Goal: Information Seeking & Learning: Find specific fact

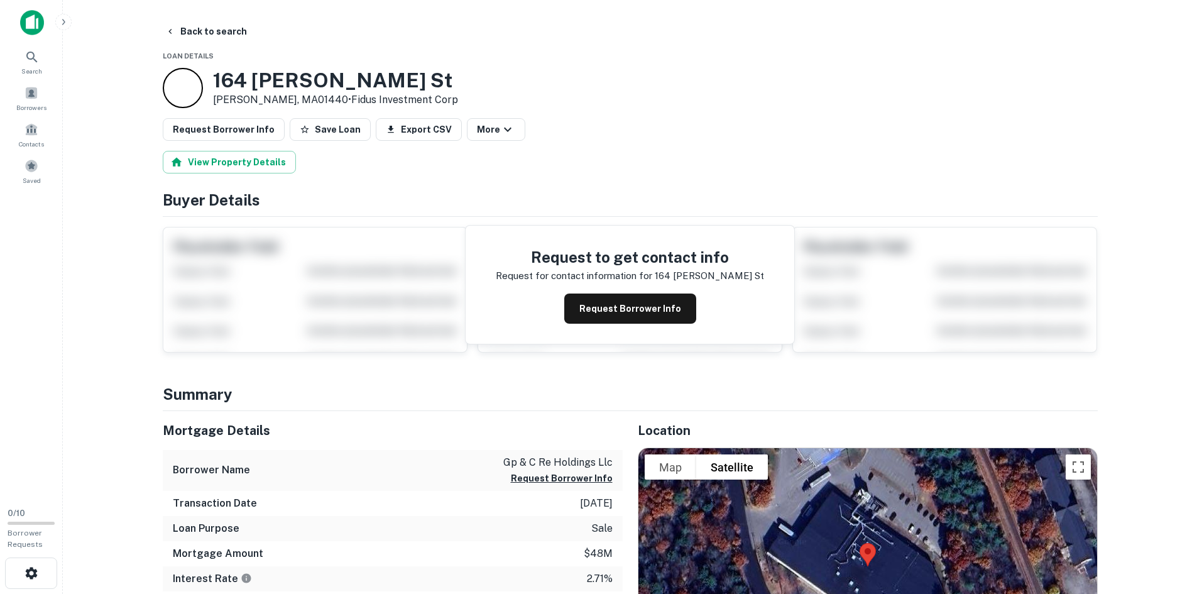
click at [183, 30] on button "Back to search" at bounding box center [206, 31] width 92 height 23
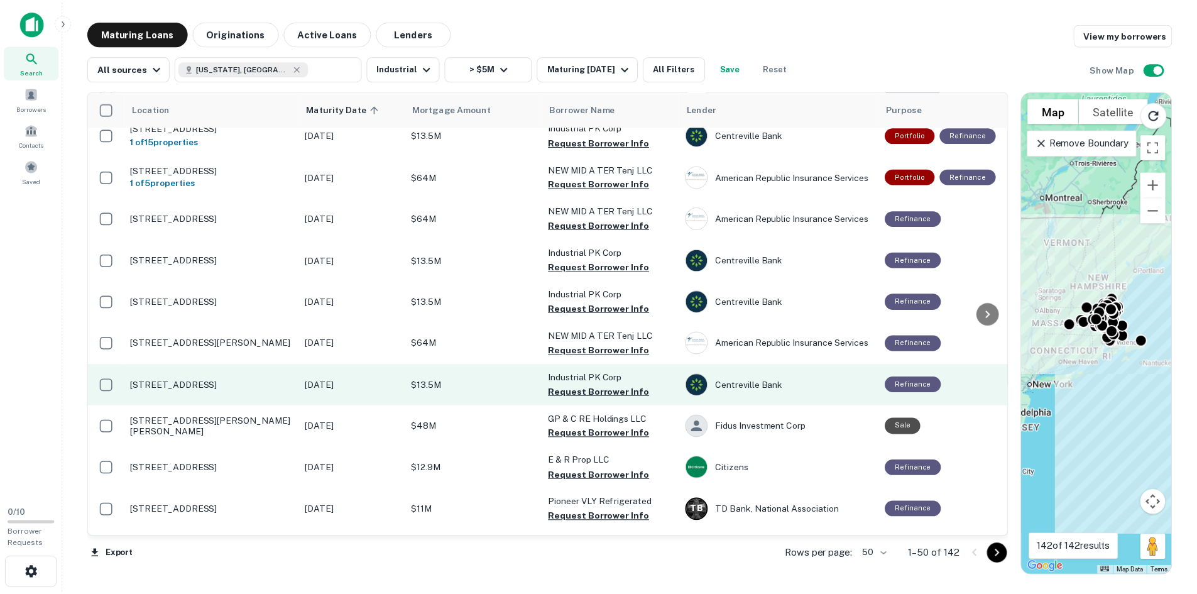
scroll to position [1463, 0]
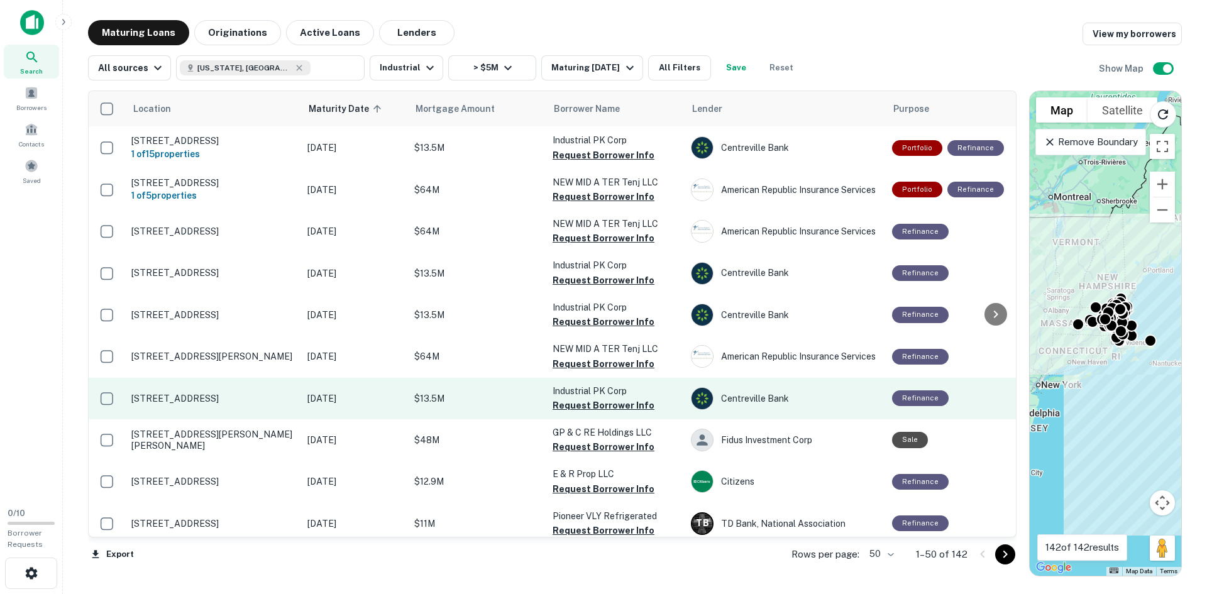
click at [174, 393] on p "[STREET_ADDRESS]" at bounding box center [212, 398] width 163 height 11
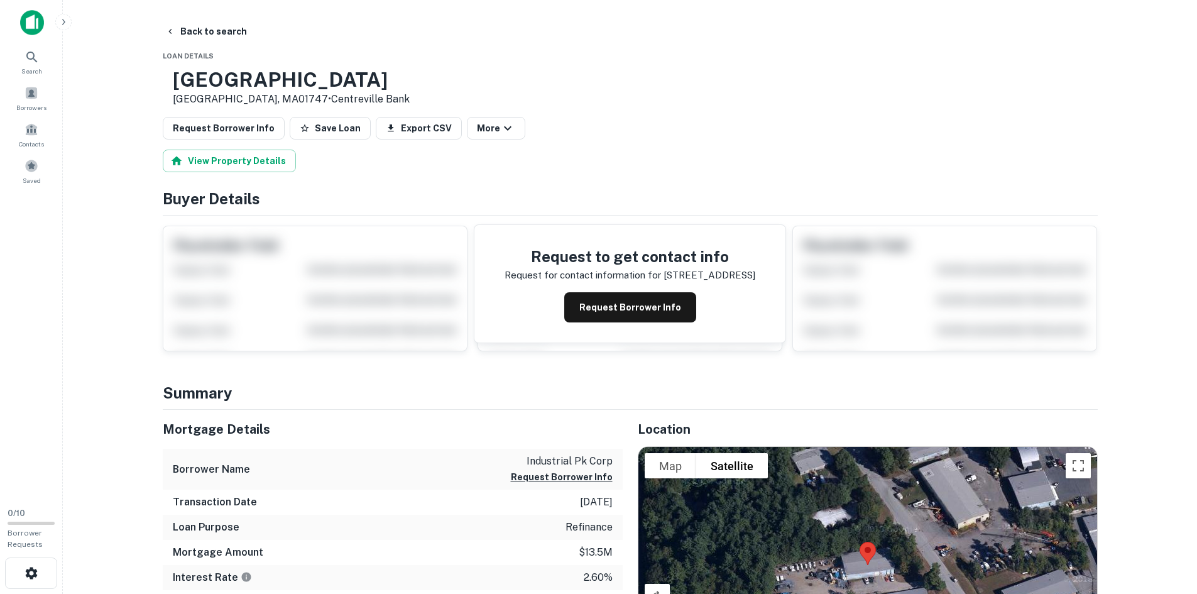
click at [247, 72] on h3 "11 Airport Rd" at bounding box center [291, 80] width 237 height 24
copy h3 "11 Airport Rd"
click at [201, 34] on button "Back to search" at bounding box center [206, 31] width 92 height 23
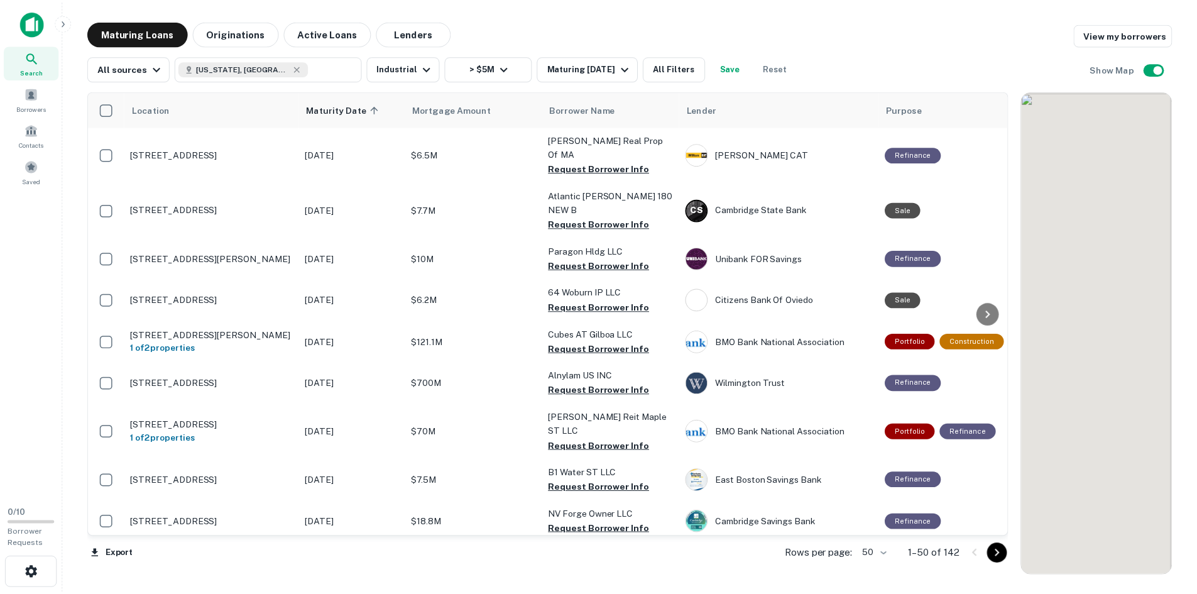
scroll to position [1463, 0]
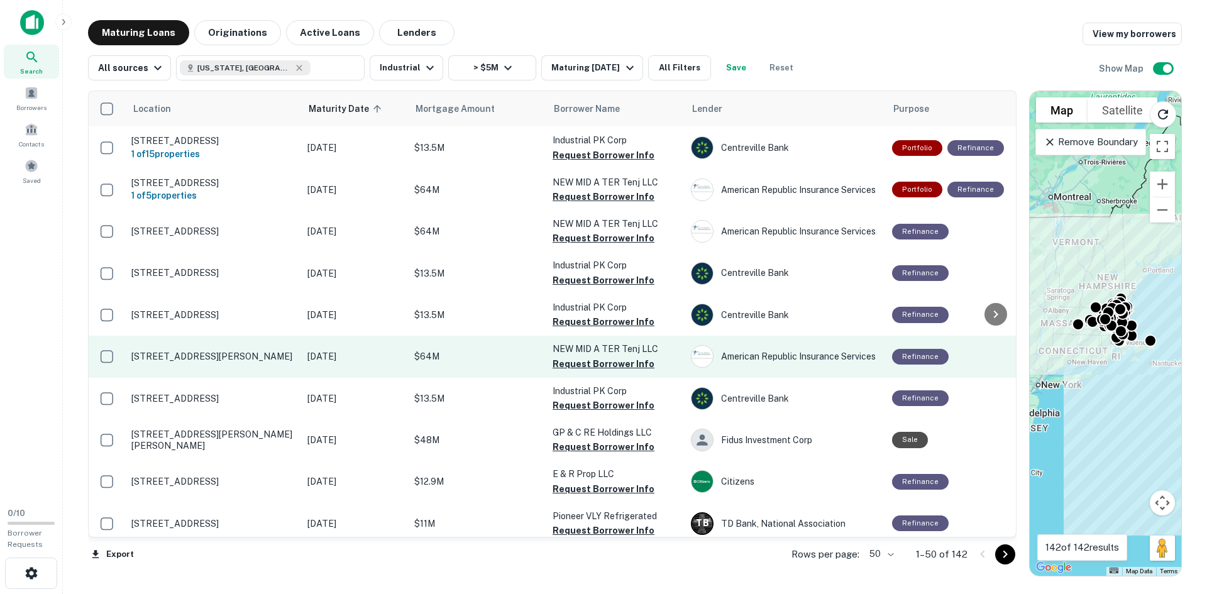
click at [184, 351] on p "[STREET_ADDRESS][PERSON_NAME]" at bounding box center [212, 356] width 163 height 11
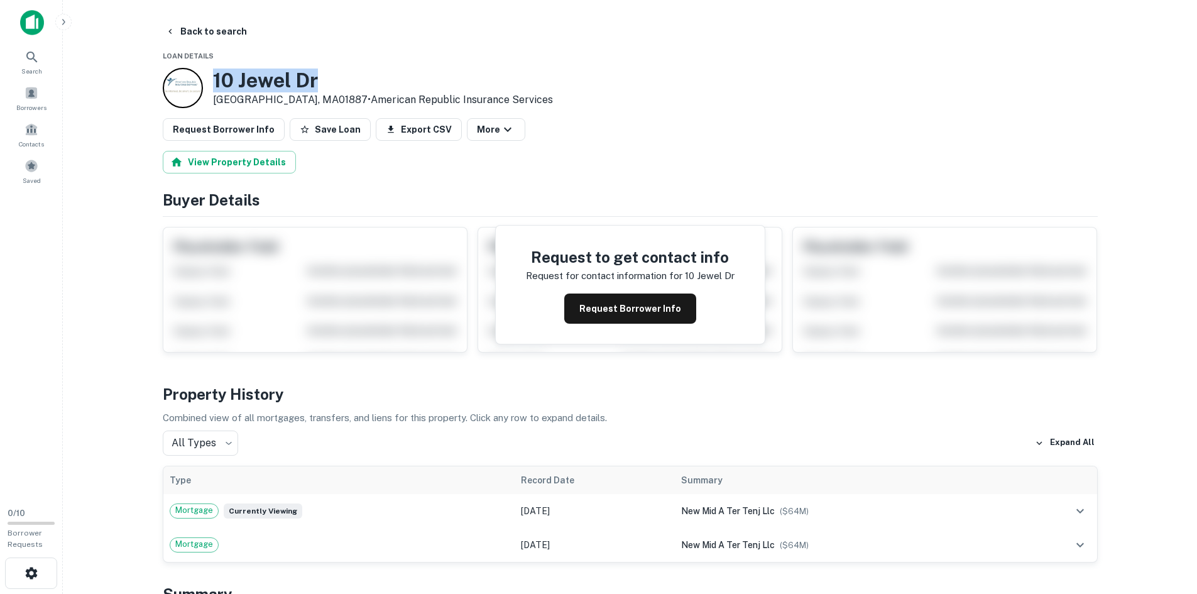
drag, startPoint x: 328, startPoint y: 79, endPoint x: 204, endPoint y: 79, distance: 124.4
click at [204, 79] on div "10 Jewel Dr Wilmington, MA01887 • American Republic Insurance Services" at bounding box center [358, 88] width 390 height 40
copy div "10 Jewel Dr"
click at [211, 36] on button "Back to search" at bounding box center [206, 31] width 92 height 23
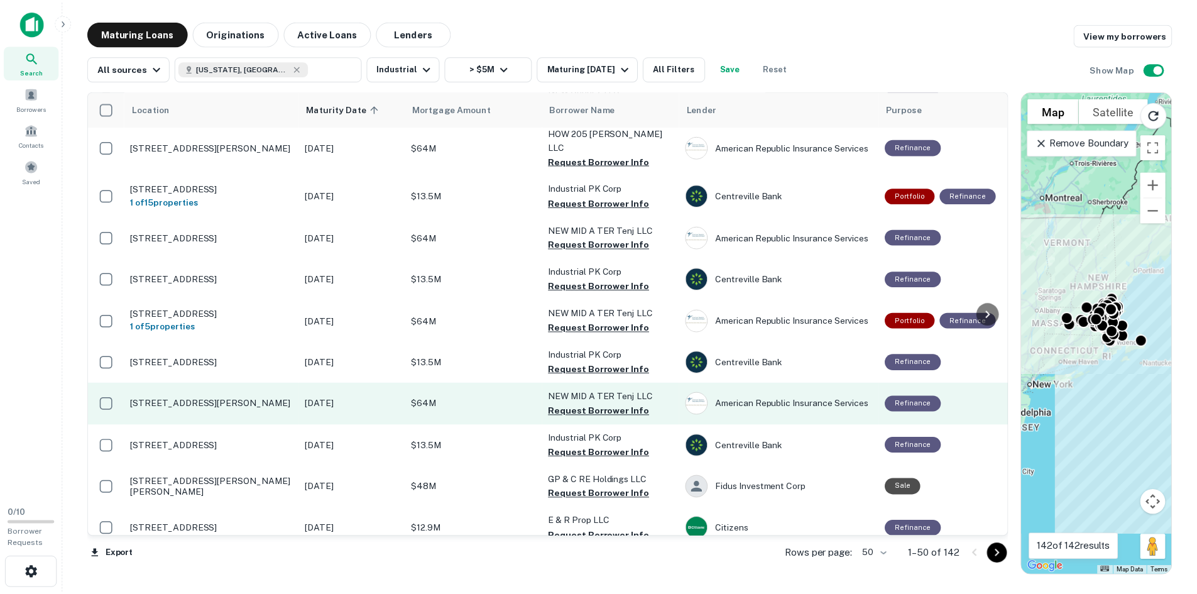
scroll to position [1337, 0]
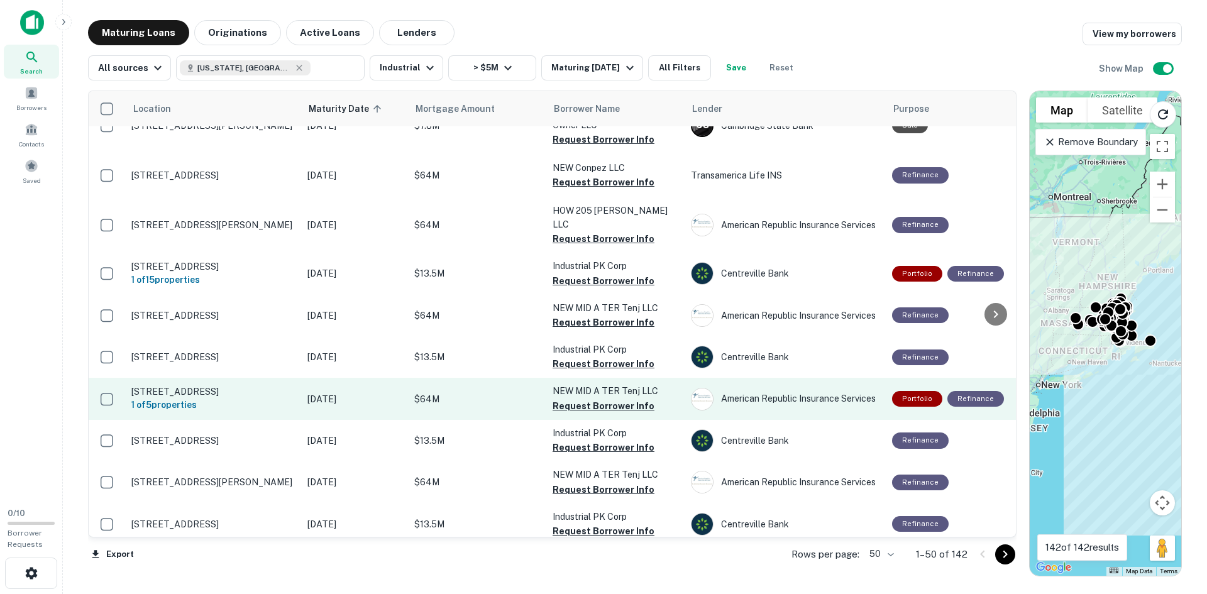
click at [217, 386] on p "[STREET_ADDRESS]" at bounding box center [212, 391] width 163 height 11
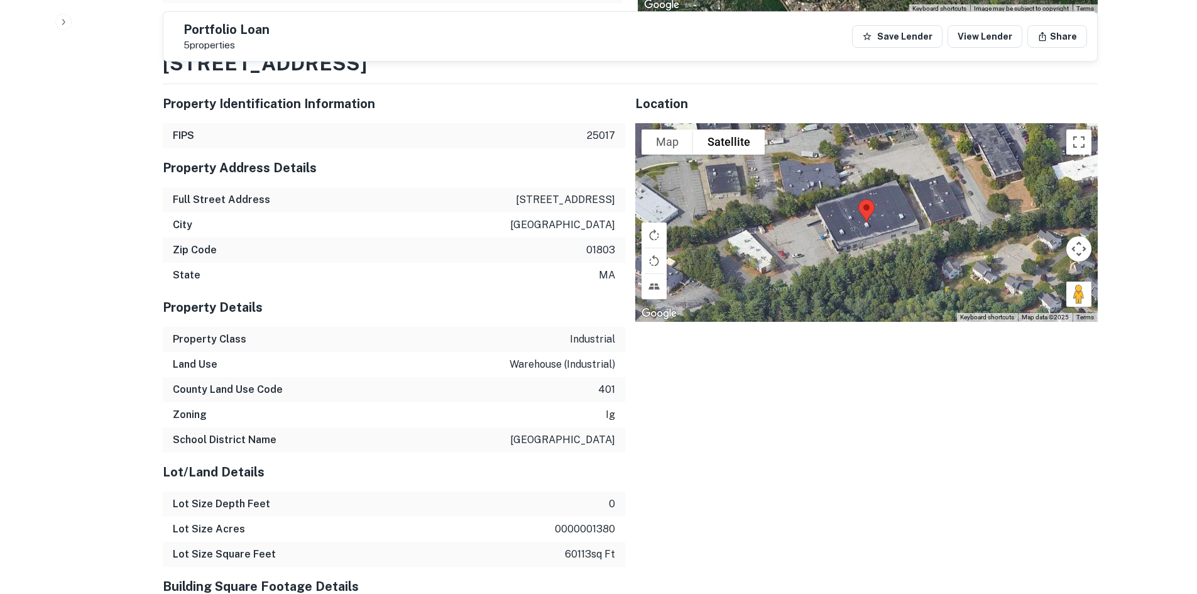
scroll to position [818, 0]
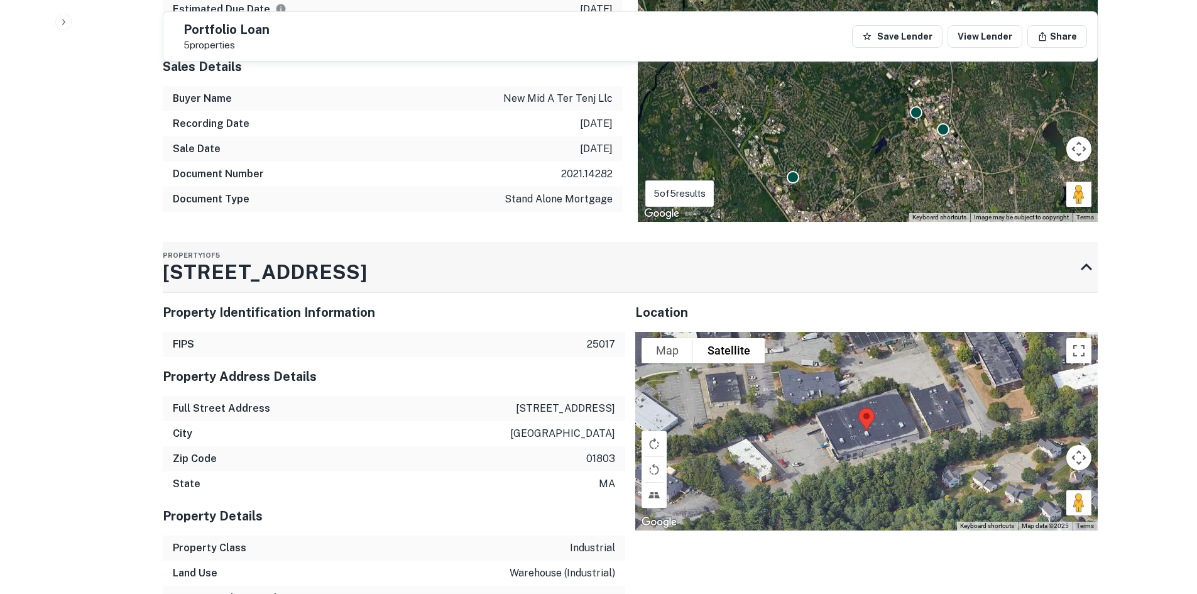
click at [283, 261] on h3 "85 Terrace Hall Ave" at bounding box center [265, 272] width 204 height 30
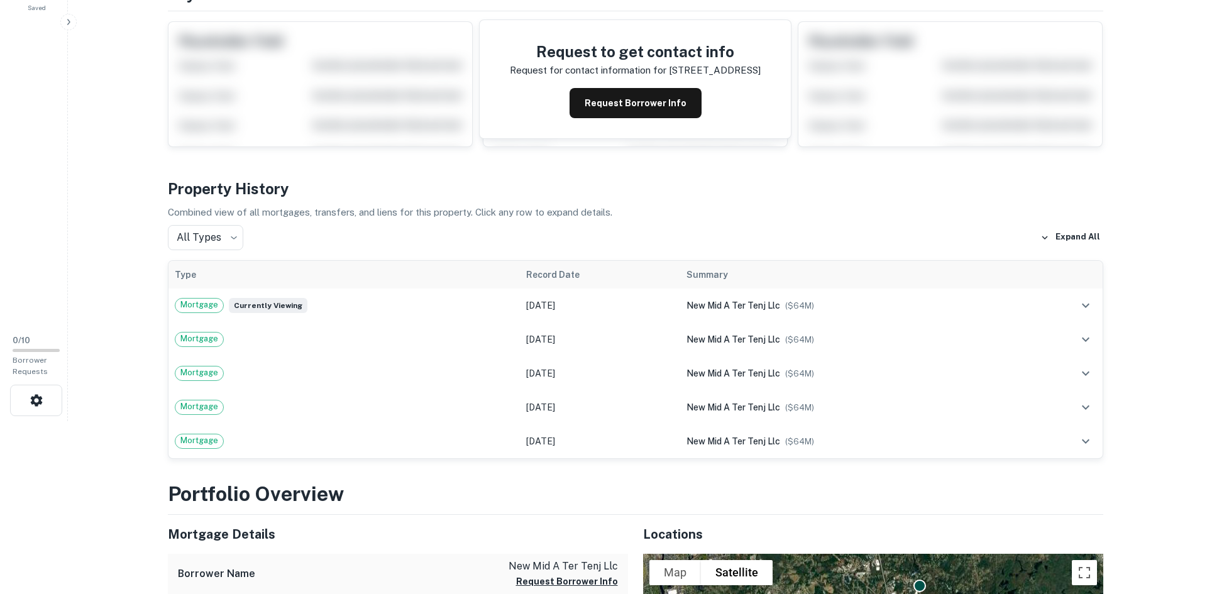
scroll to position [0, 0]
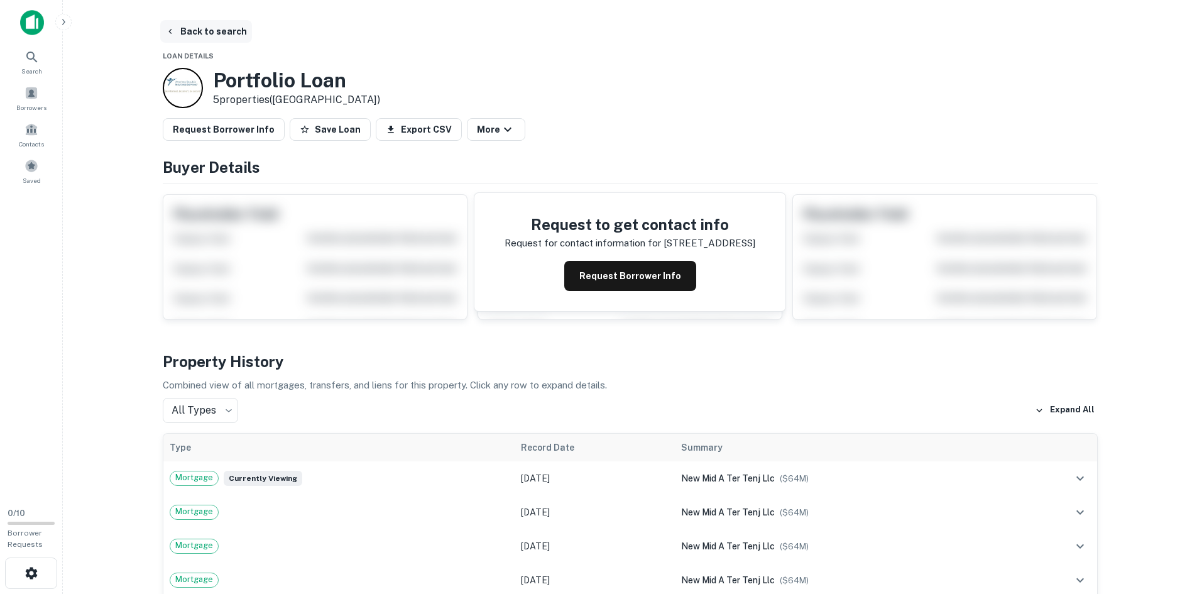
click at [202, 29] on button "Back to search" at bounding box center [206, 31] width 92 height 23
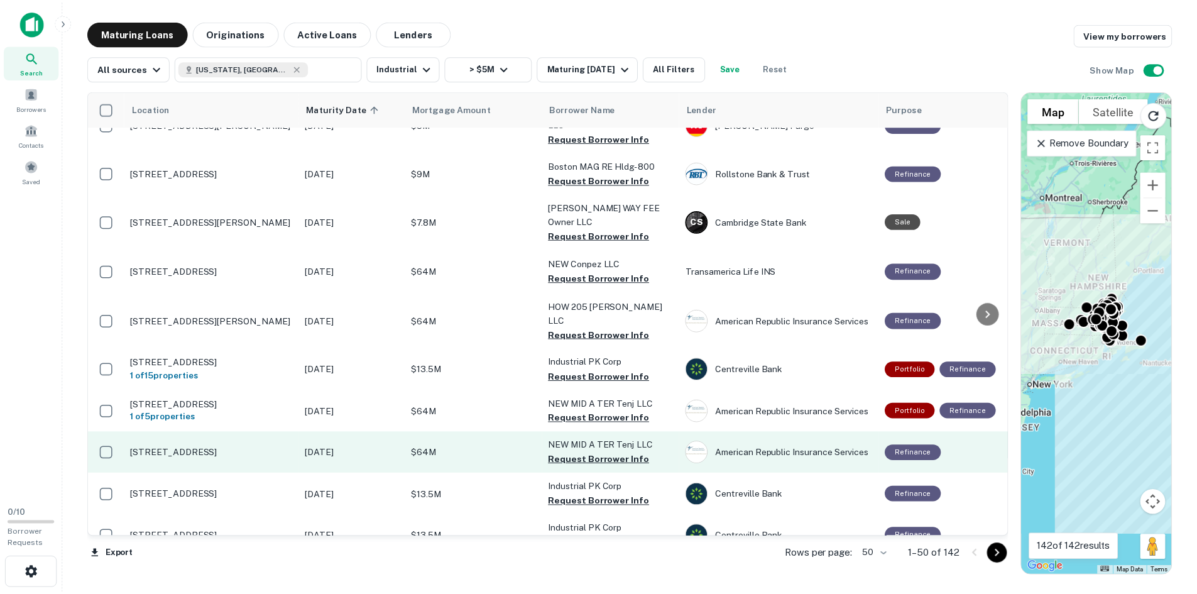
scroll to position [1212, 0]
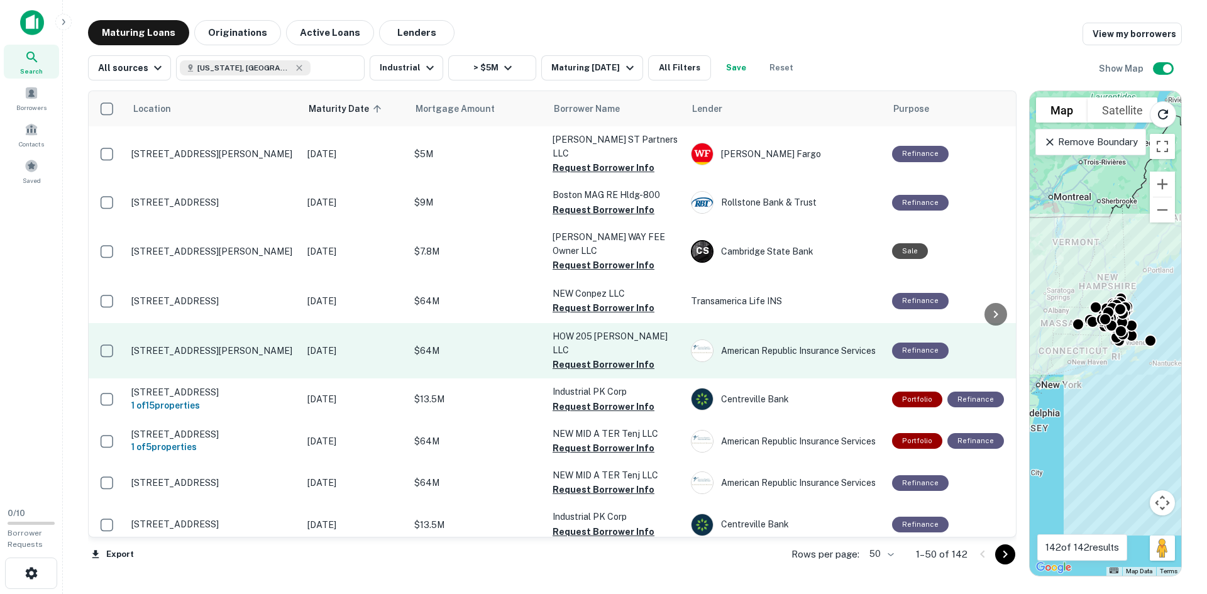
click at [205, 345] on p "[STREET_ADDRESS][PERSON_NAME]" at bounding box center [212, 350] width 163 height 11
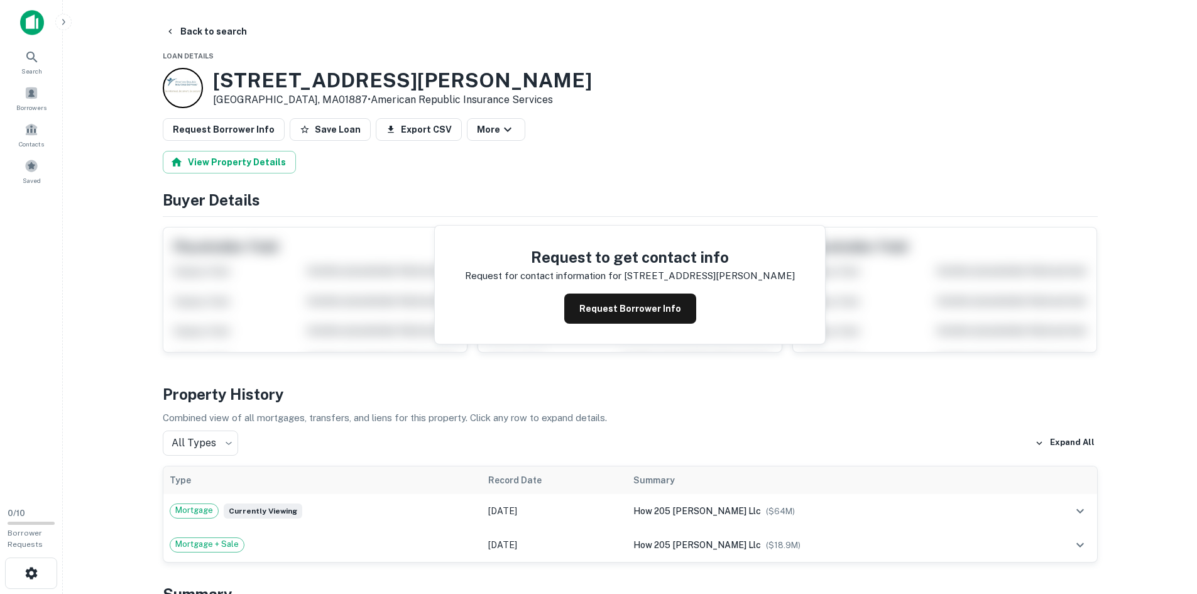
click at [246, 77] on h3 "205-207 Lowell St" at bounding box center [402, 81] width 379 height 24
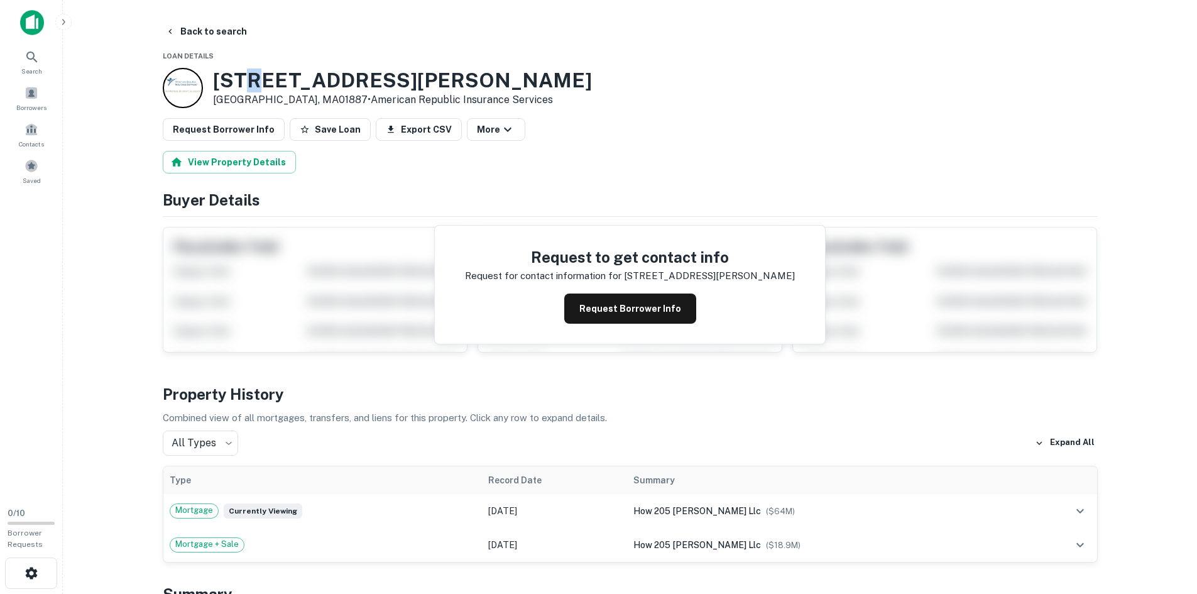
click at [246, 77] on h3 "205-207 Lowell St" at bounding box center [402, 81] width 379 height 24
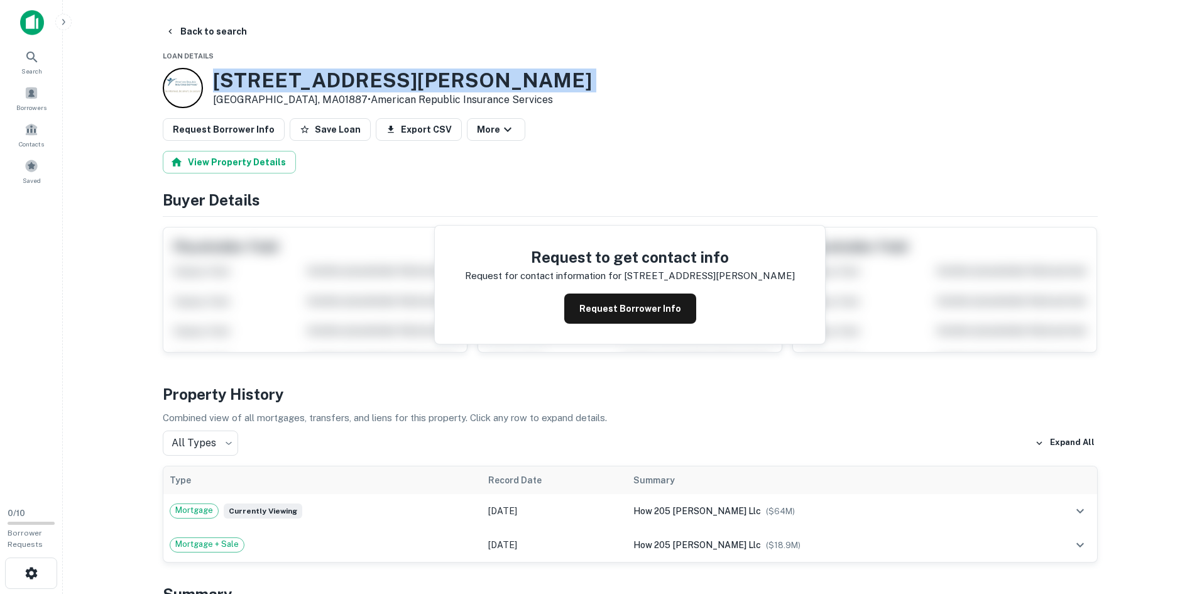
click at [246, 77] on h3 "205-207 Lowell St" at bounding box center [402, 81] width 379 height 24
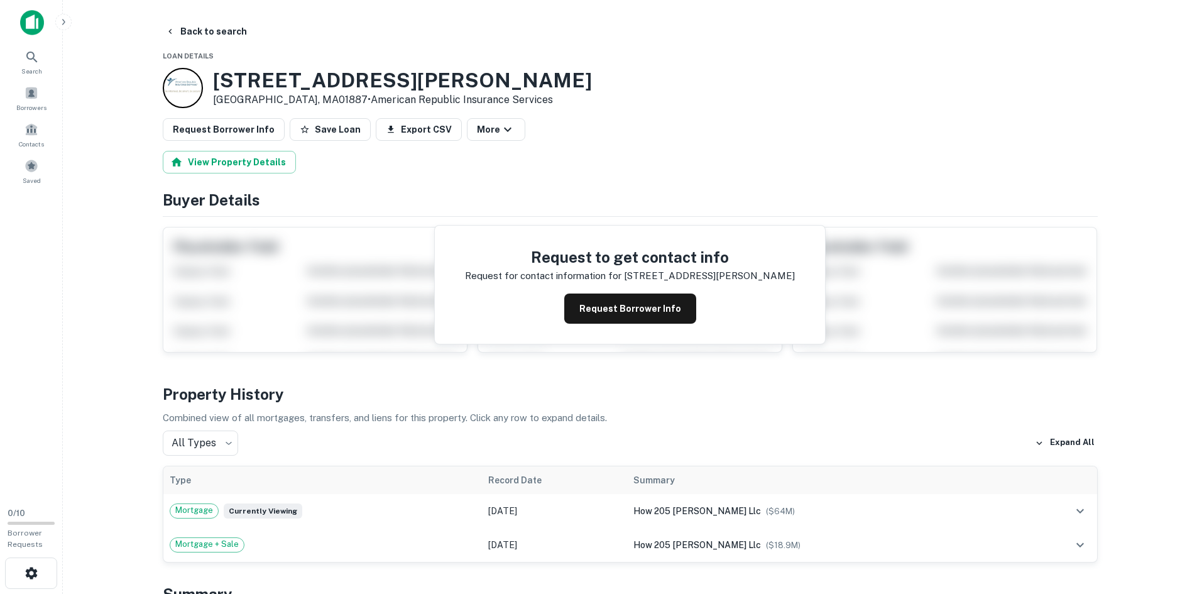
click at [245, 80] on h3 "205-207 Lowell St" at bounding box center [402, 81] width 379 height 24
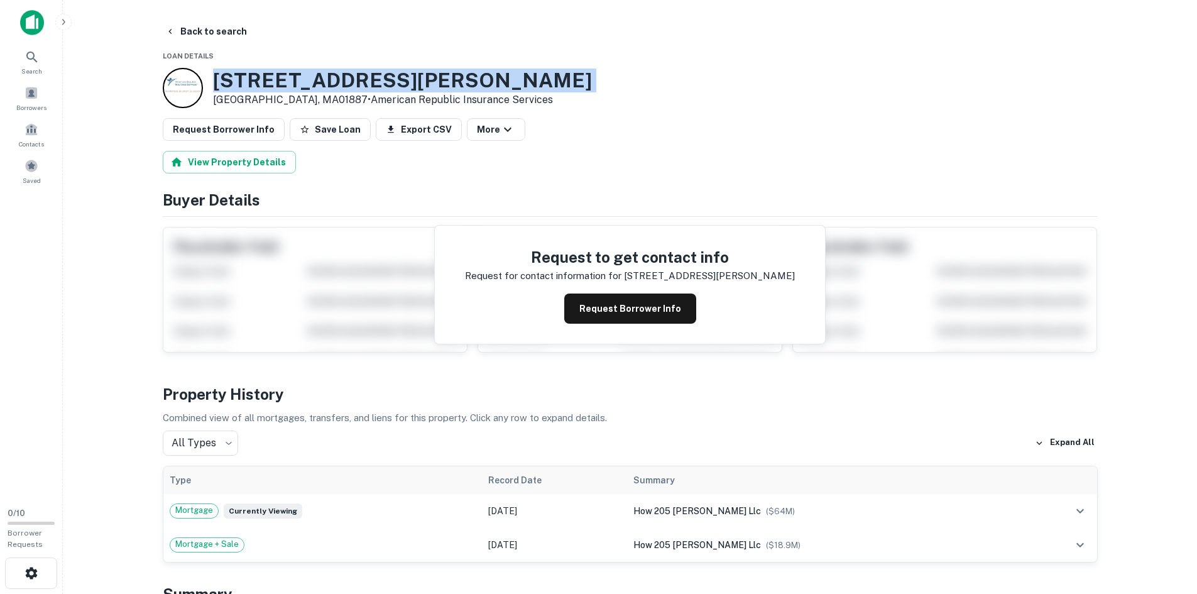
click at [245, 80] on h3 "205-207 Lowell St" at bounding box center [402, 81] width 379 height 24
copy h3 "205-207 Lowell St"
click at [202, 36] on button "Back to search" at bounding box center [206, 31] width 92 height 23
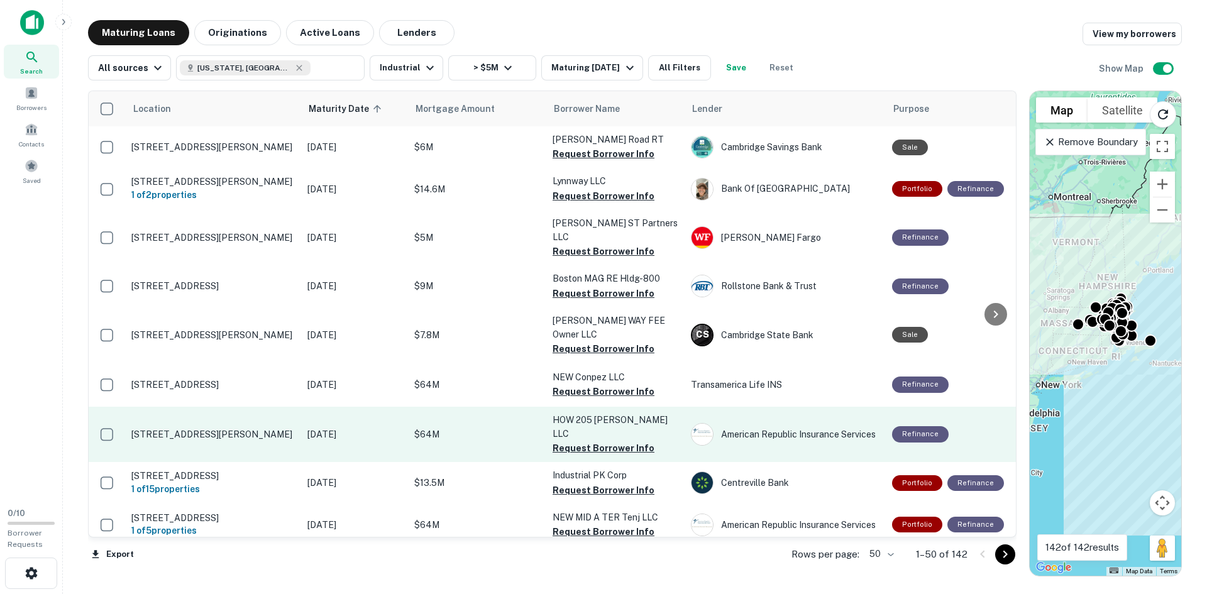
scroll to position [1149, 0]
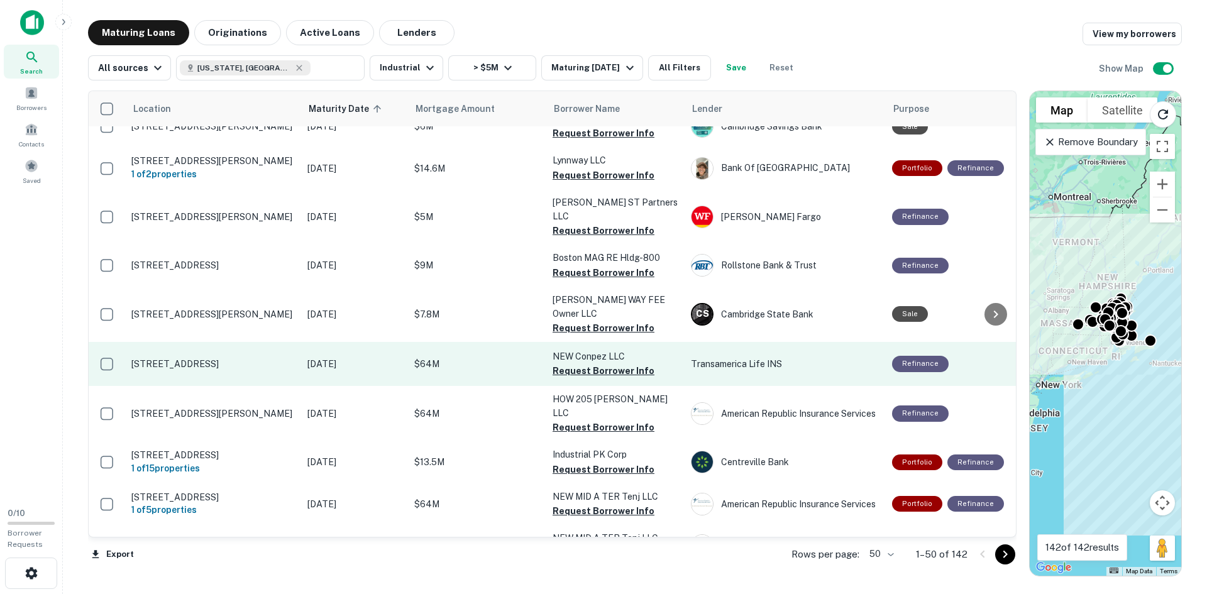
click at [178, 358] on p "[STREET_ADDRESS]" at bounding box center [212, 363] width 163 height 11
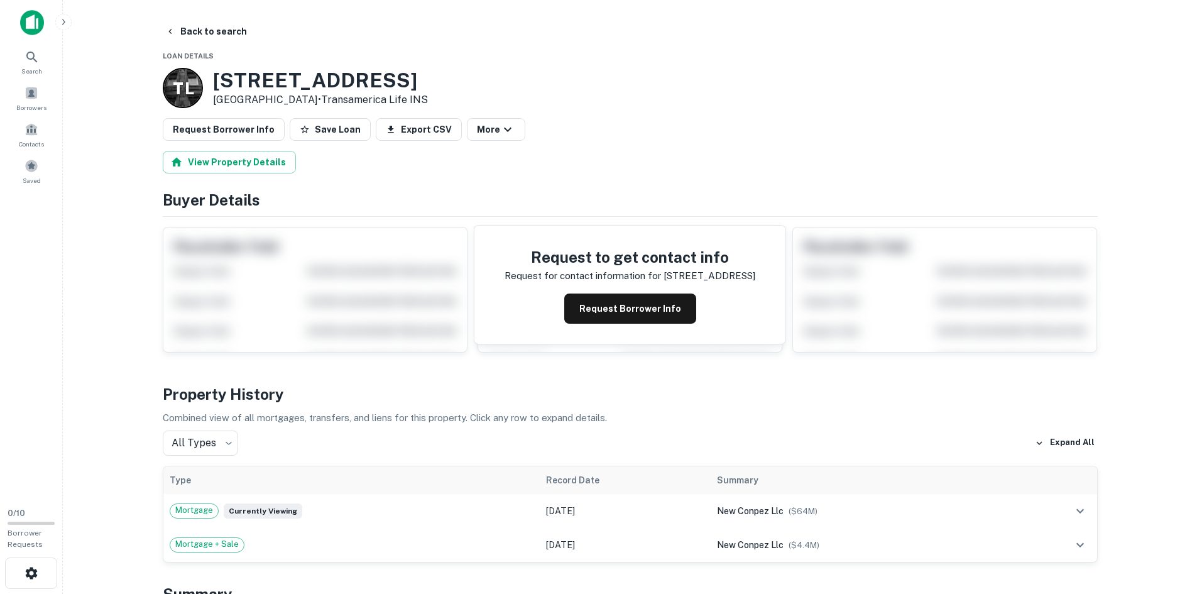
click at [253, 76] on h3 "87 Concord St" at bounding box center [320, 81] width 215 height 24
copy h3 "87 Concord St"
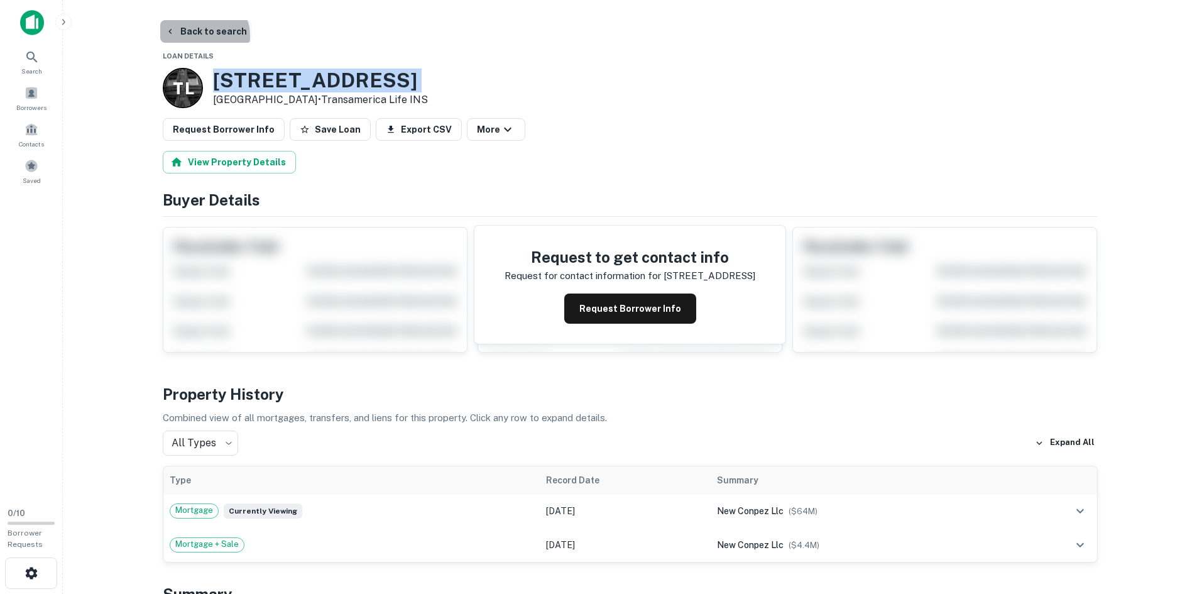
click at [202, 36] on button "Back to search" at bounding box center [206, 31] width 92 height 23
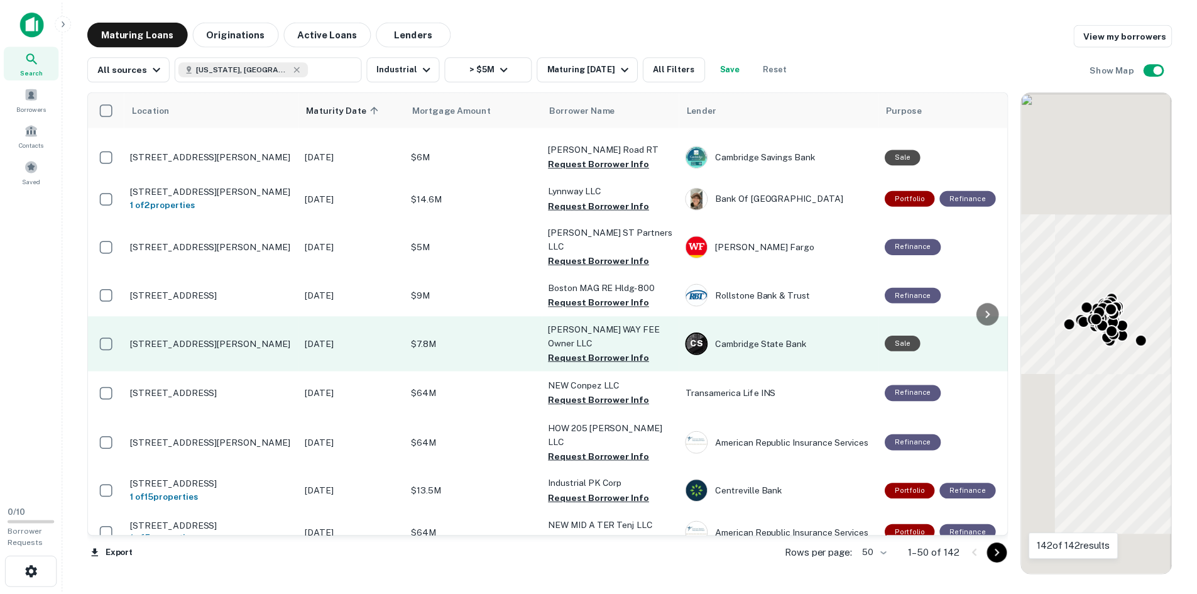
scroll to position [1149, 0]
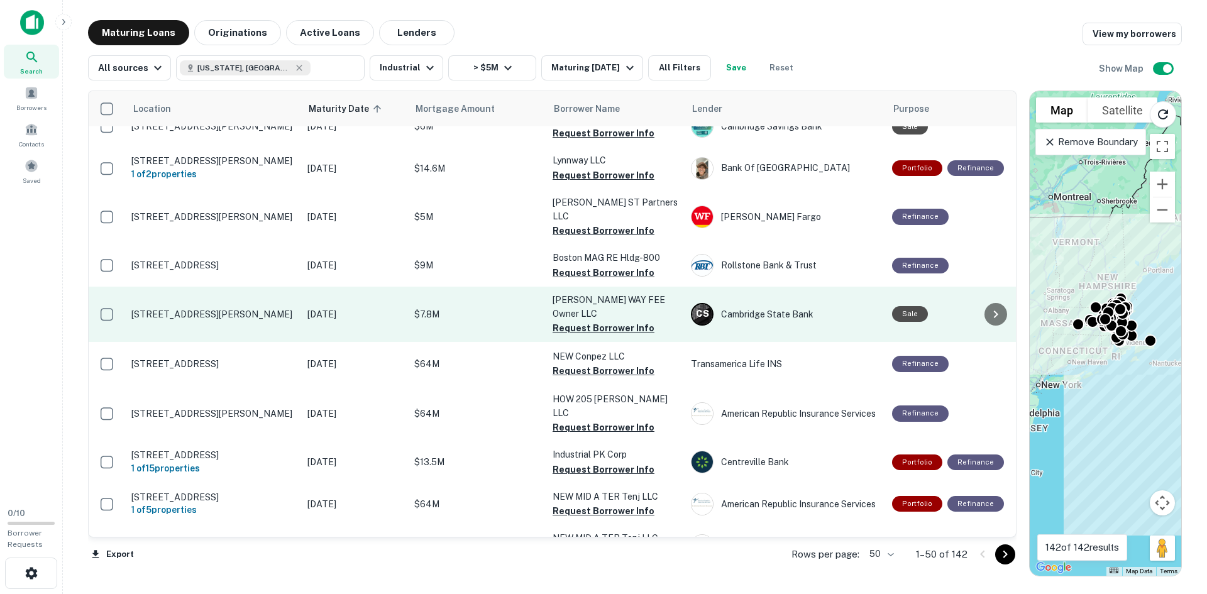
click at [177, 287] on td "[STREET_ADDRESS][PERSON_NAME]" at bounding box center [213, 314] width 176 height 55
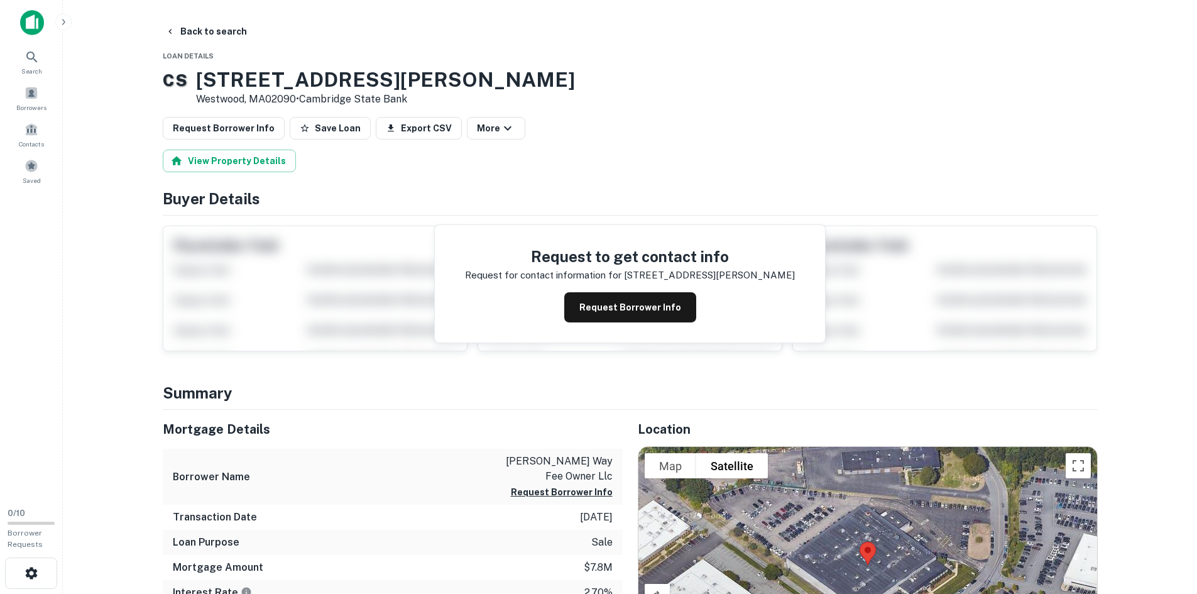
click at [271, 87] on h3 "24 Wilson Way" at bounding box center [385, 80] width 379 height 24
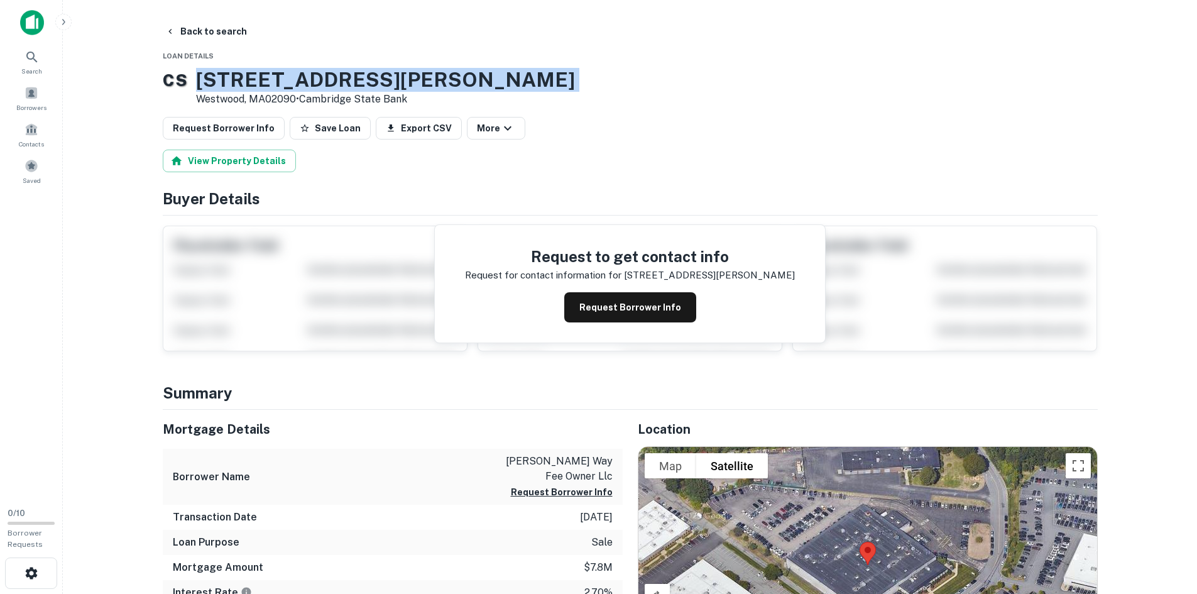
click at [271, 87] on h3 "24 Wilson Way" at bounding box center [385, 80] width 379 height 24
copy h3 "24 Wilson Way"
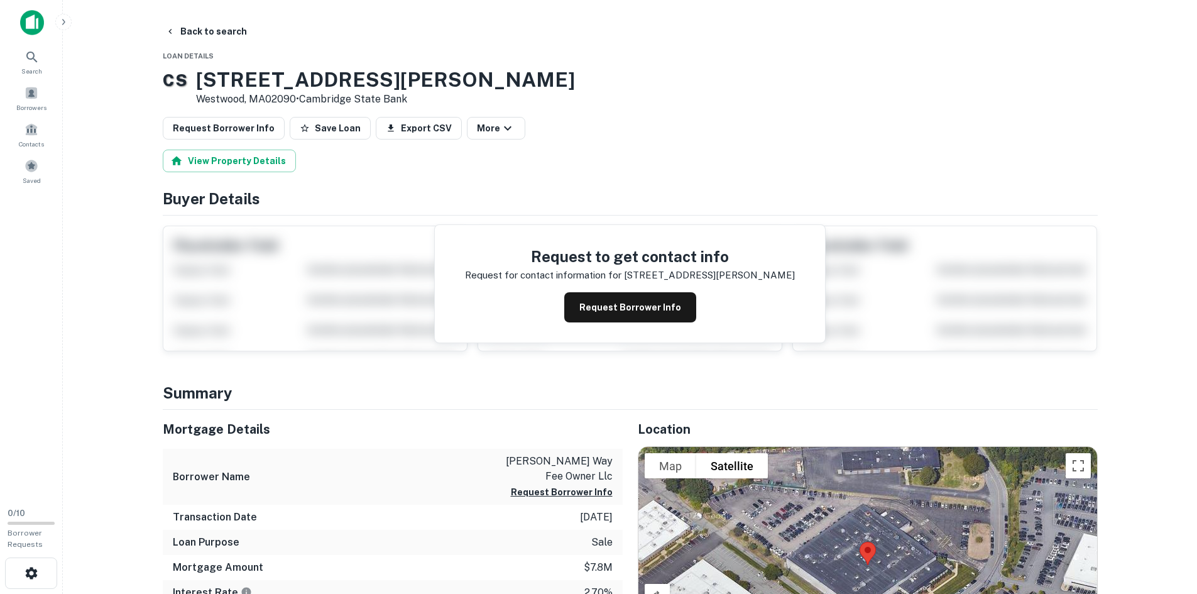
drag, startPoint x: 498, startPoint y: 45, endPoint x: 450, endPoint y: 46, distance: 47.8
click at [215, 33] on button "Back to search" at bounding box center [206, 31] width 92 height 23
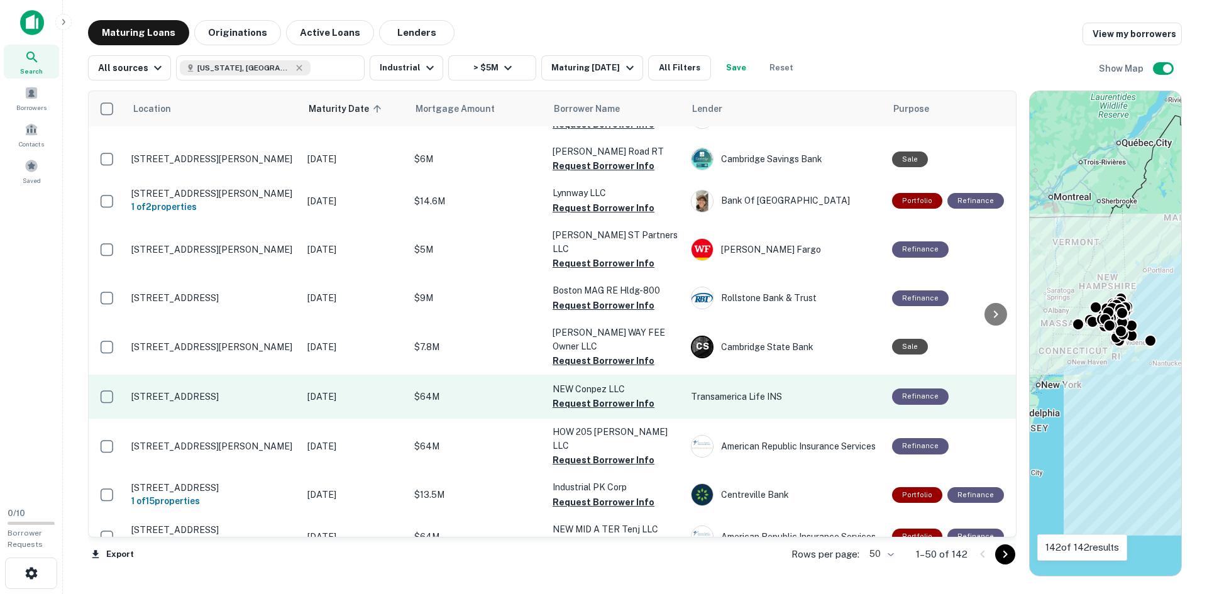
scroll to position [1086, 0]
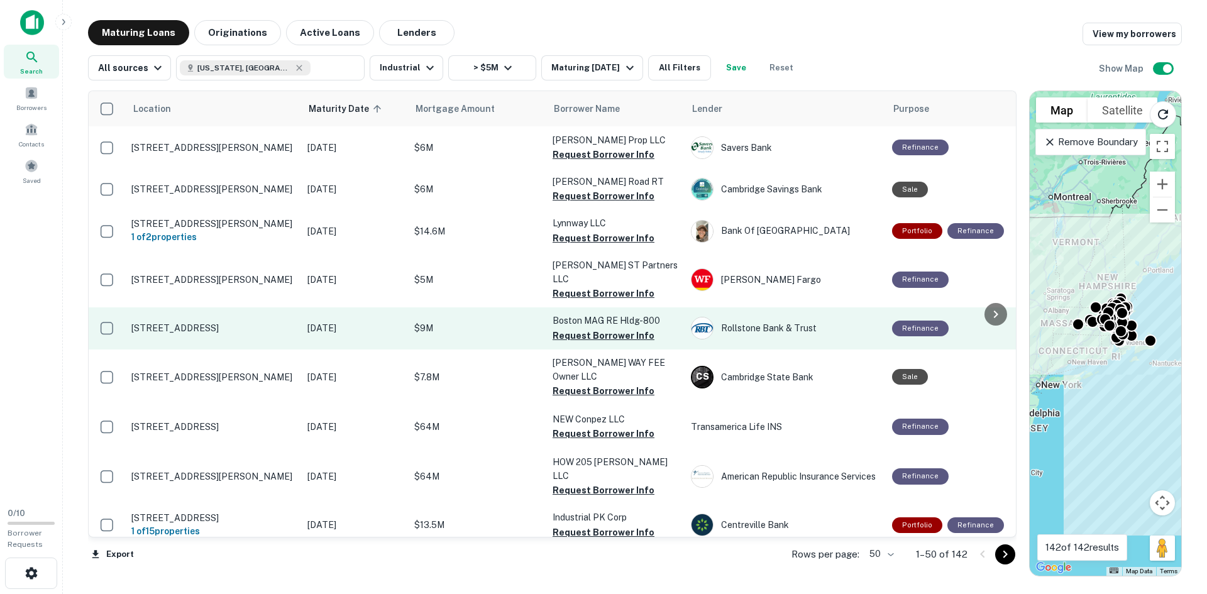
click at [179, 322] on p "[STREET_ADDRESS]" at bounding box center [212, 327] width 163 height 11
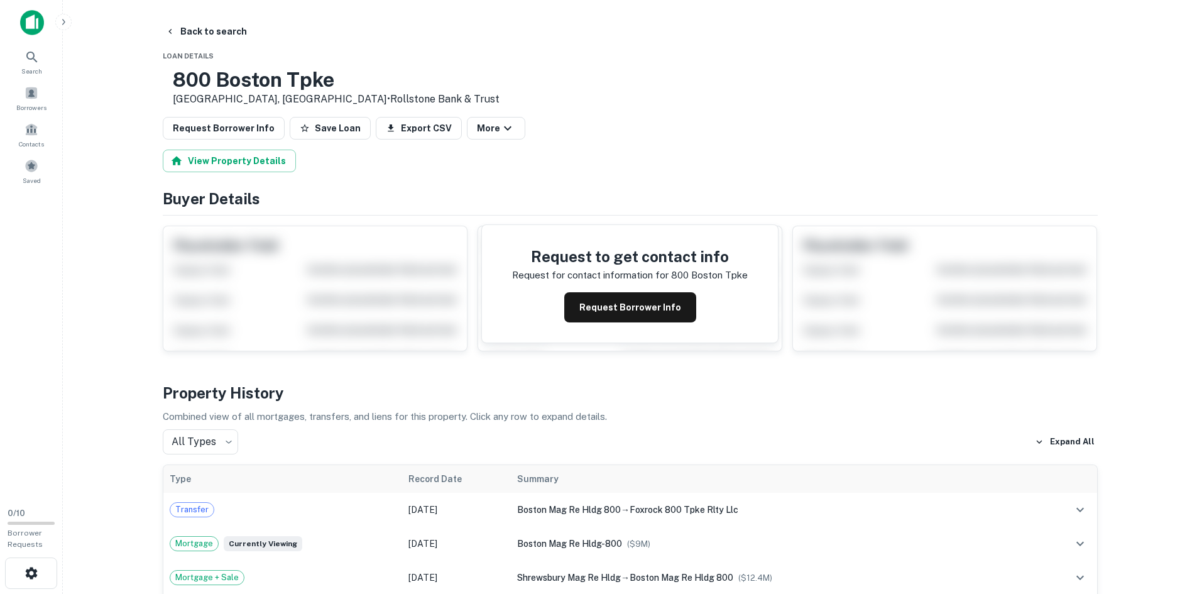
click at [258, 87] on h3 "800 Boston Tpke" at bounding box center [336, 80] width 327 height 24
copy h3 "800 Boston Tpke"
click at [566, 77] on div "800 Boston Tpke Shrewsbury, MA01545 • Rollstone Bank & Trust" at bounding box center [630, 87] width 935 height 39
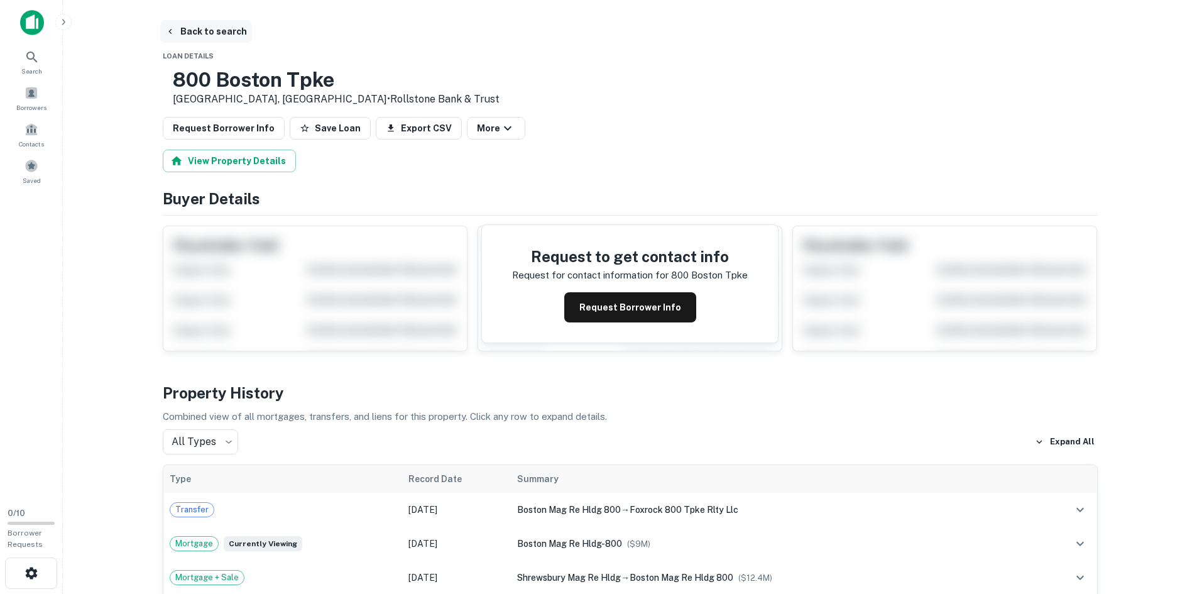
click at [229, 38] on button "Back to search" at bounding box center [206, 31] width 92 height 23
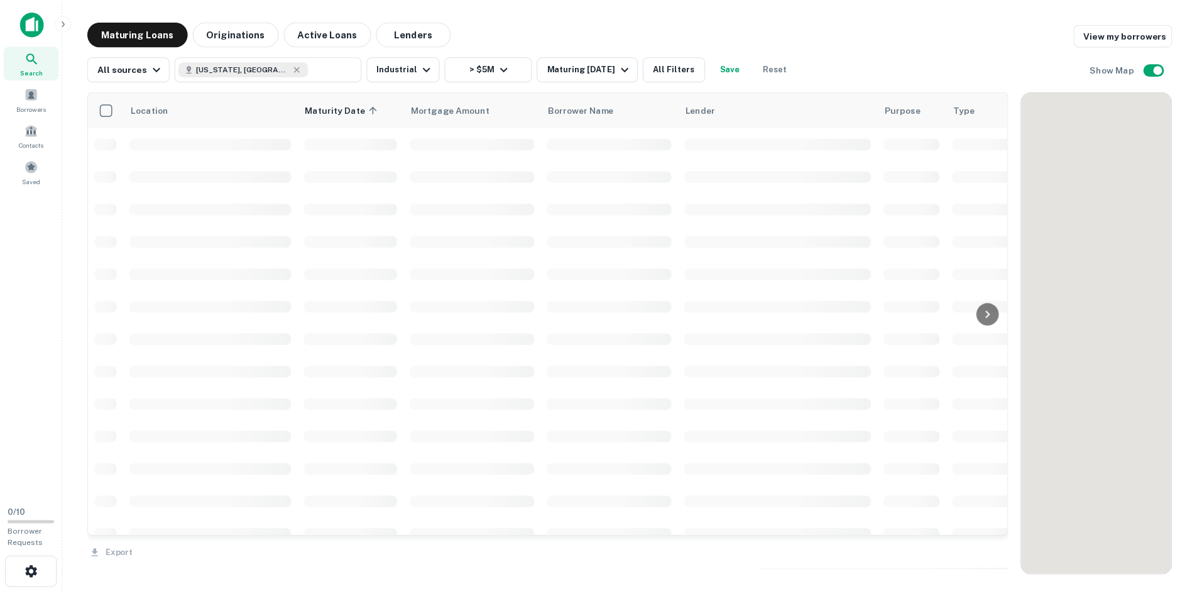
scroll to position [1086, 0]
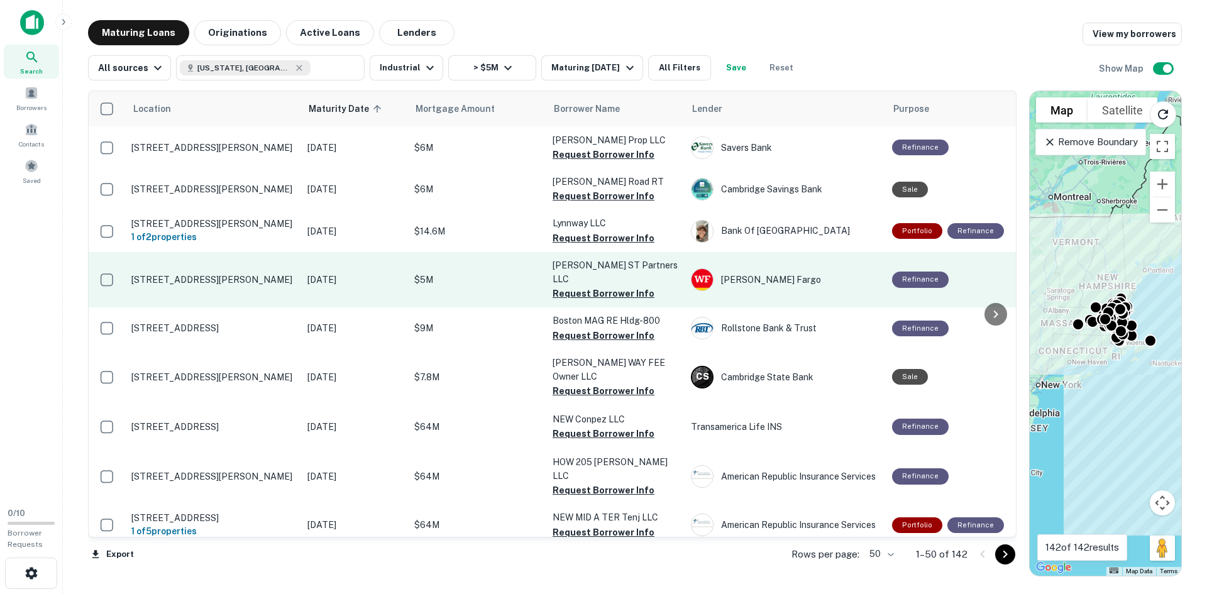
click at [175, 274] on p "[STREET_ADDRESS][PERSON_NAME]" at bounding box center [212, 279] width 163 height 11
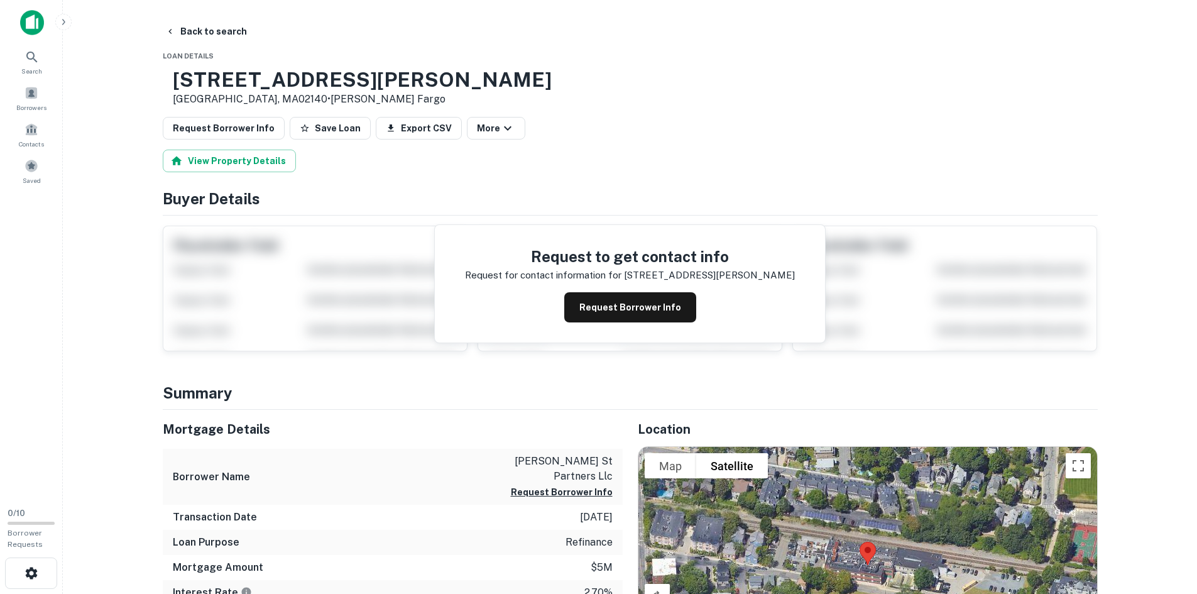
click at [229, 81] on h3 "85 Bolton St" at bounding box center [362, 80] width 379 height 24
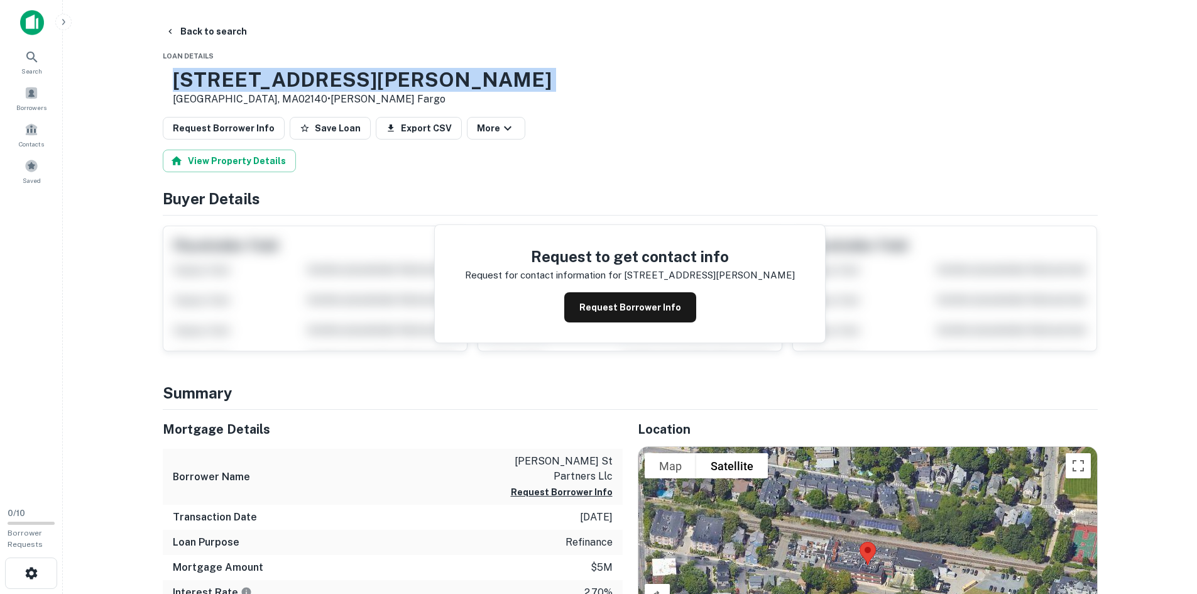
click at [229, 81] on h3 "85 Bolton St" at bounding box center [362, 80] width 379 height 24
copy h3 "85 Bolton St"
click at [179, 29] on button "Back to search" at bounding box center [206, 31] width 92 height 23
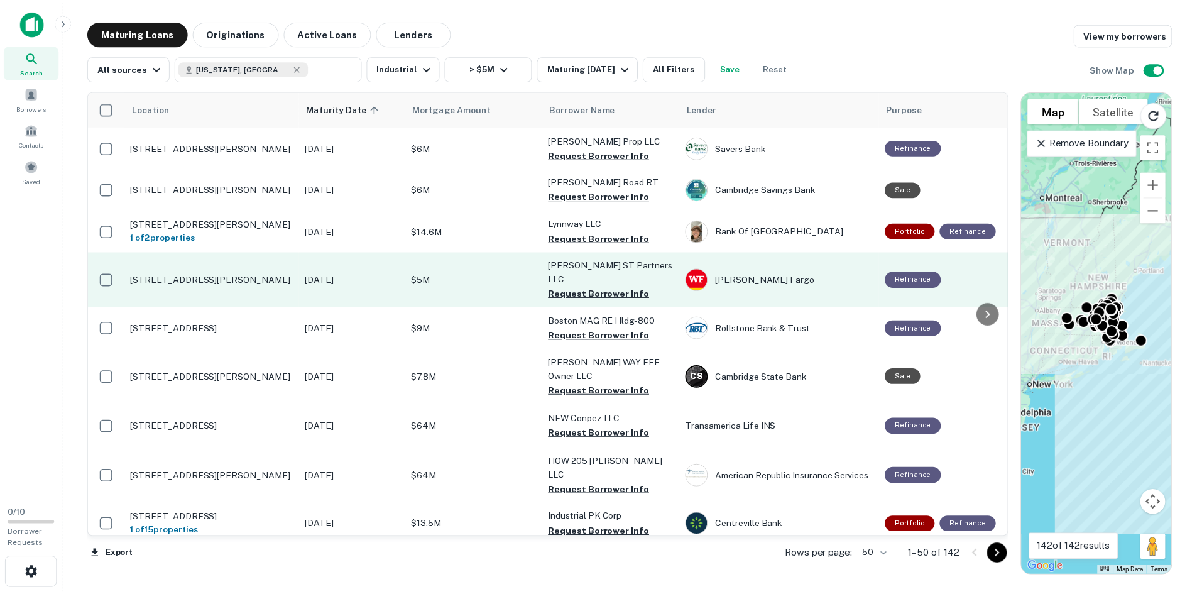
scroll to position [1023, 0]
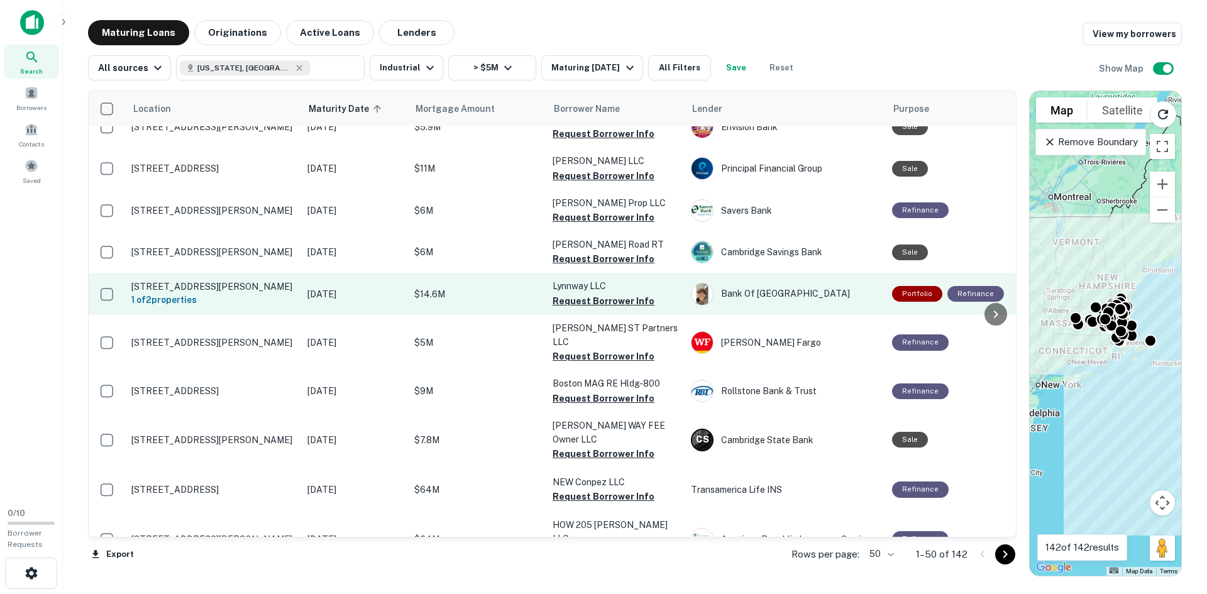
click at [227, 281] on p "[STREET_ADDRESS][PERSON_NAME]" at bounding box center [212, 286] width 163 height 11
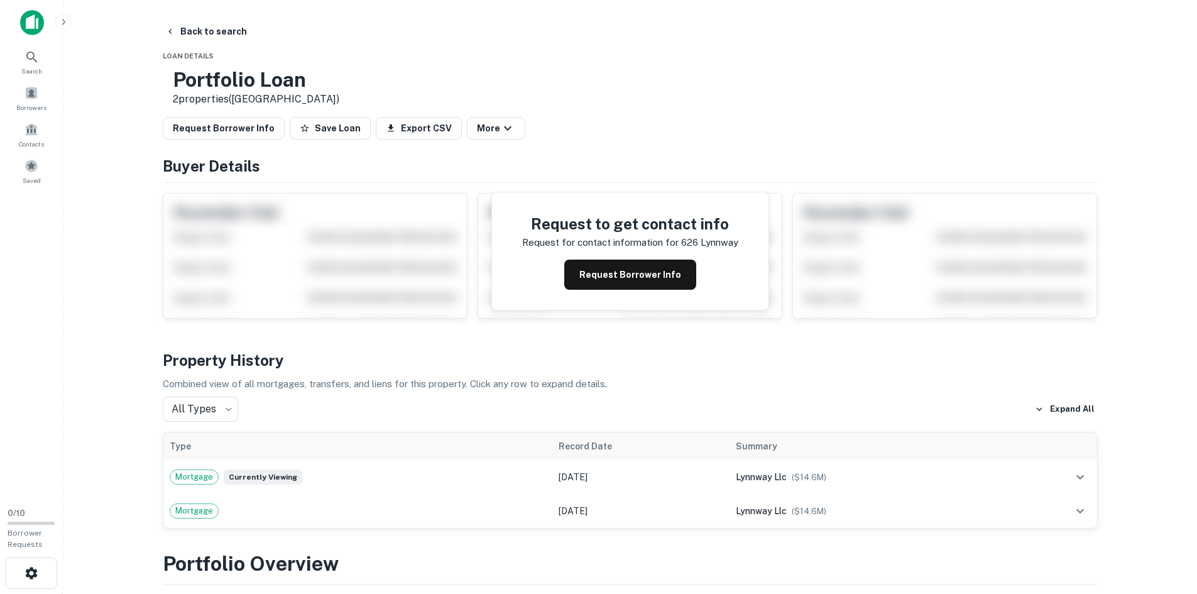
click at [163, 68] on div at bounding box center [163, 68] width 0 height 0
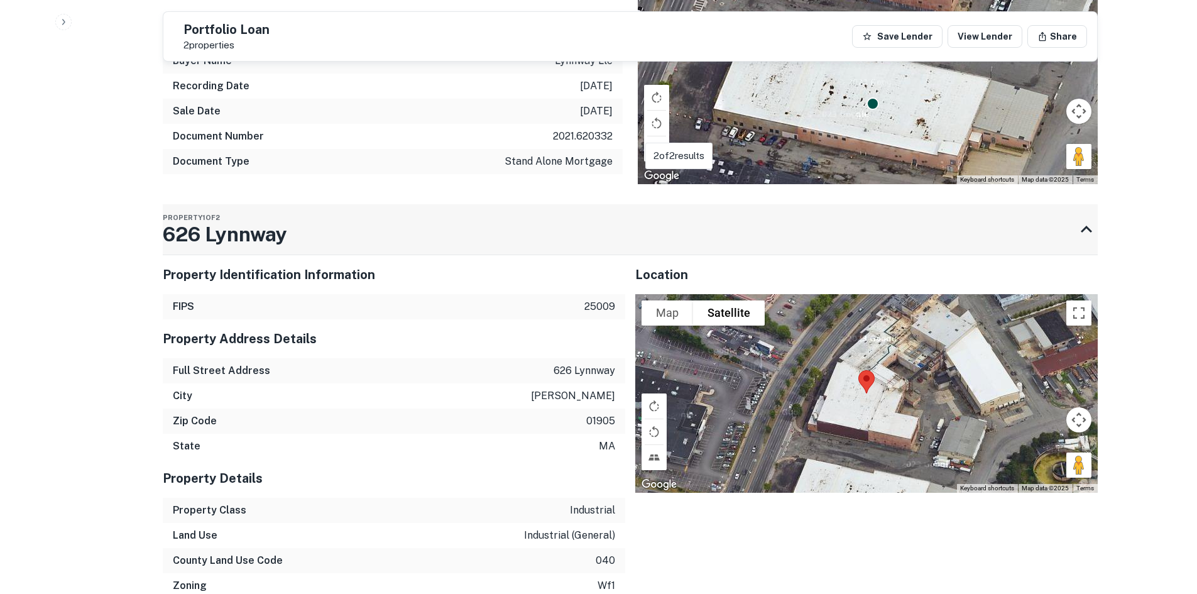
click at [284, 239] on h3 "626 Lynnway" at bounding box center [225, 234] width 124 height 30
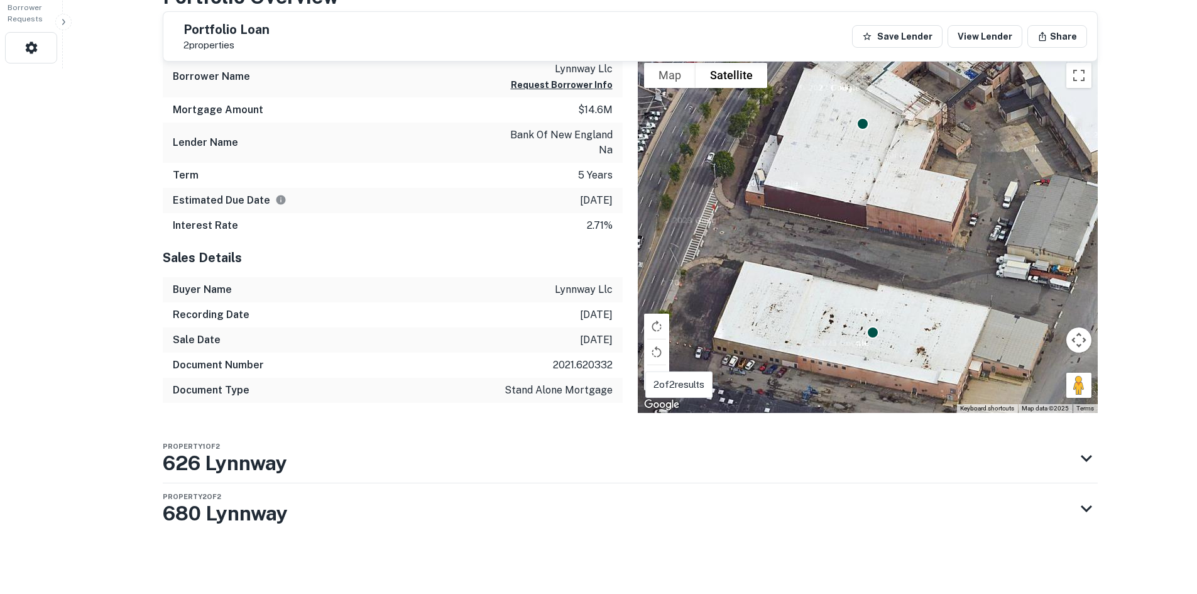
scroll to position [526, 0]
drag, startPoint x: 253, startPoint y: 474, endPoint x: 252, endPoint y: 459, distance: 14.5
click at [253, 473] on h3 "626 Lynnway" at bounding box center [225, 463] width 124 height 30
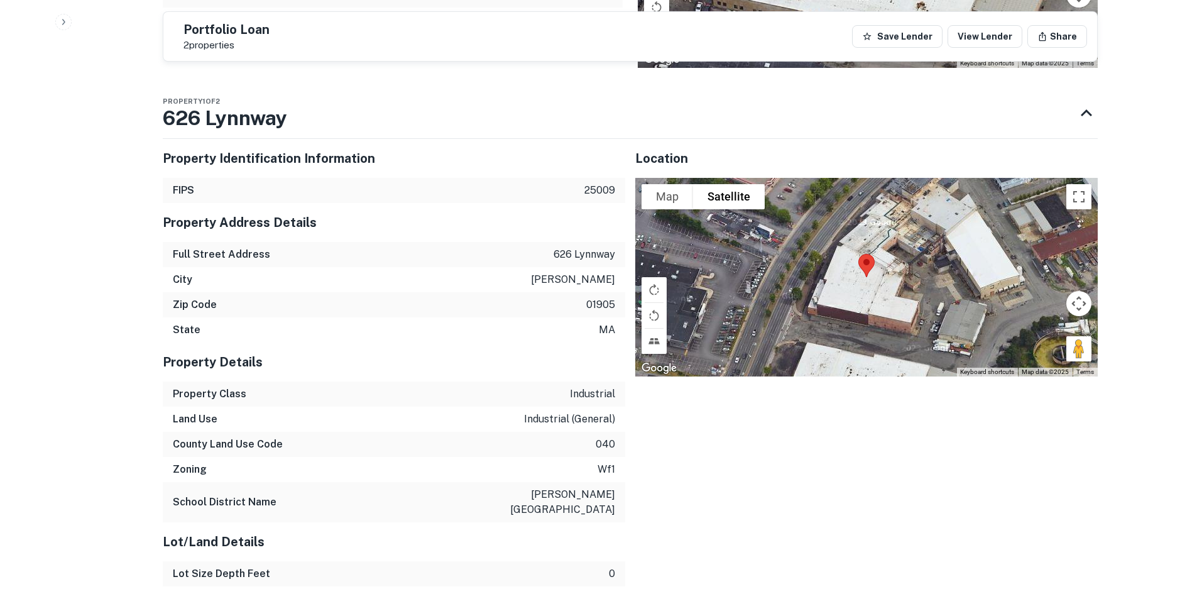
scroll to position [880, 0]
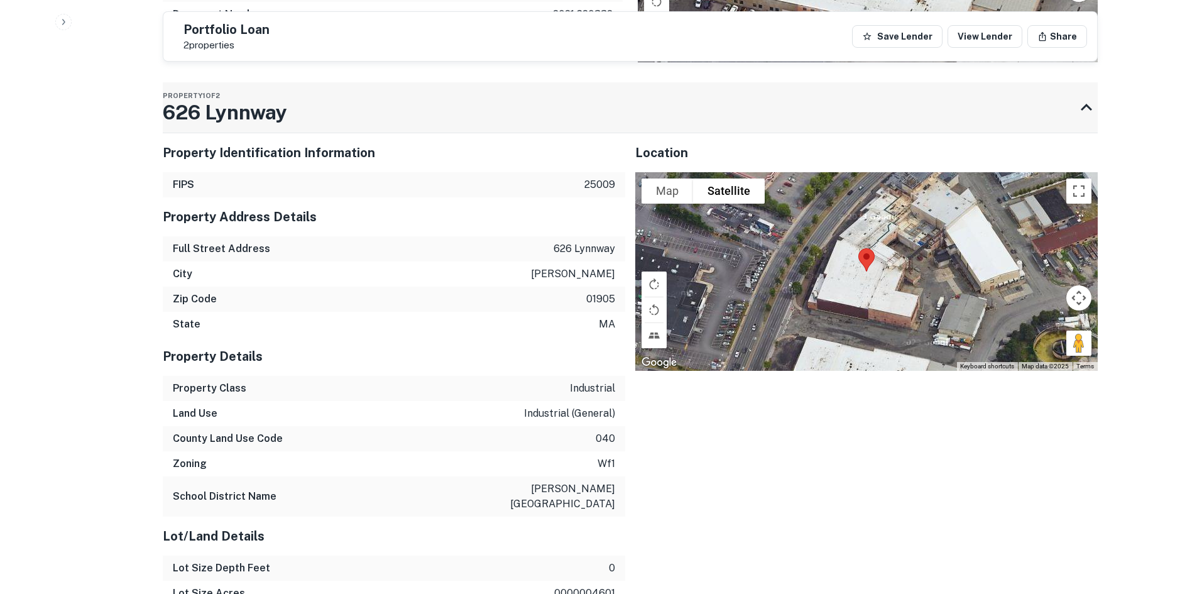
click at [248, 132] on div "Property 1 of 2 626 Lynnway" at bounding box center [225, 107] width 124 height 50
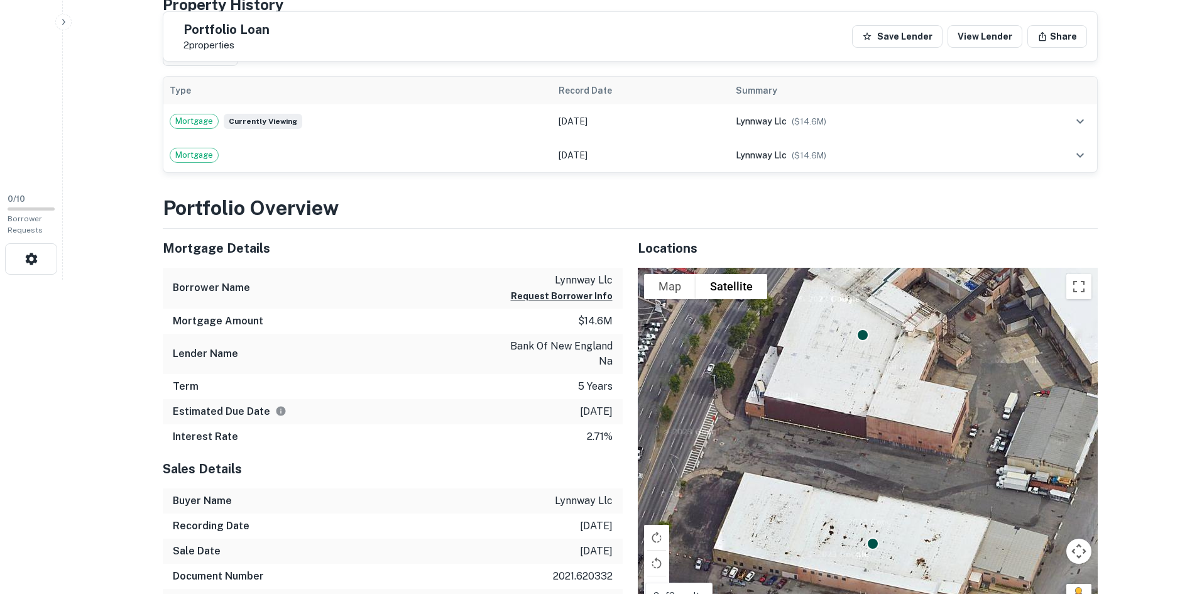
scroll to position [23, 0]
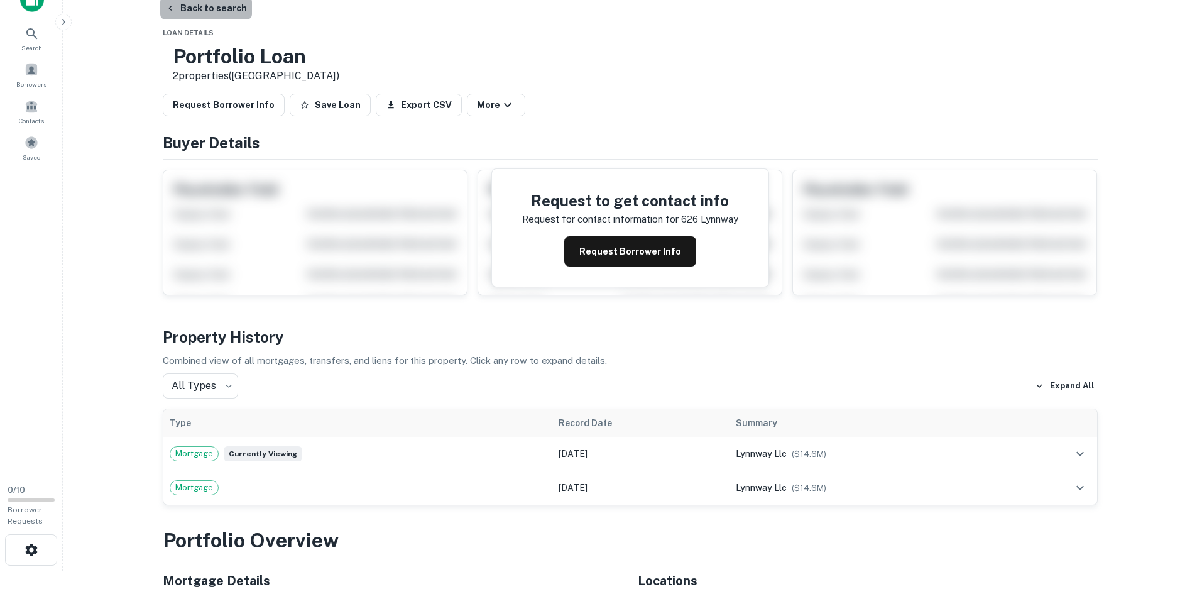
click at [219, 17] on button "Back to search" at bounding box center [206, 8] width 92 height 23
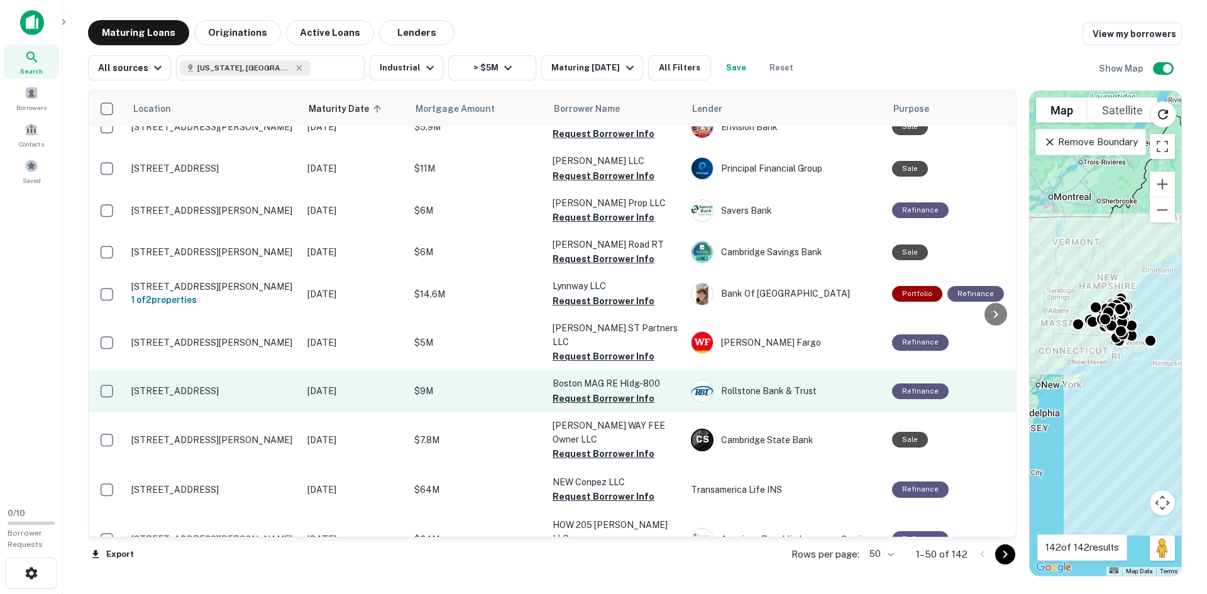
scroll to position [960, 0]
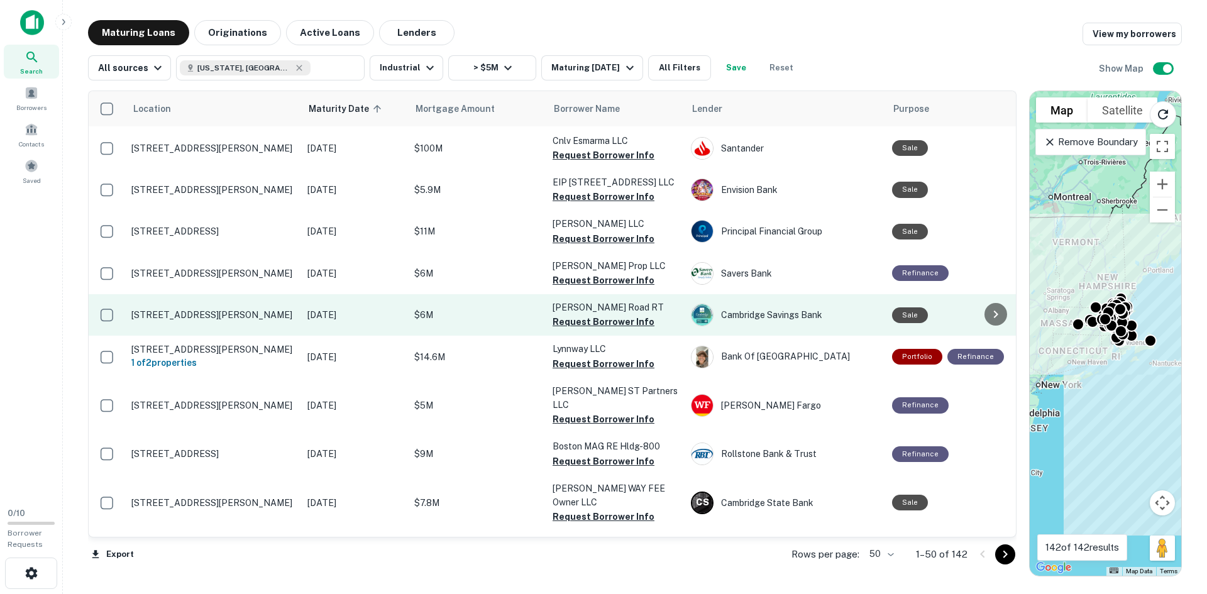
click at [211, 309] on p "[STREET_ADDRESS][PERSON_NAME]" at bounding box center [212, 314] width 163 height 11
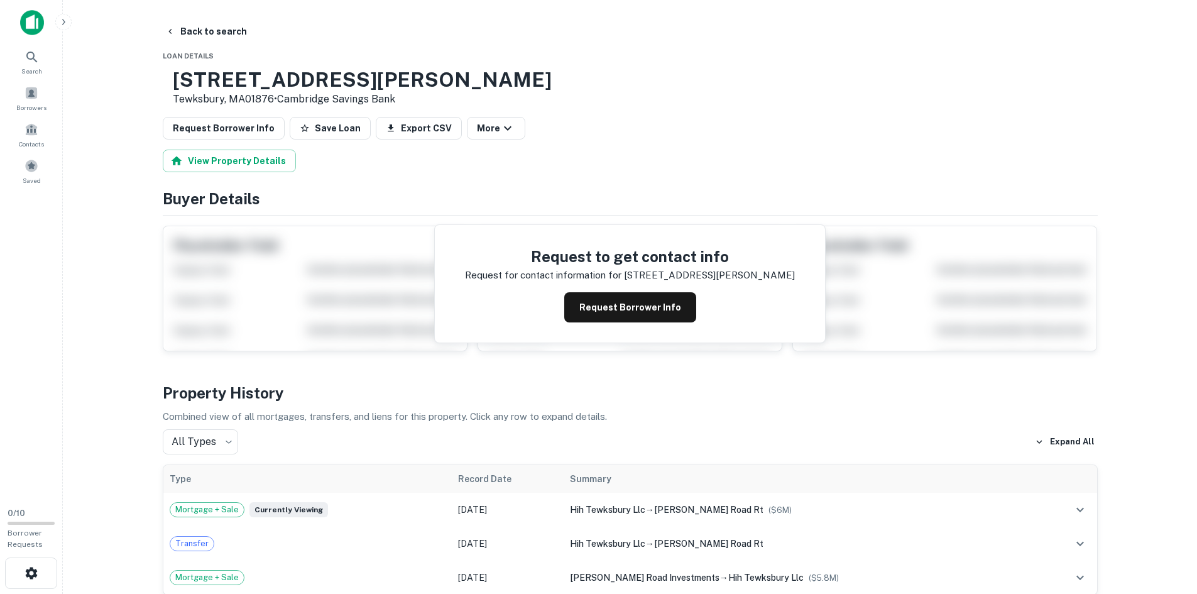
click at [255, 88] on h3 "558 Clark Rd" at bounding box center [362, 80] width 379 height 24
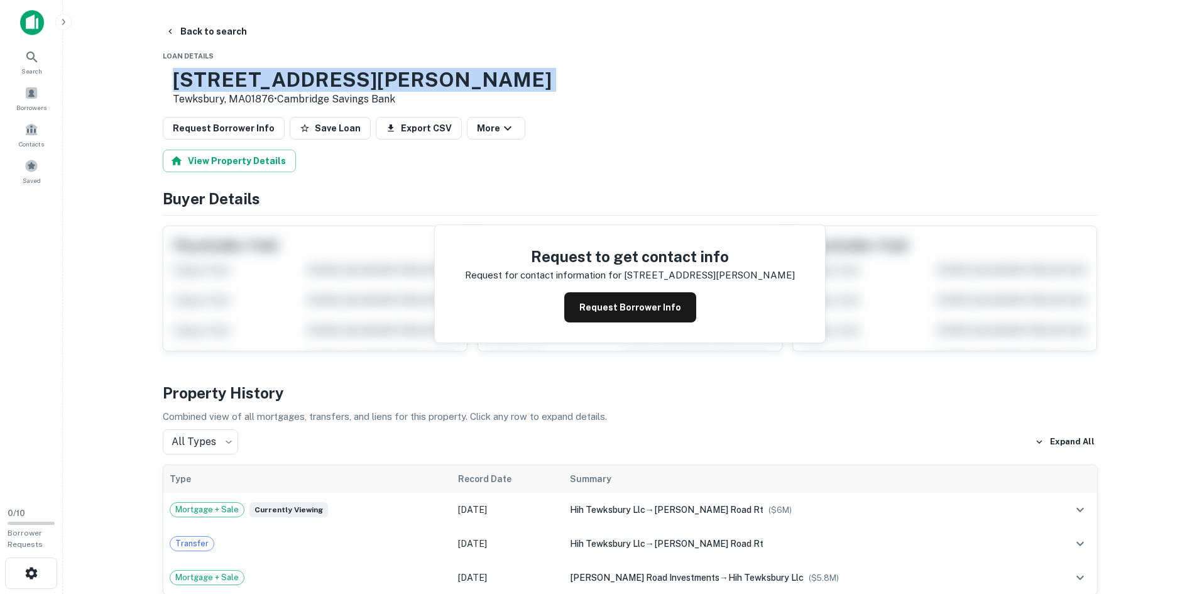
click at [255, 88] on h3 "558 Clark Rd" at bounding box center [362, 80] width 379 height 24
copy h3 "558 Clark Rd"
click at [190, 30] on button "Back to search" at bounding box center [206, 31] width 92 height 23
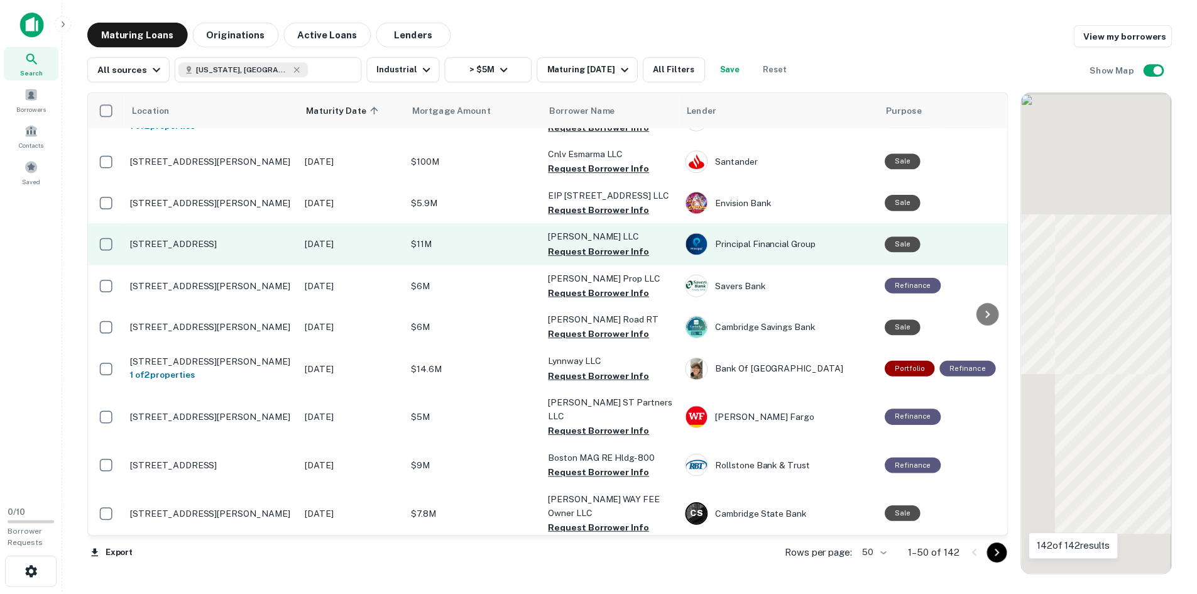
scroll to position [960, 0]
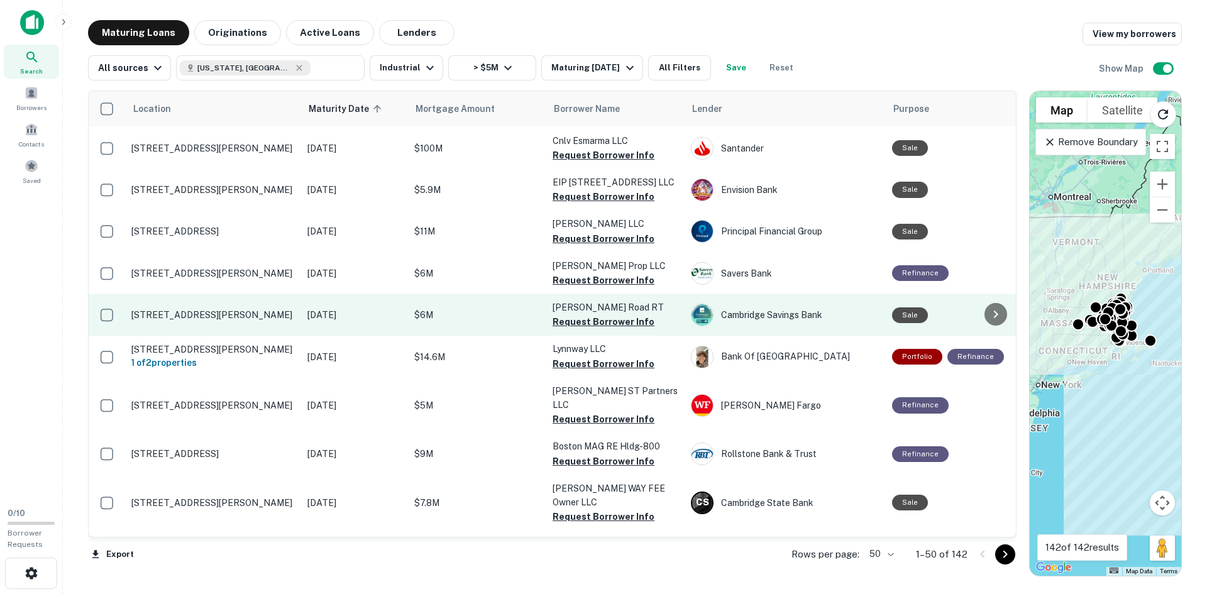
click at [187, 294] on td "[STREET_ADDRESS][PERSON_NAME]" at bounding box center [213, 314] width 176 height 41
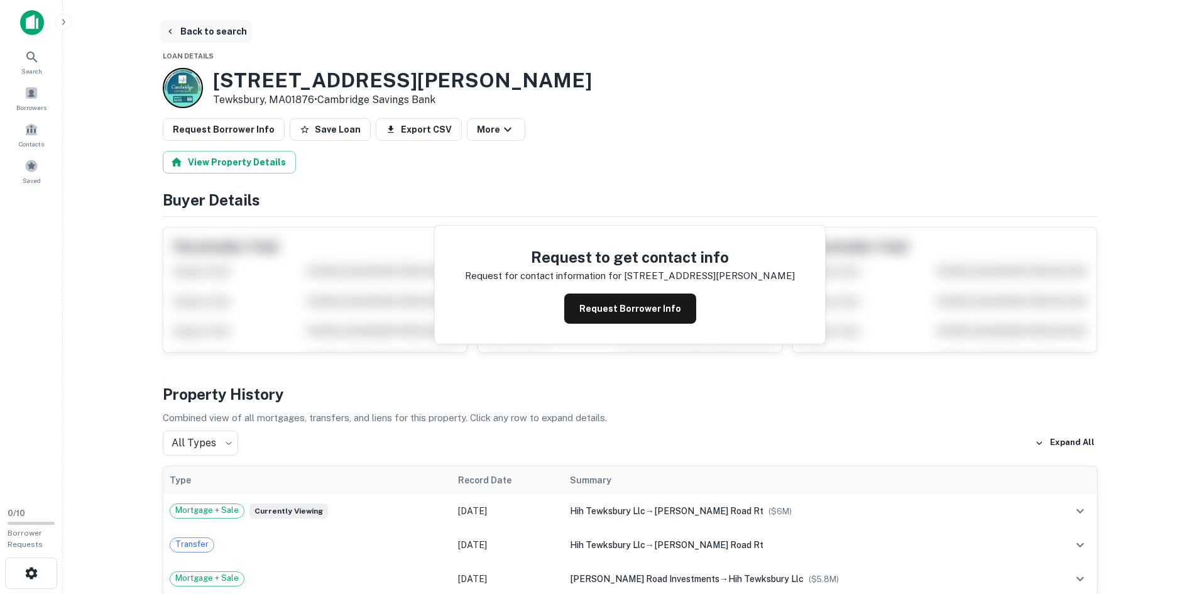
click at [215, 34] on button "Back to search" at bounding box center [206, 31] width 92 height 23
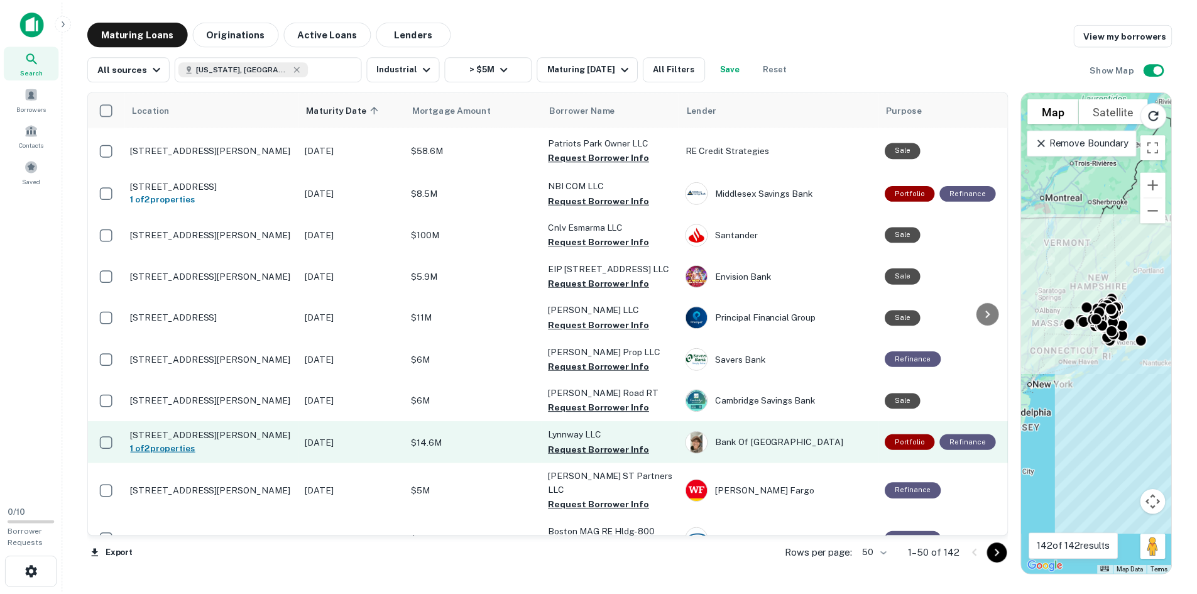
scroll to position [835, 0]
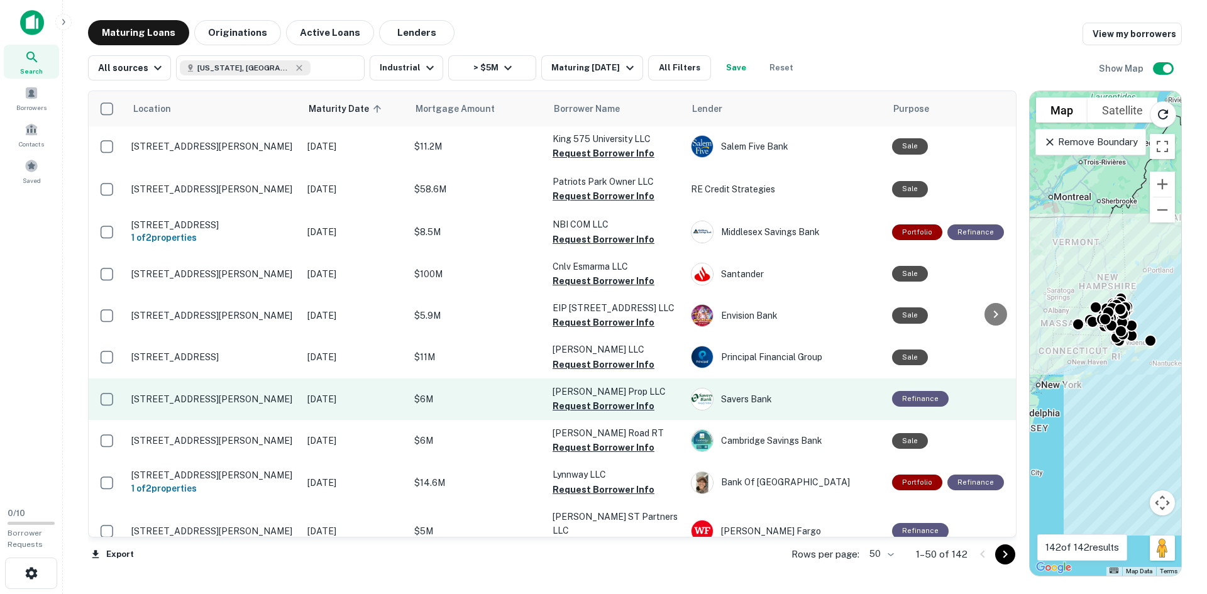
click at [204, 393] on p "[STREET_ADDRESS][PERSON_NAME]" at bounding box center [212, 398] width 163 height 11
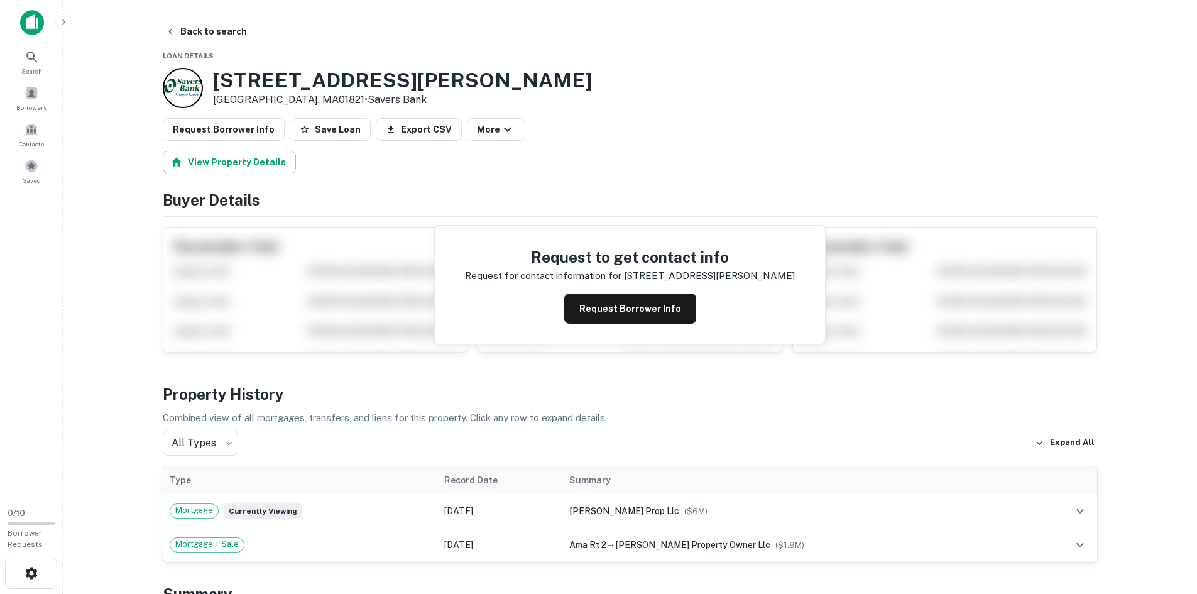
click at [240, 76] on h3 "12 Dunham Rd" at bounding box center [402, 81] width 379 height 24
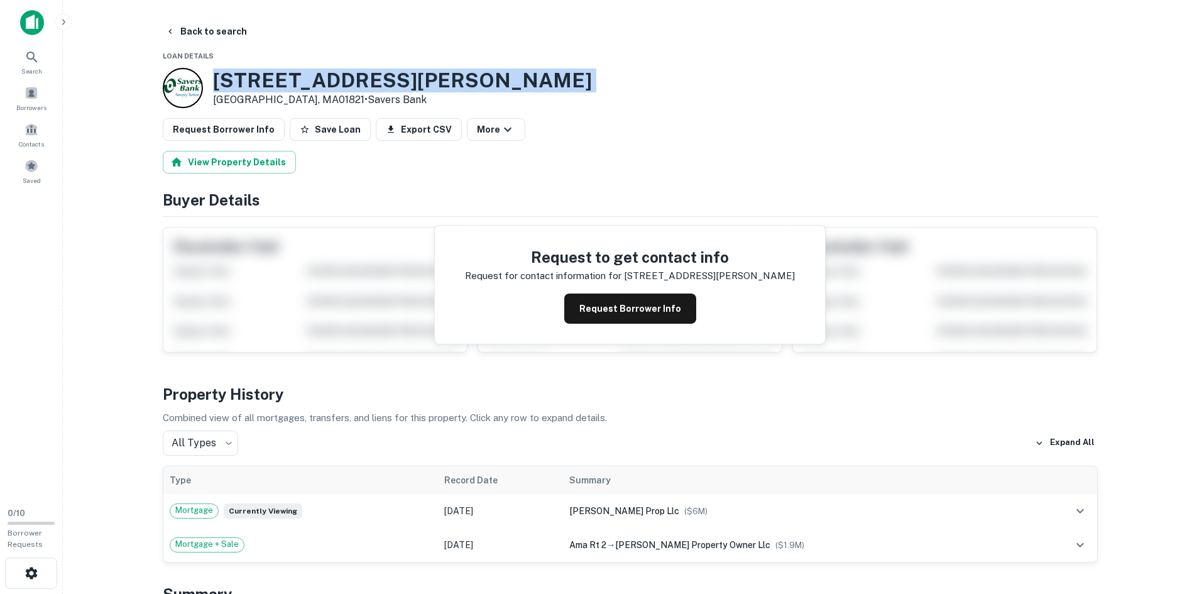
click at [240, 76] on h3 "12 Dunham Rd" at bounding box center [402, 81] width 379 height 24
copy h3 "12 Dunham Rd"
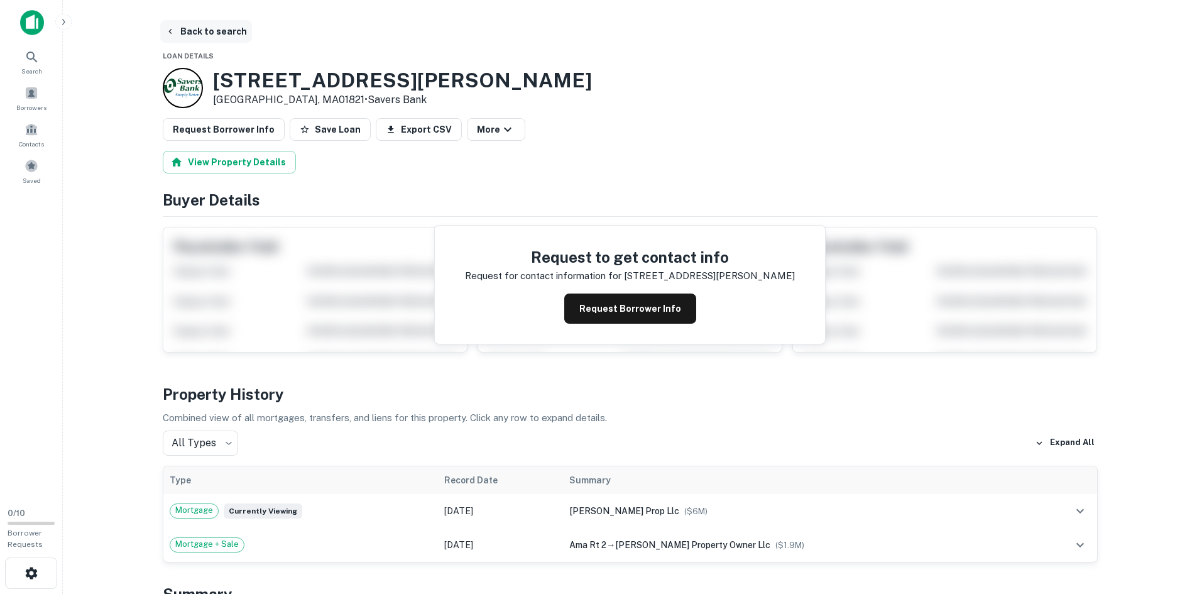
click at [216, 33] on button "Back to search" at bounding box center [206, 31] width 92 height 23
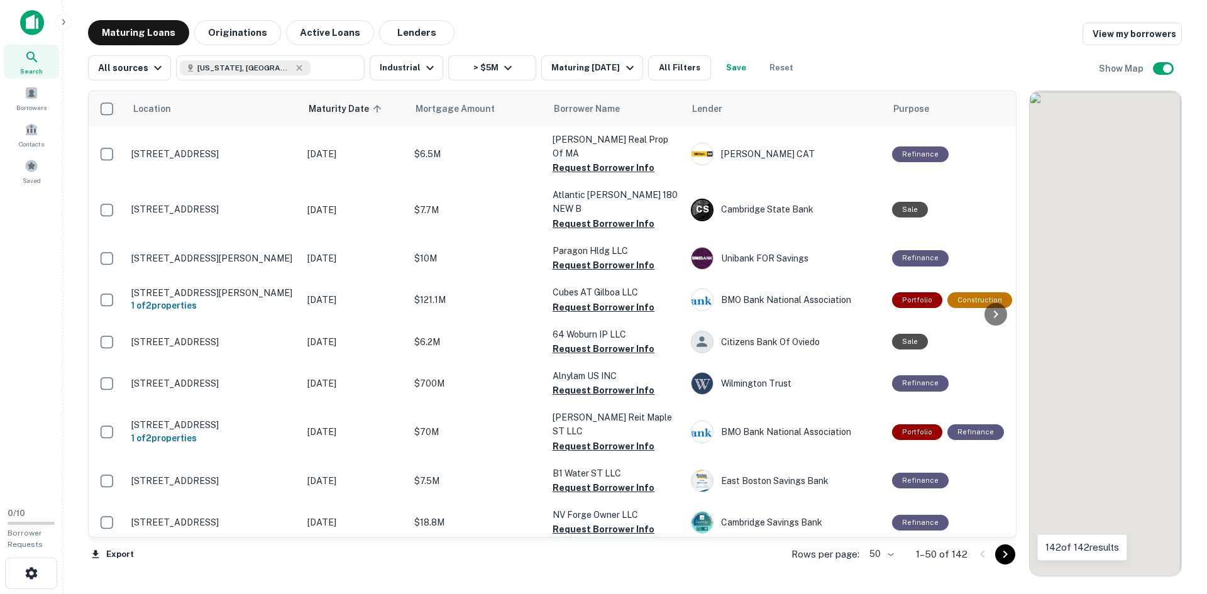
scroll to position [835, 0]
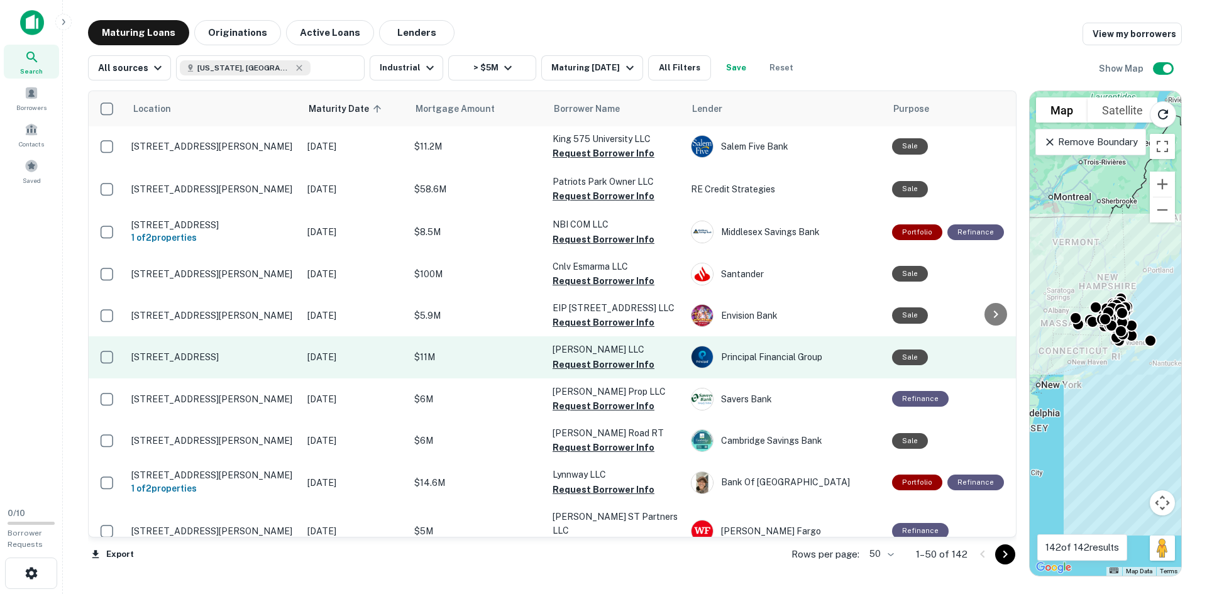
click at [211, 351] on p "[STREET_ADDRESS]" at bounding box center [212, 356] width 163 height 11
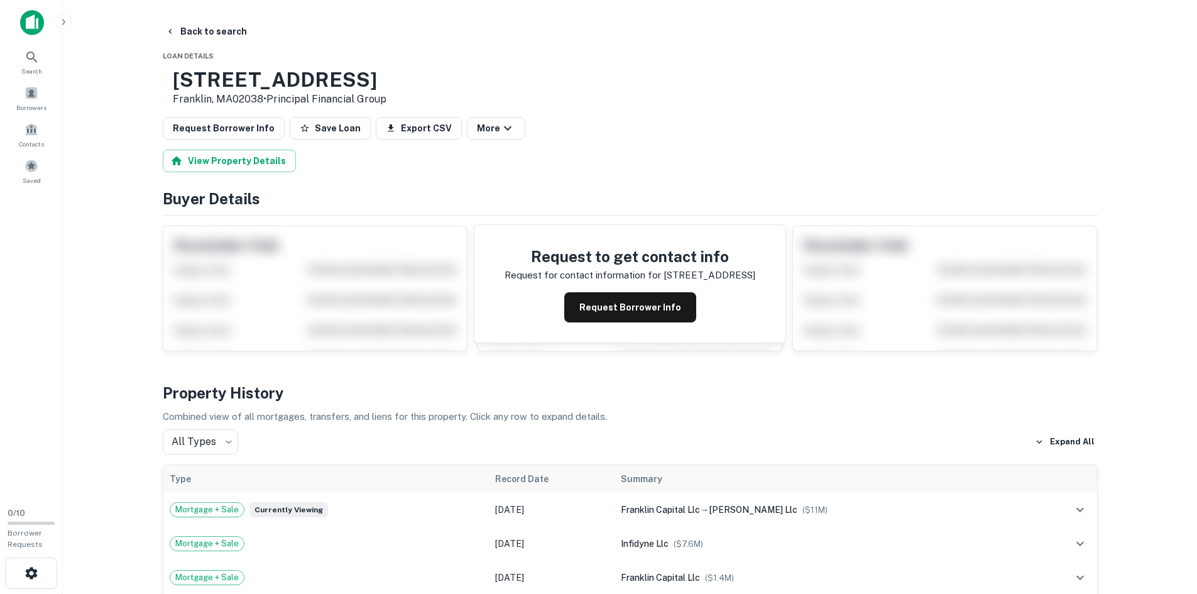
click at [279, 88] on h3 "125 Constitution Blvd" at bounding box center [280, 80] width 214 height 24
copy h3 "125 Constitution Blvd"
click at [201, 26] on button "Back to search" at bounding box center [206, 31] width 92 height 23
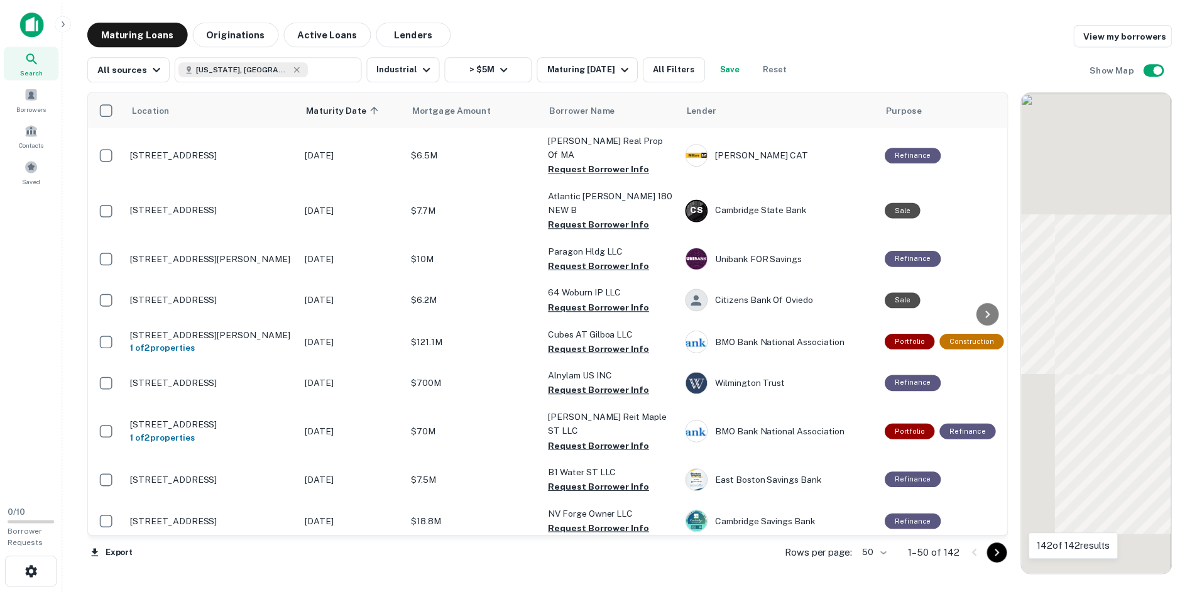
scroll to position [835, 0]
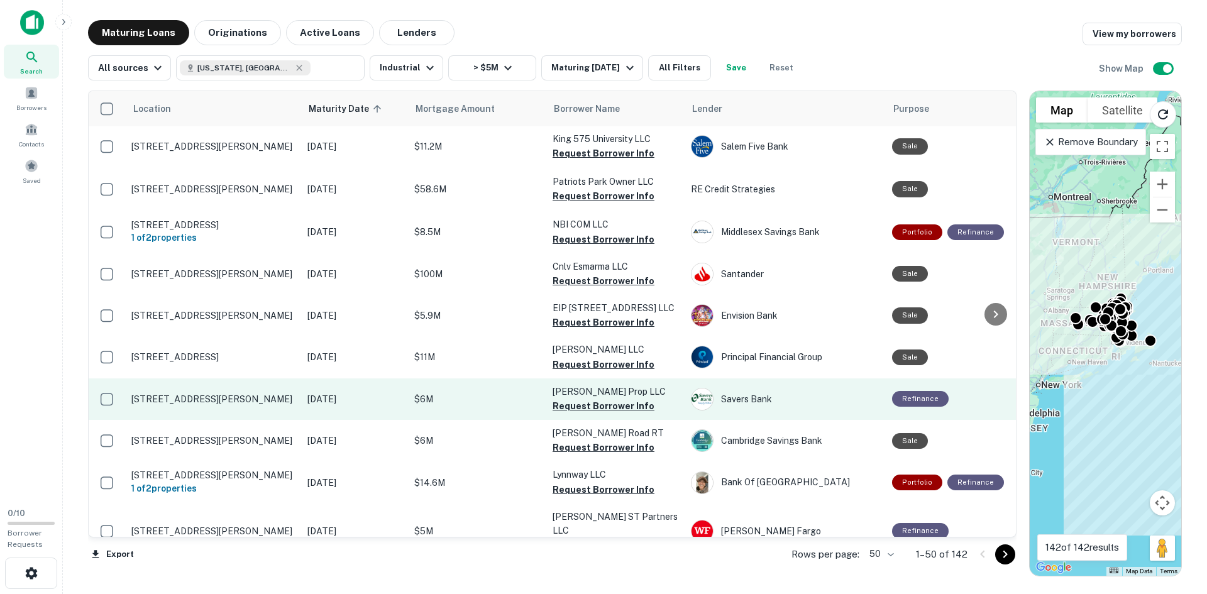
click at [200, 378] on td "[STREET_ADDRESS][PERSON_NAME]" at bounding box center [213, 398] width 176 height 41
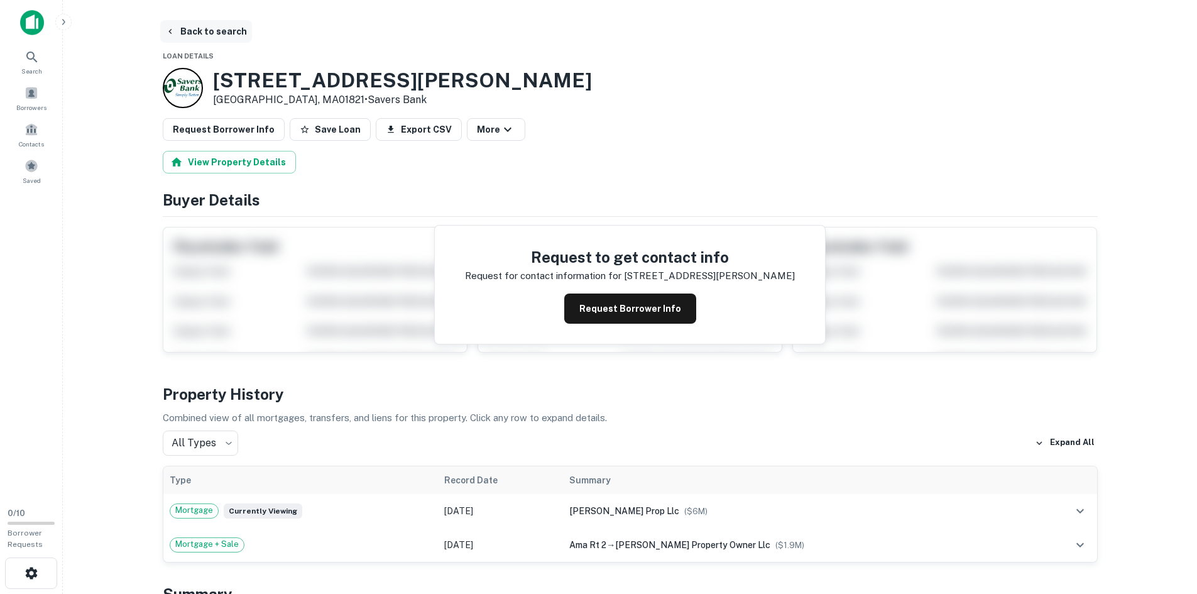
click at [209, 27] on button "Back to search" at bounding box center [206, 31] width 92 height 23
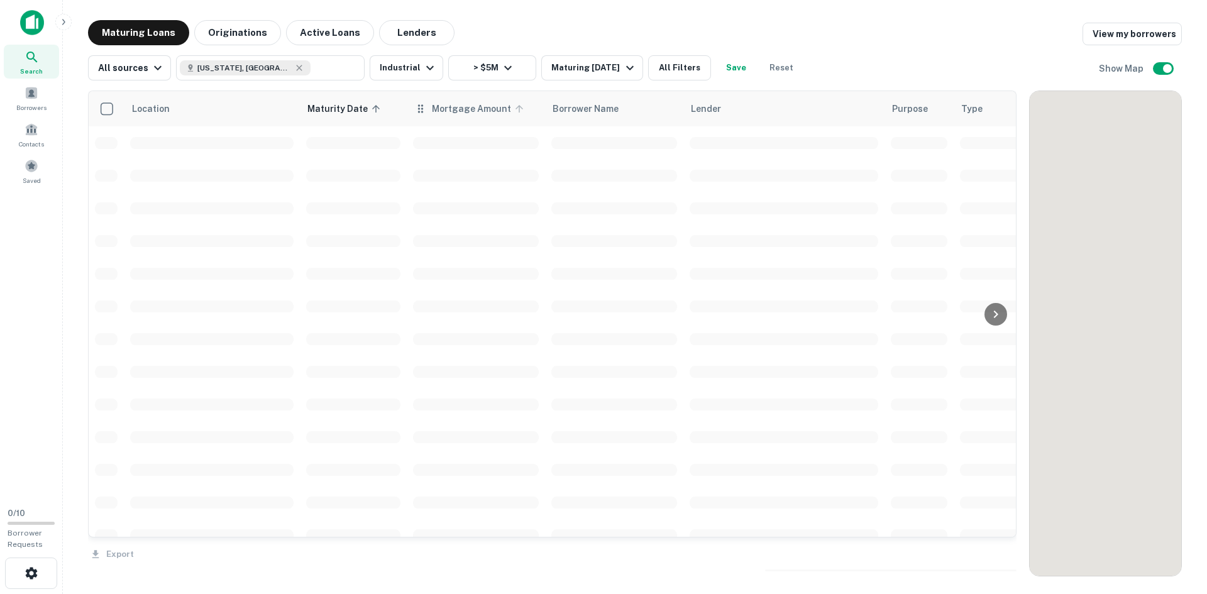
scroll to position [835, 0]
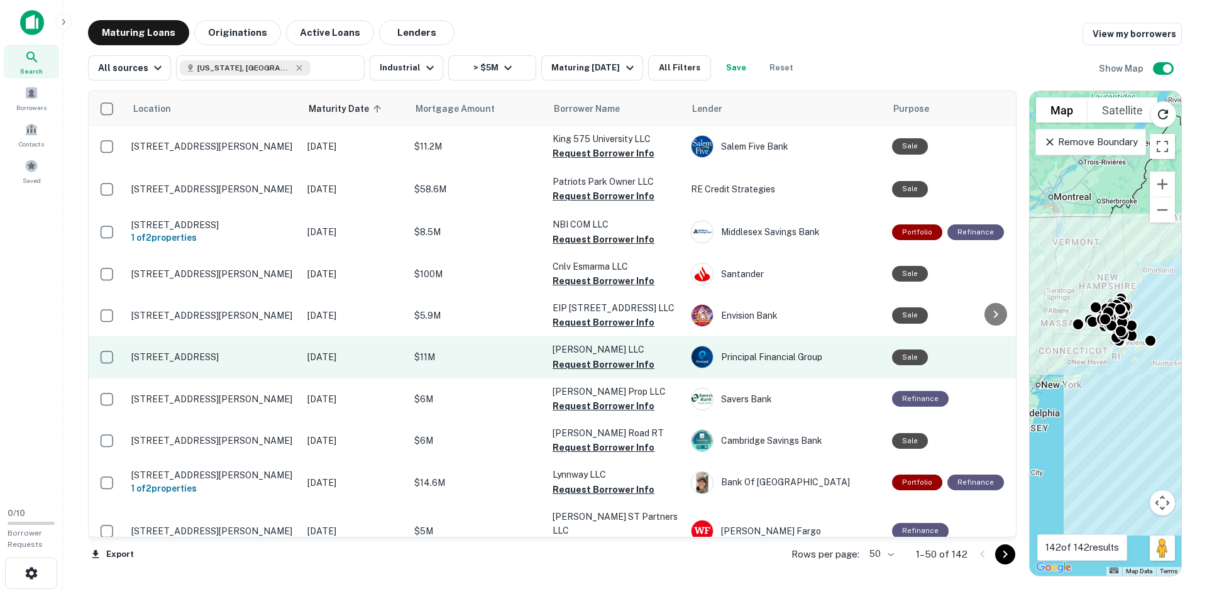
click at [206, 351] on p "[STREET_ADDRESS]" at bounding box center [212, 356] width 163 height 11
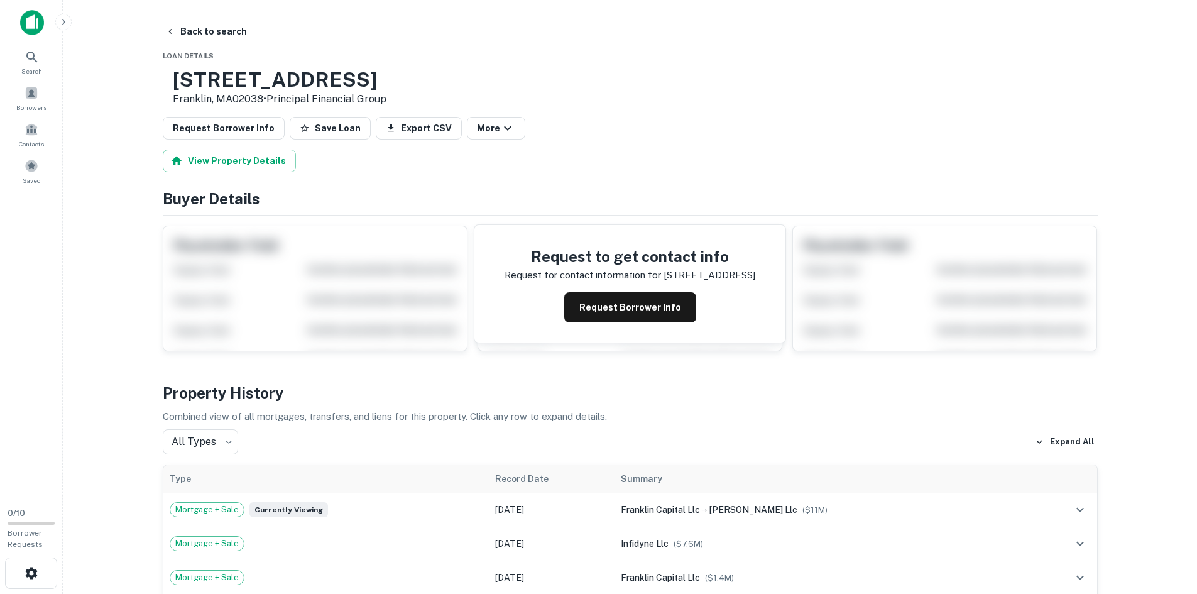
click at [288, 70] on h3 "125 Constitution Blvd" at bounding box center [280, 80] width 214 height 24
click at [203, 34] on button "Back to search" at bounding box center [206, 31] width 92 height 23
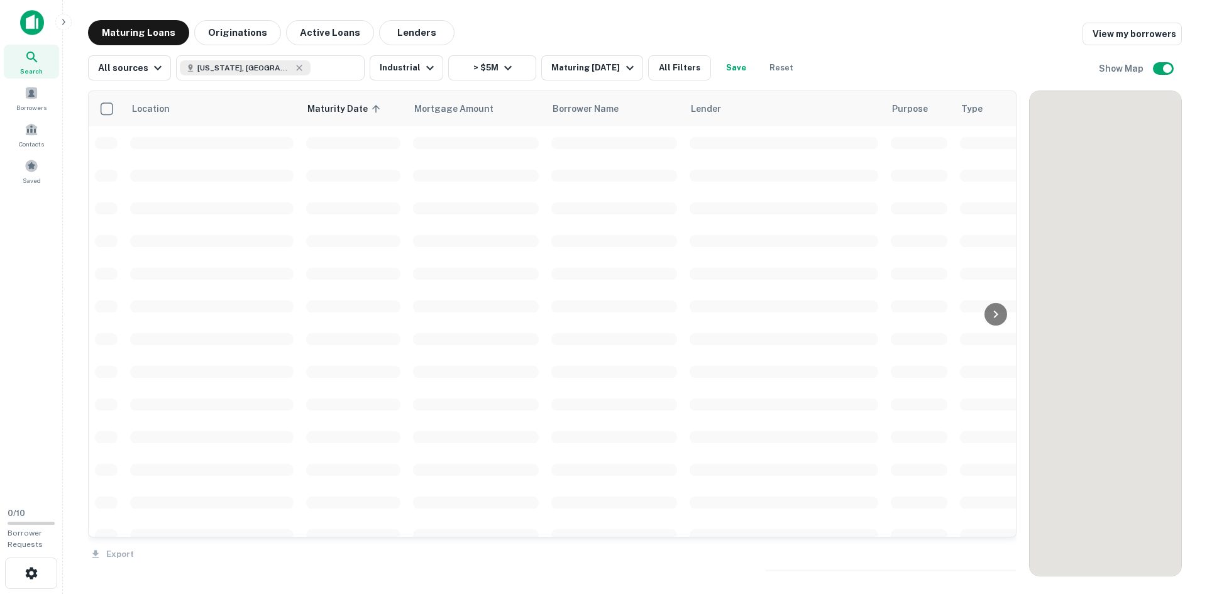
scroll to position [835, 0]
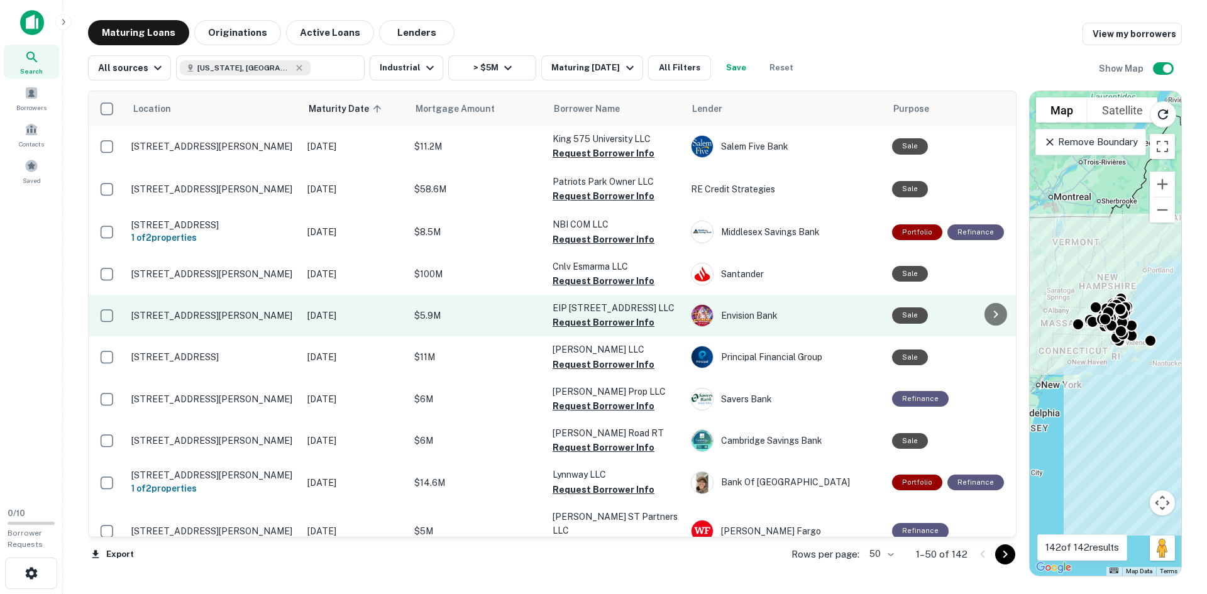
click at [187, 310] on p "[STREET_ADDRESS][PERSON_NAME]" at bounding box center [212, 315] width 163 height 11
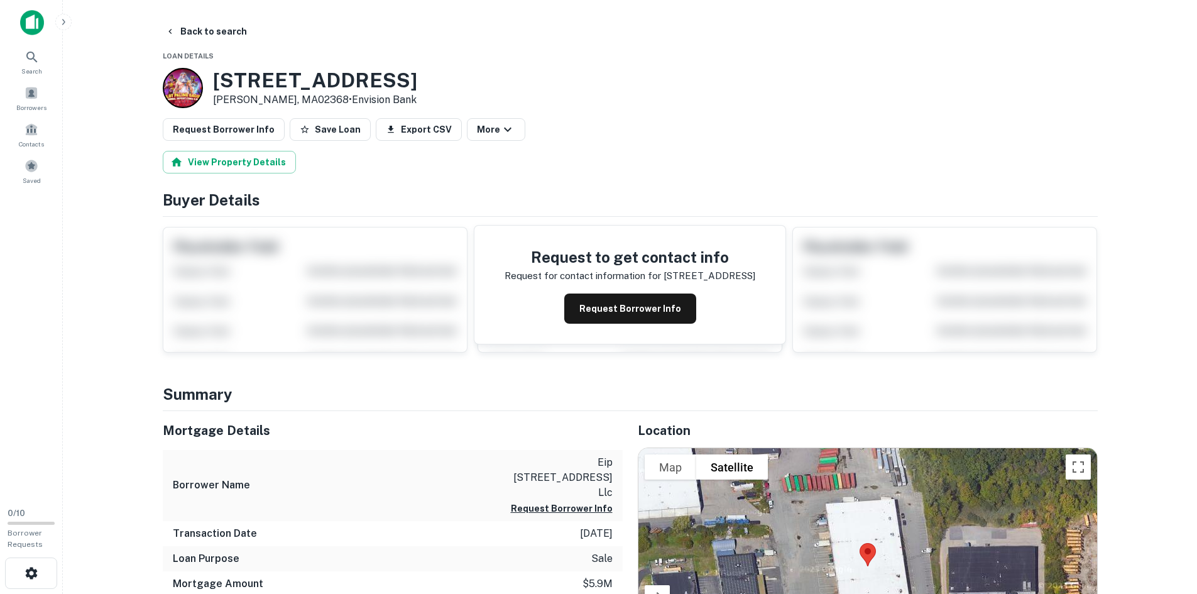
click at [228, 71] on h3 "35 York Ave" at bounding box center [315, 81] width 204 height 24
click at [195, 29] on button "Back to search" at bounding box center [206, 31] width 92 height 23
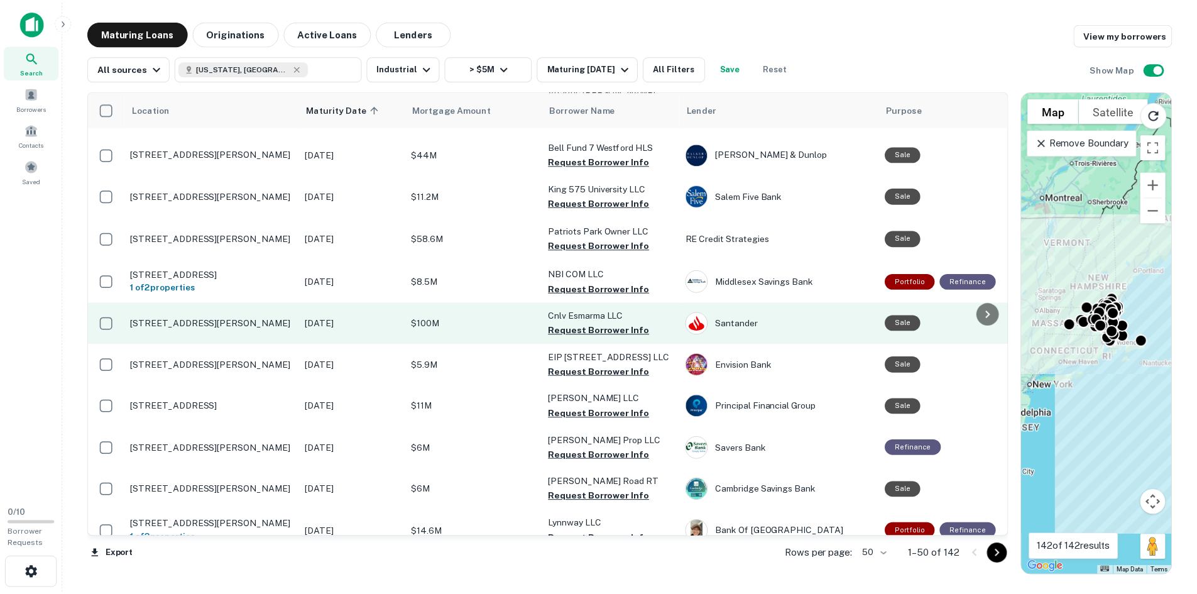
scroll to position [772, 0]
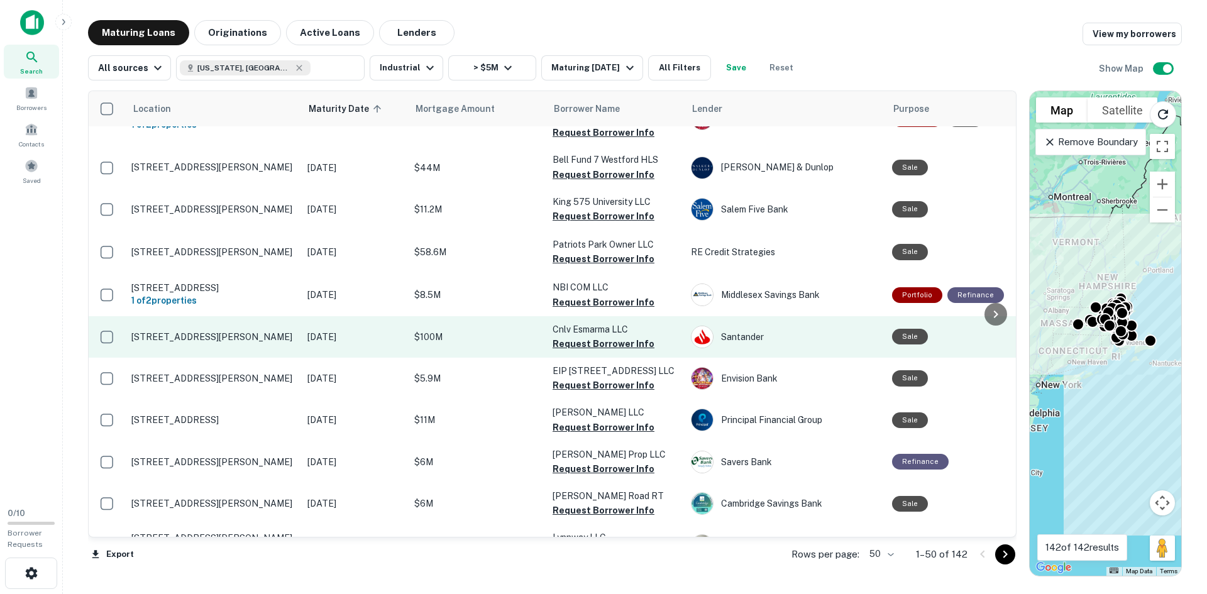
click at [180, 331] on p "[STREET_ADDRESS][PERSON_NAME]" at bounding box center [212, 336] width 163 height 11
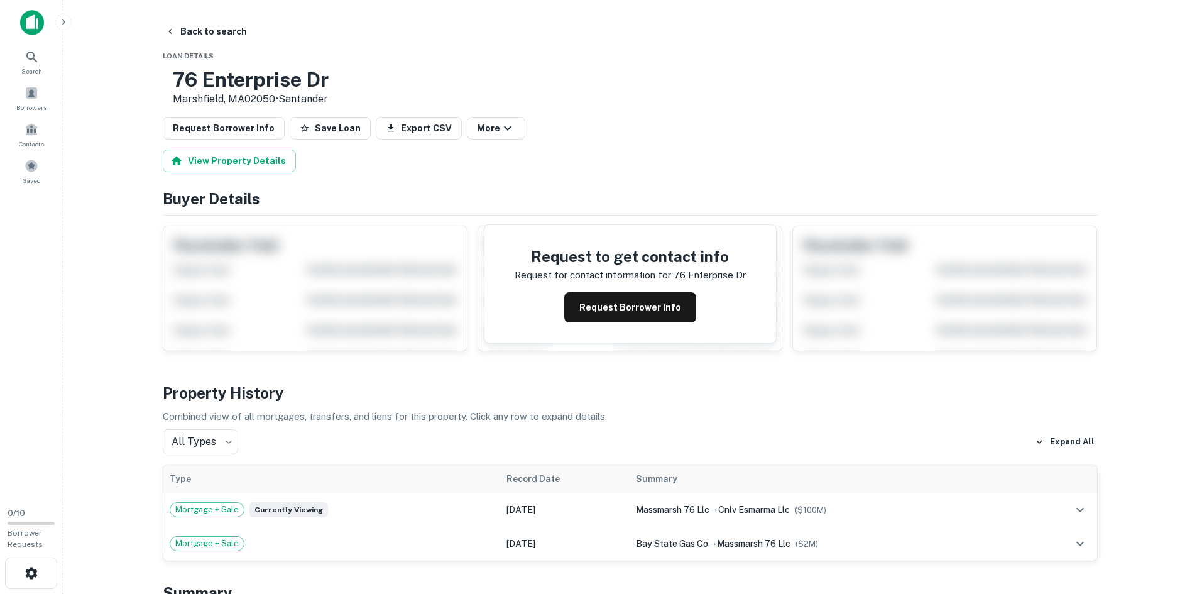
click at [250, 77] on h3 "76 Enterprise Dr" at bounding box center [251, 80] width 156 height 24
click at [189, 35] on button "Back to search" at bounding box center [206, 31] width 92 height 23
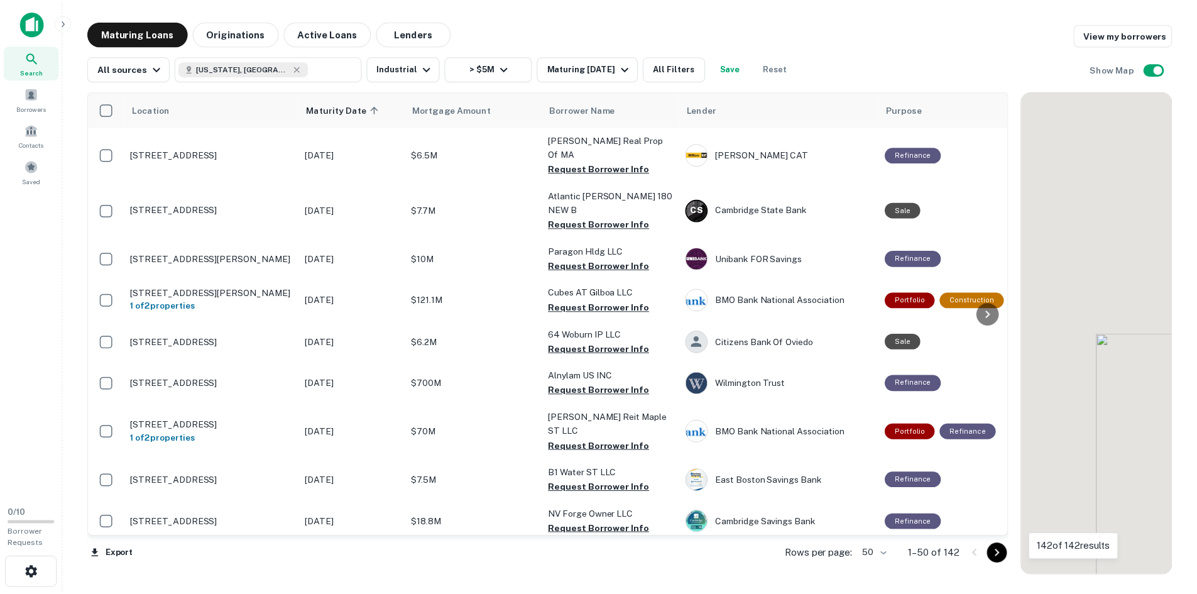
scroll to position [772, 0]
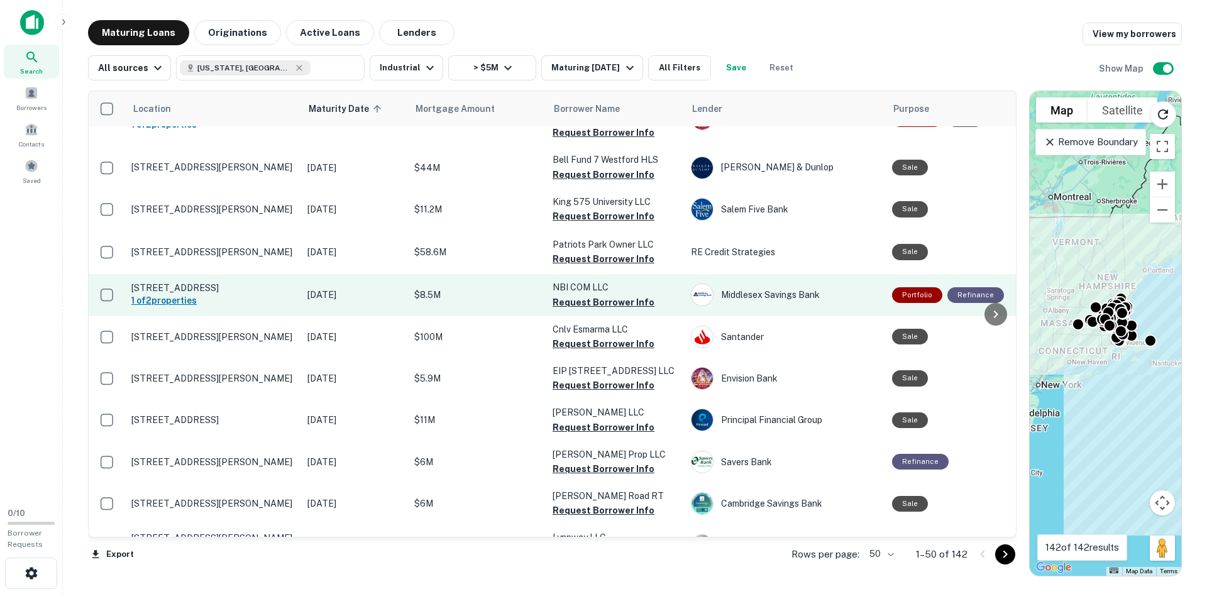
click at [253, 293] on h6 "1 of 2 properties" at bounding box center [212, 300] width 163 height 14
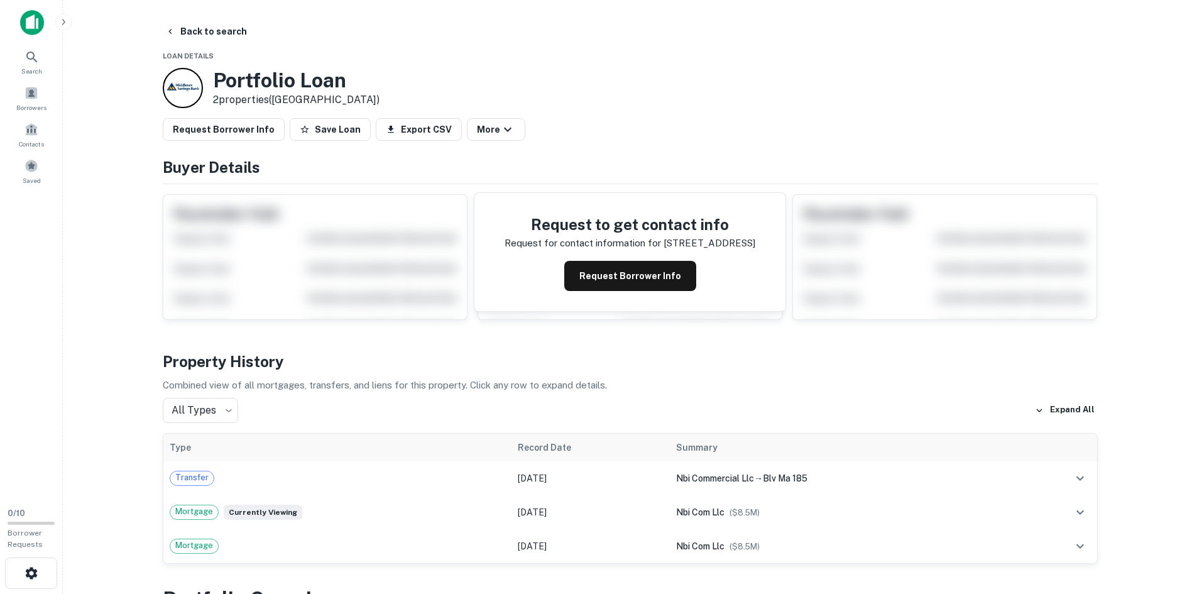
click at [271, 72] on h3 "Portfolio Loan" at bounding box center [296, 81] width 167 height 24
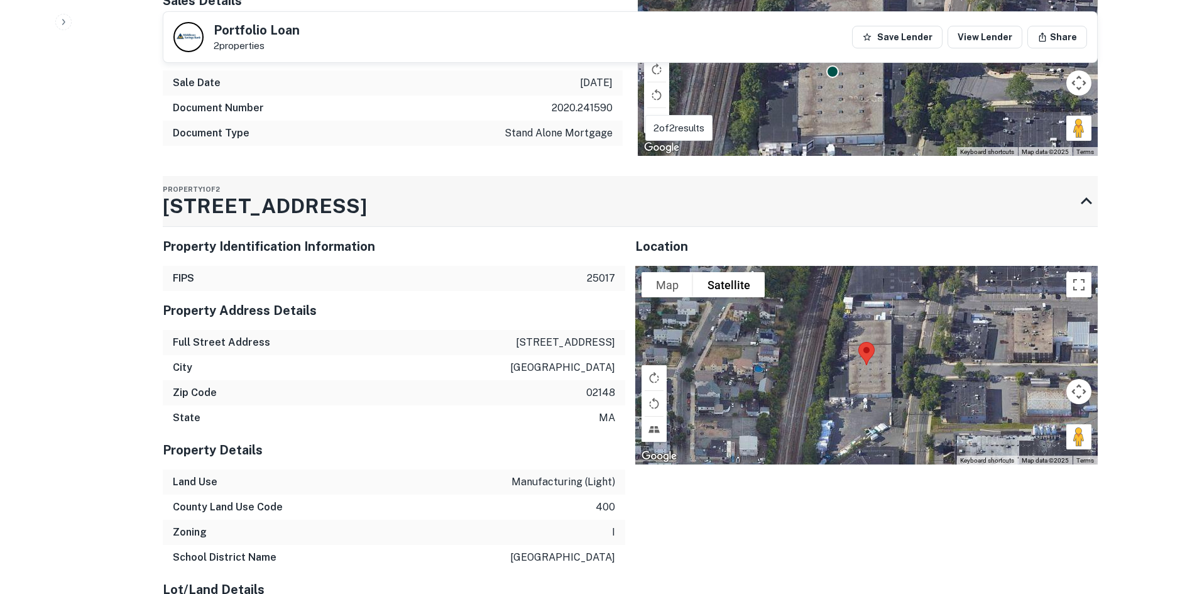
click at [265, 180] on div "Property 1 of 2 197 Commercial St" at bounding box center [265, 201] width 204 height 50
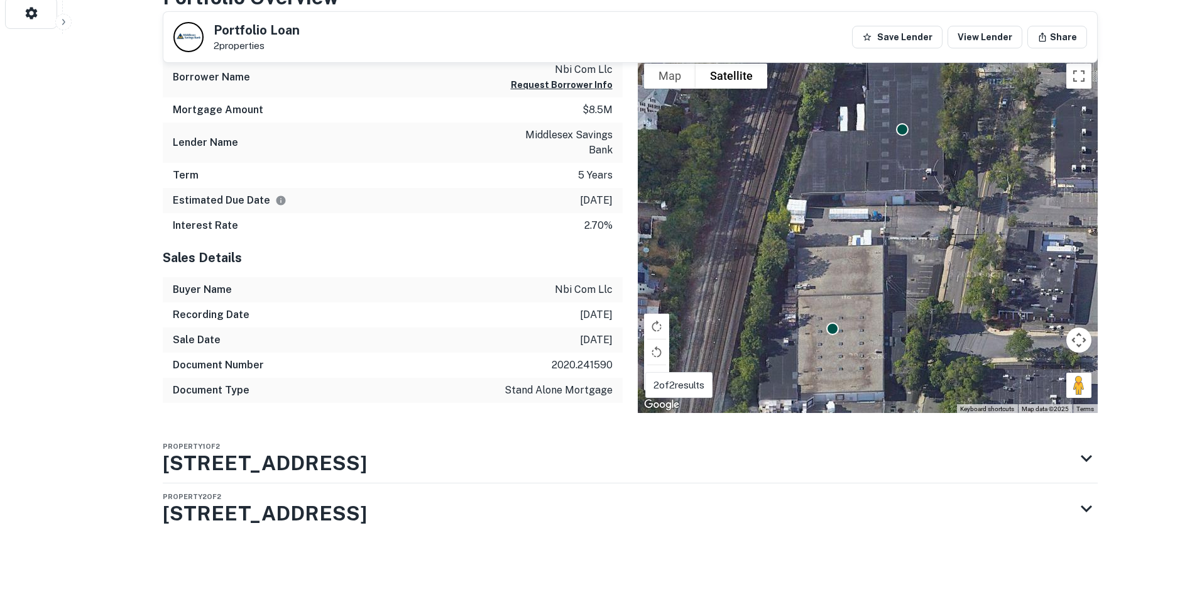
scroll to position [560, 0]
drag, startPoint x: 307, startPoint y: 458, endPoint x: 305, endPoint y: 449, distance: 9.5
click at [306, 457] on h3 "197 Commercial St" at bounding box center [265, 463] width 204 height 30
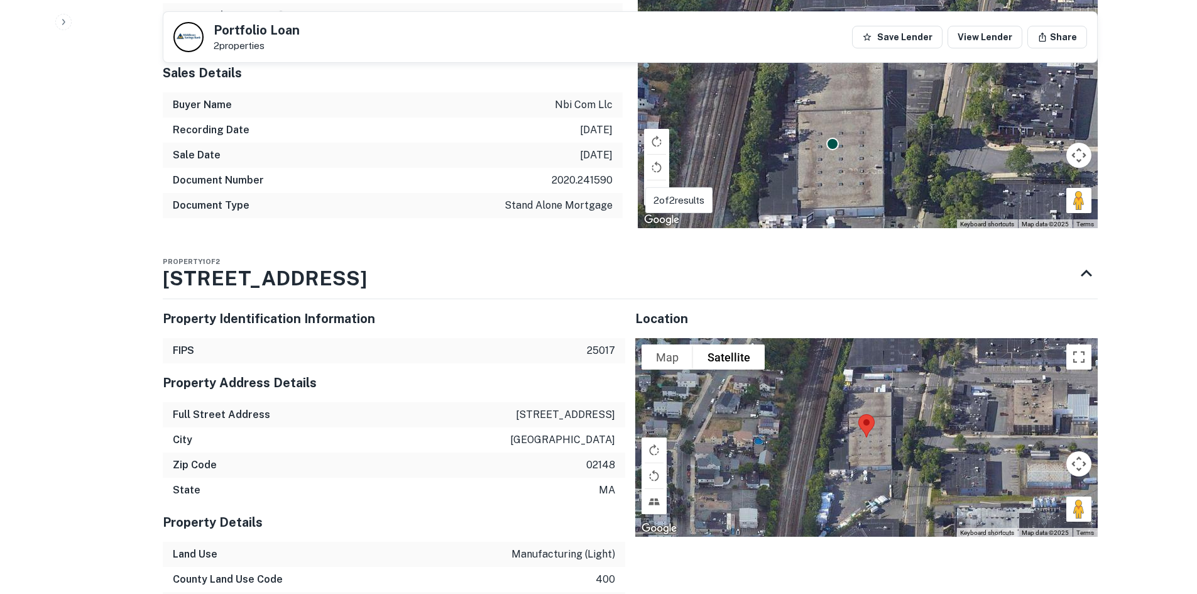
scroll to position [817, 0]
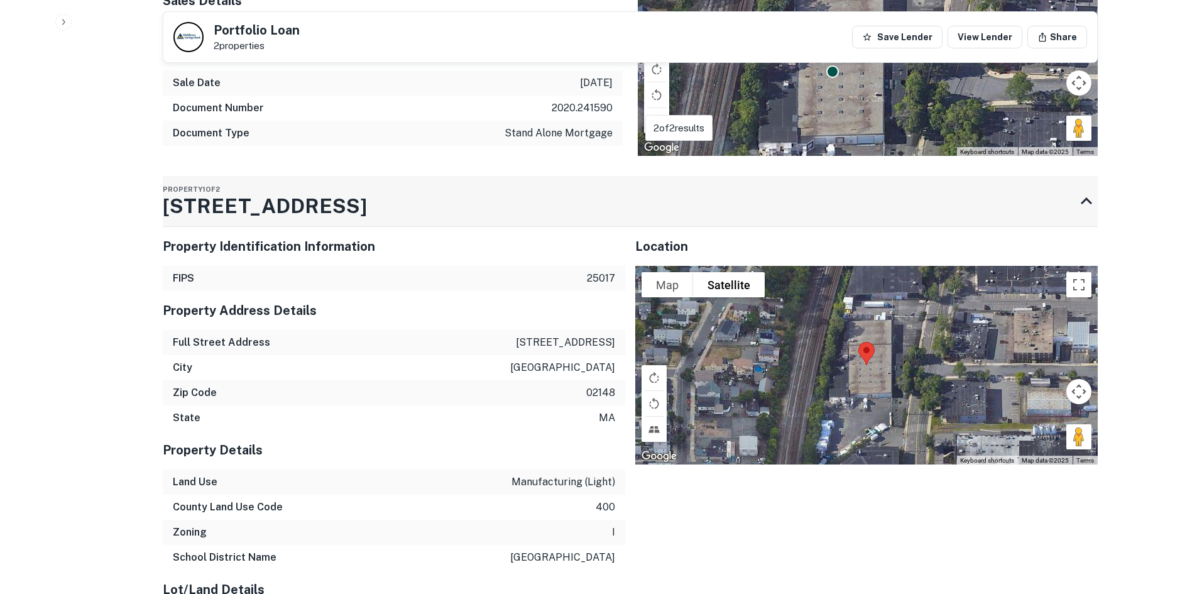
click at [268, 200] on h3 "197 Commercial St" at bounding box center [265, 206] width 204 height 30
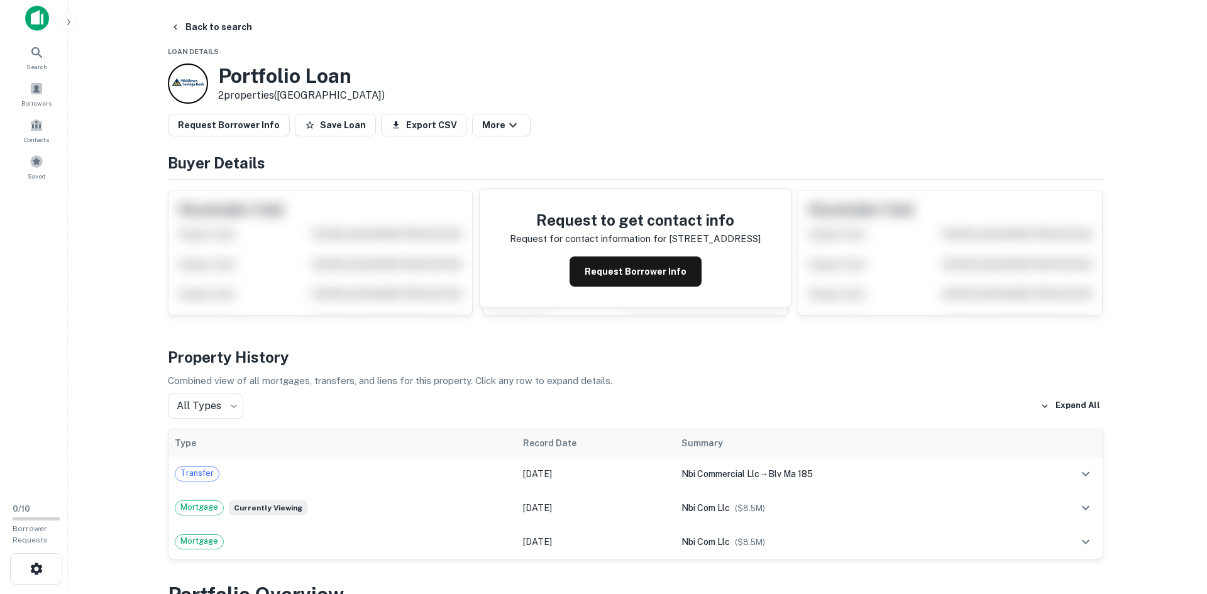
scroll to position [0, 0]
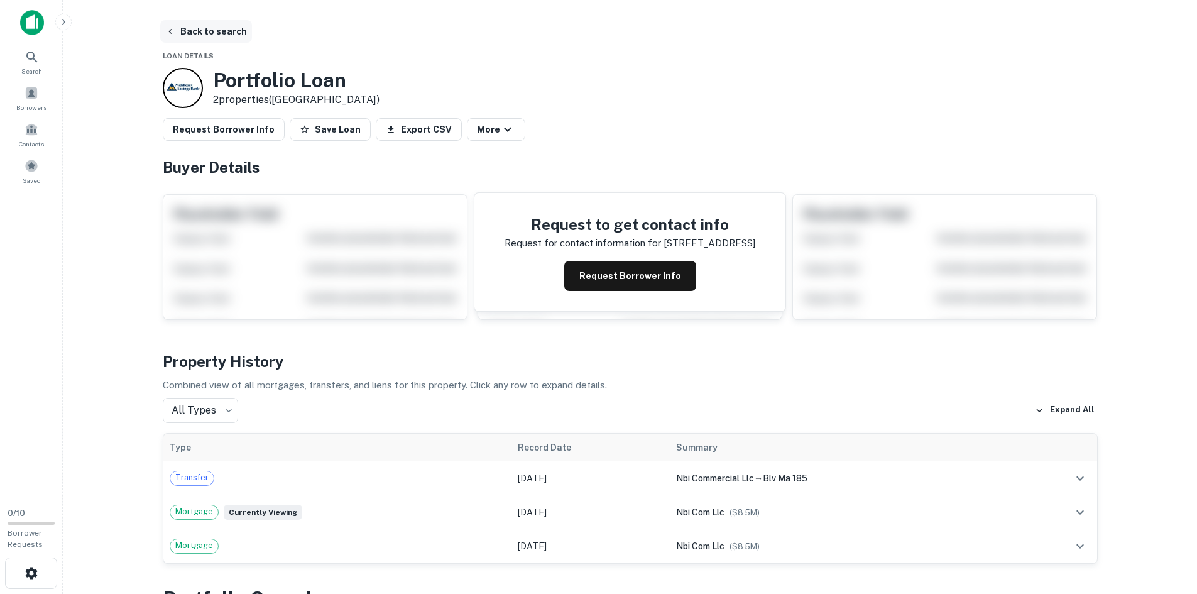
click at [221, 28] on button "Back to search" at bounding box center [206, 31] width 92 height 23
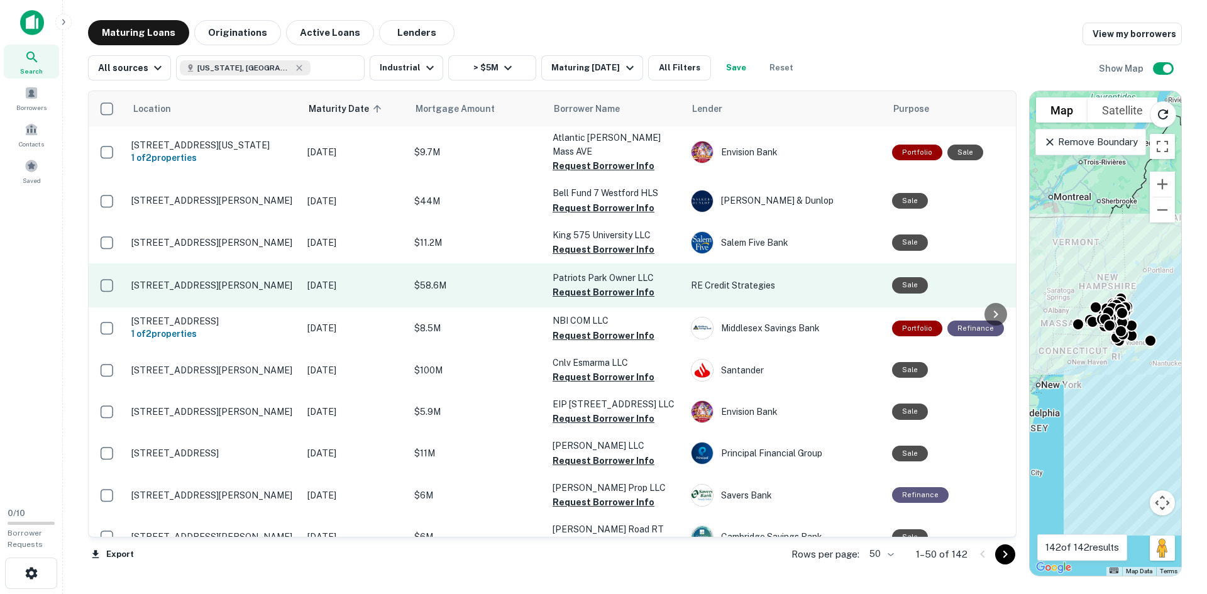
scroll to position [709, 0]
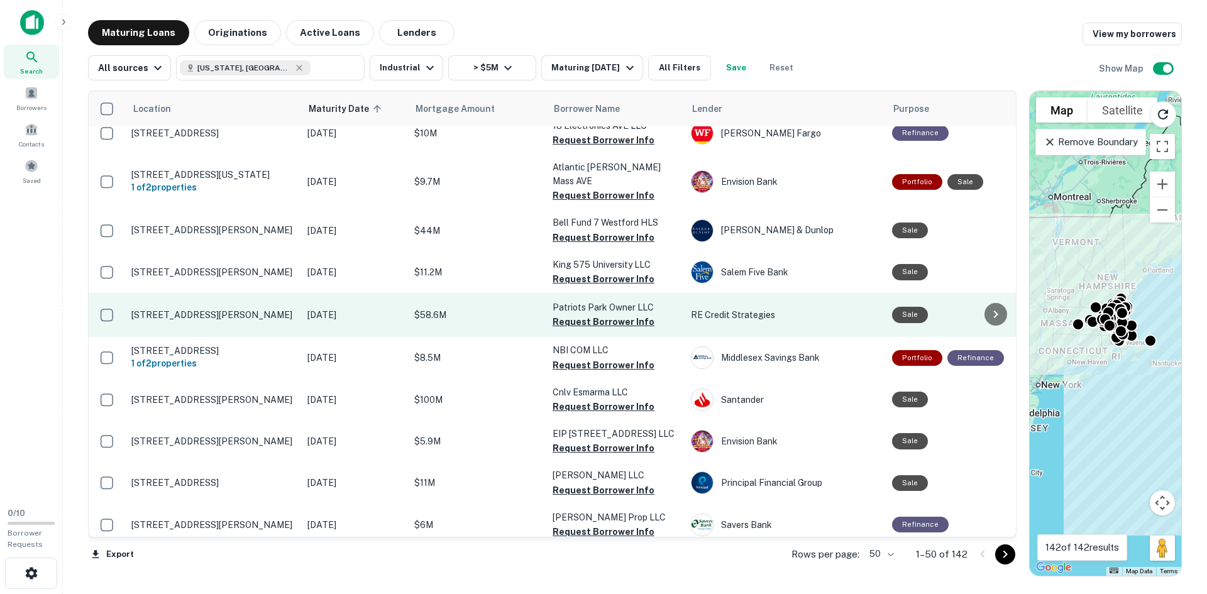
click at [183, 293] on td "[STREET_ADDRESS][PERSON_NAME]" at bounding box center [213, 315] width 176 height 44
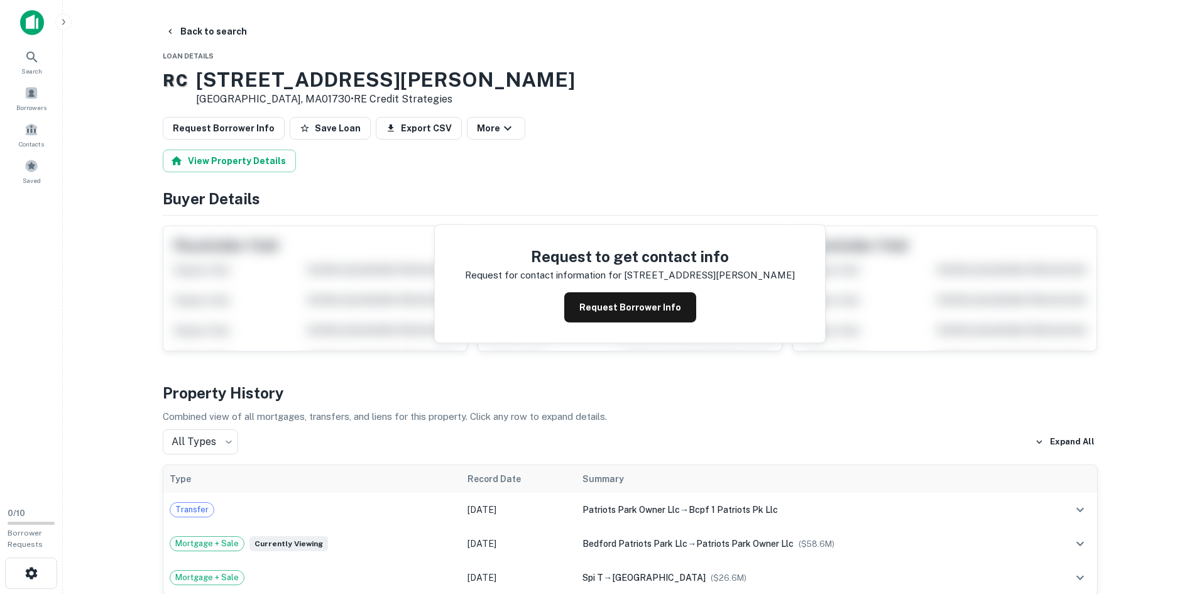
click at [267, 87] on h3 "40 Wiggins Ave" at bounding box center [385, 80] width 379 height 24
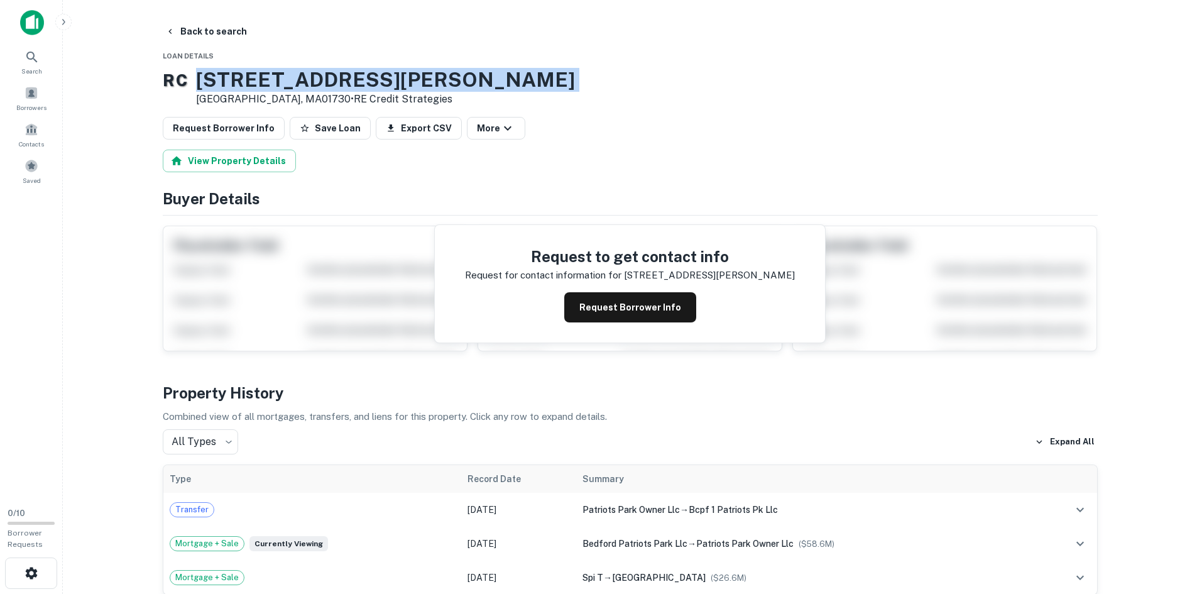
click at [267, 87] on h3 "40 Wiggins Ave" at bounding box center [385, 80] width 379 height 24
click at [326, 74] on h3 "40 Wiggins Ave" at bounding box center [385, 80] width 379 height 24
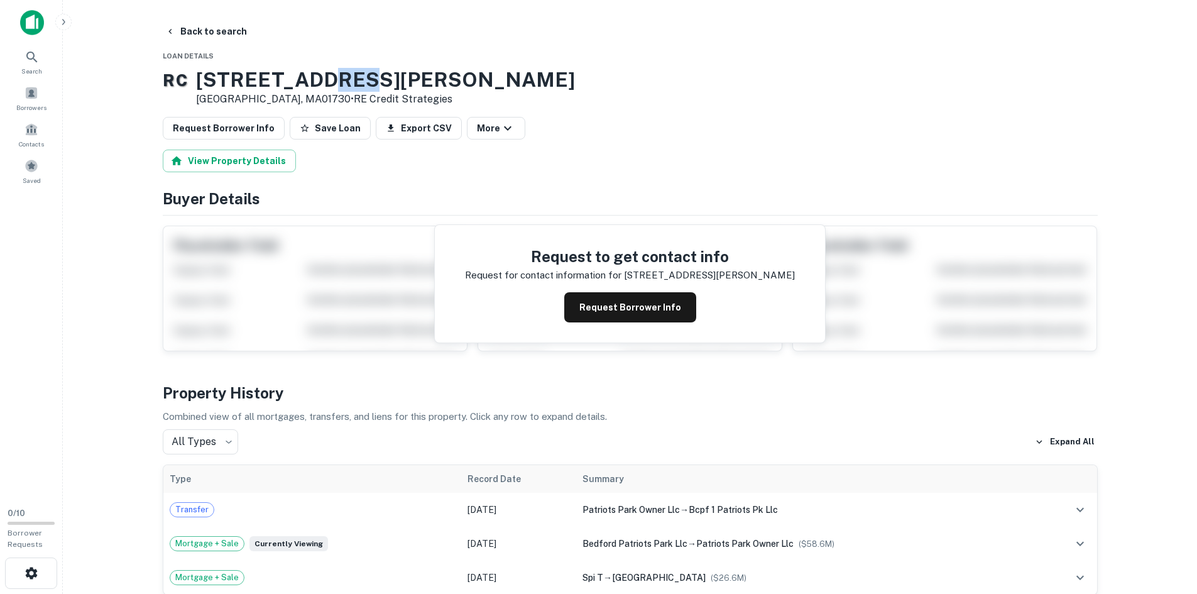
click at [326, 74] on h3 "40 Wiggins Ave" at bounding box center [385, 80] width 379 height 24
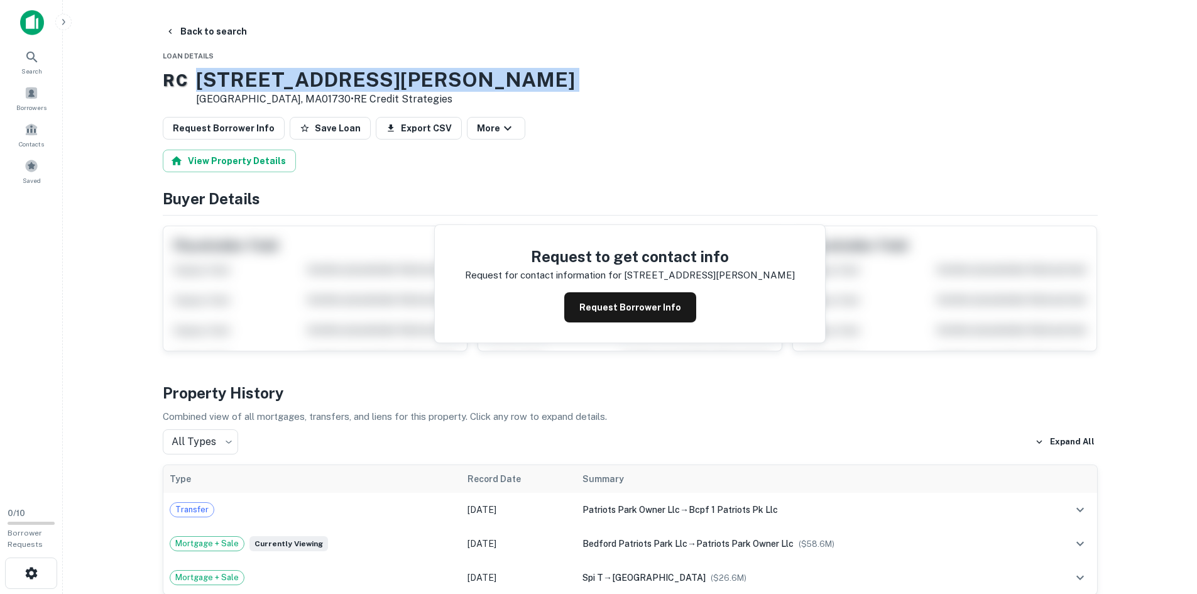
click at [326, 74] on h3 "40 Wiggins Ave" at bounding box center [385, 80] width 379 height 24
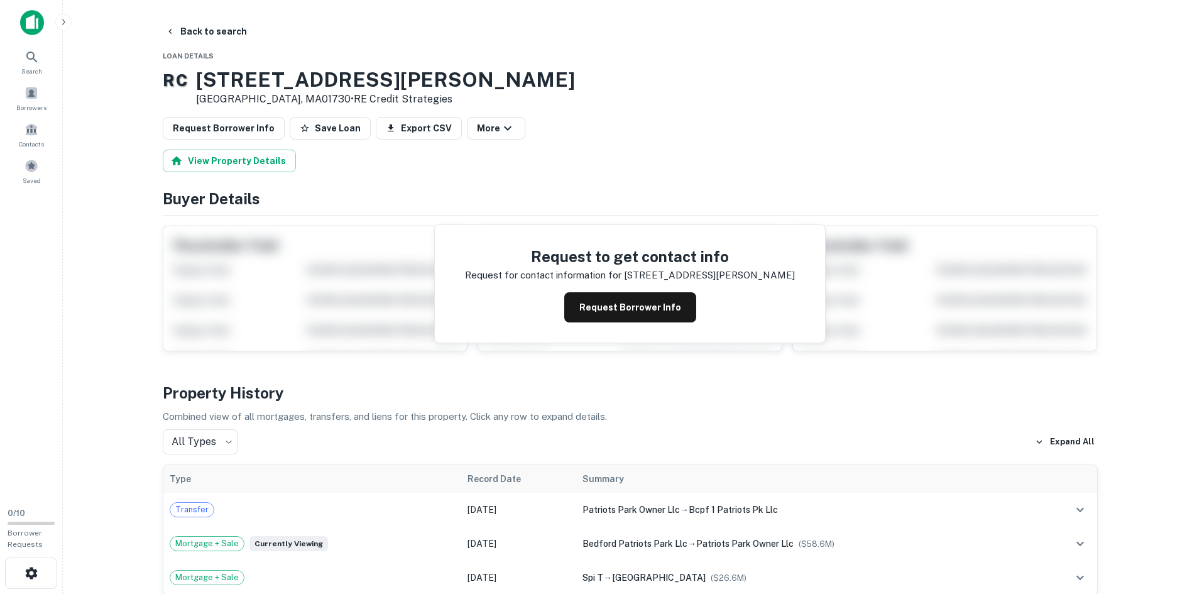
drag, startPoint x: 97, startPoint y: 75, endPoint x: 156, endPoint y: 55, distance: 62.8
click at [98, 75] on main "Back to search Loan Details R C 40 Wiggins Ave Bedford, MA01730 • RE Credit Str…" at bounding box center [630, 297] width 1134 height 594
click at [182, 33] on button "Back to search" at bounding box center [206, 31] width 92 height 23
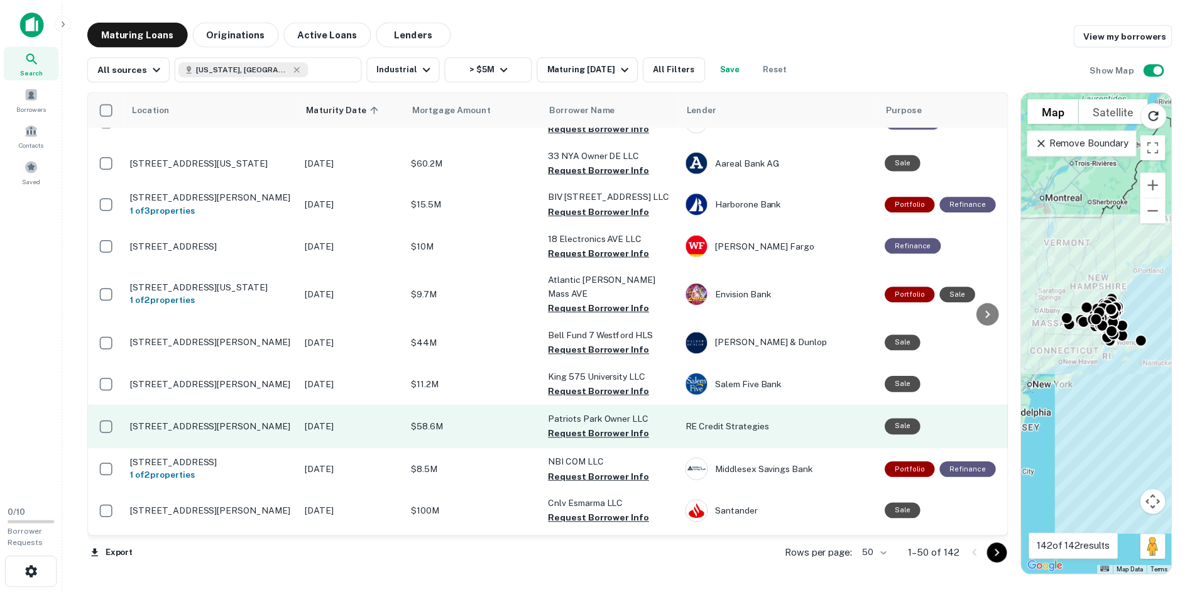
scroll to position [583, 0]
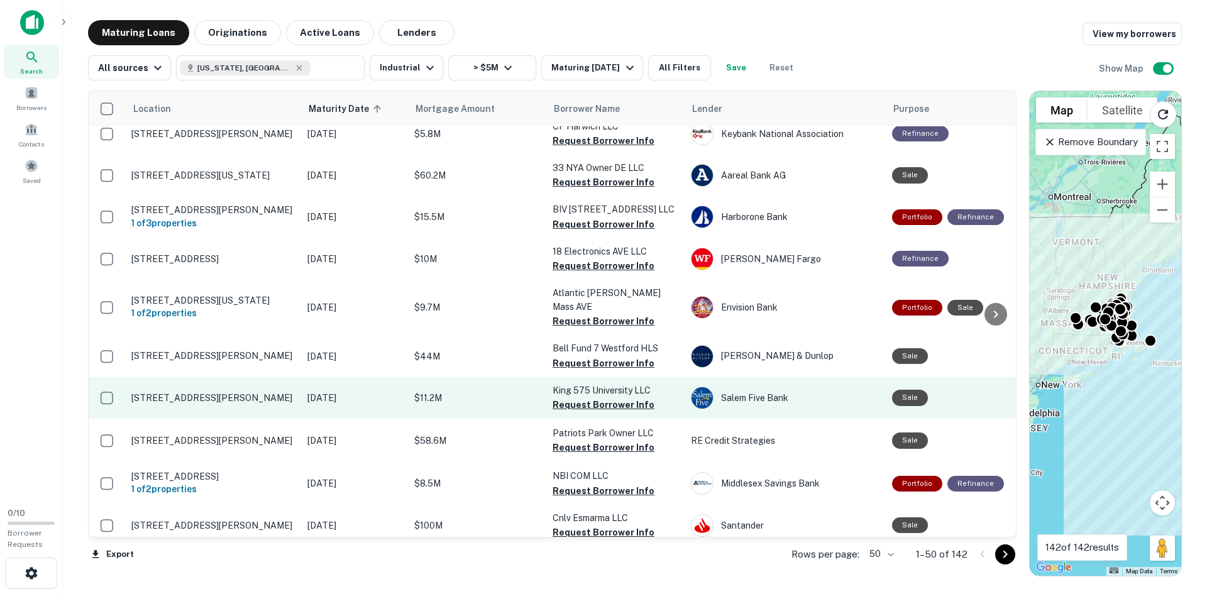
click at [234, 392] on p "[STREET_ADDRESS][PERSON_NAME]" at bounding box center [212, 397] width 163 height 11
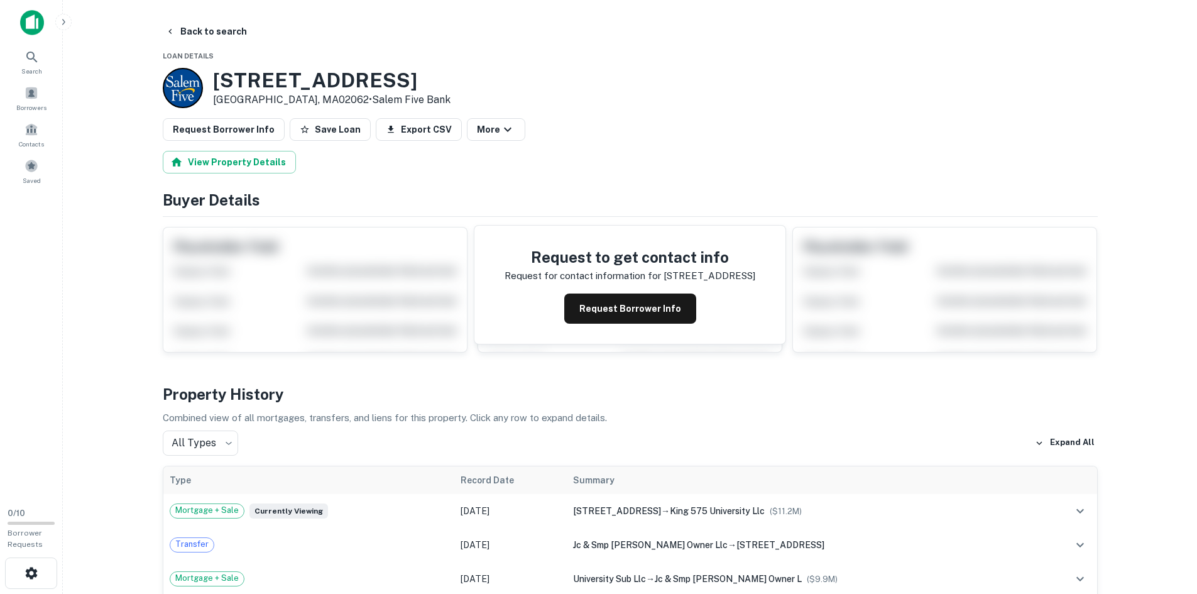
click at [290, 79] on h3 "575 University Ave" at bounding box center [332, 81] width 238 height 24
click at [177, 32] on button "Back to search" at bounding box center [206, 31] width 92 height 23
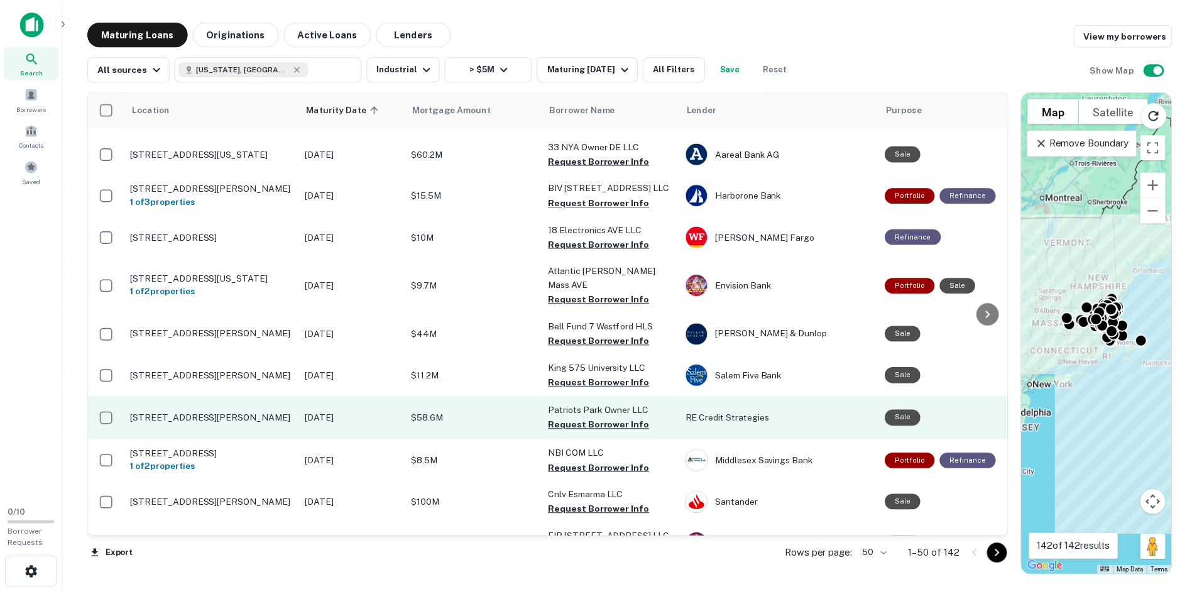
scroll to position [583, 0]
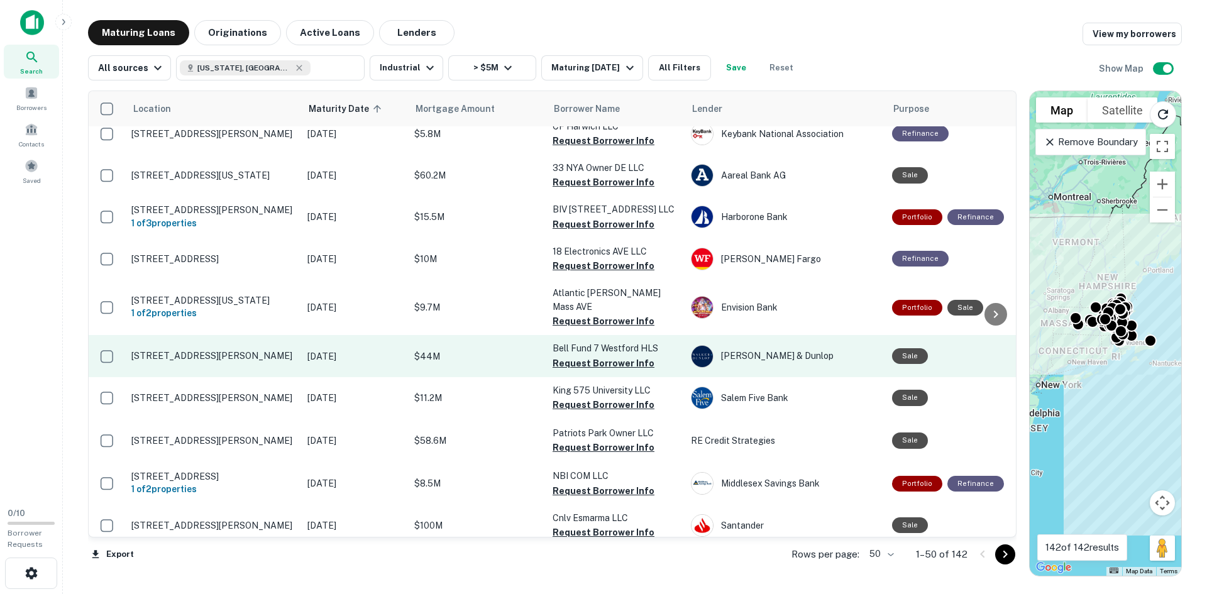
click at [194, 350] on p "[STREET_ADDRESS][PERSON_NAME]" at bounding box center [212, 355] width 163 height 11
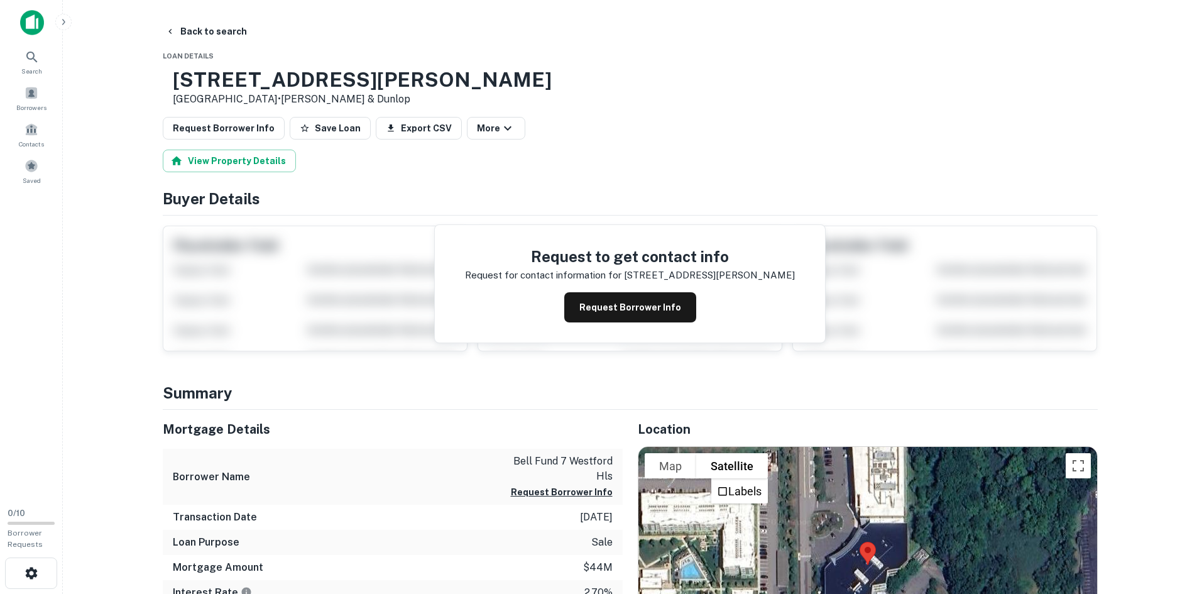
click at [236, 86] on h3 "314 Littleton Rd" at bounding box center [362, 80] width 379 height 24
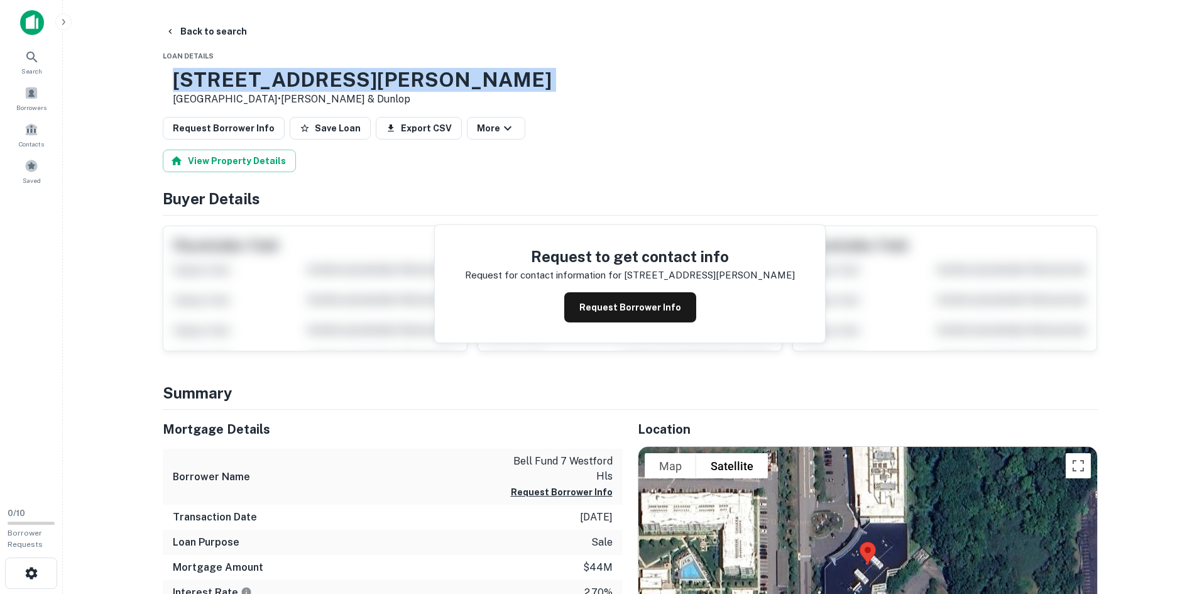
click at [236, 86] on h3 "314 Littleton Rd" at bounding box center [362, 80] width 379 height 24
click at [222, 22] on button "Back to search" at bounding box center [206, 31] width 92 height 23
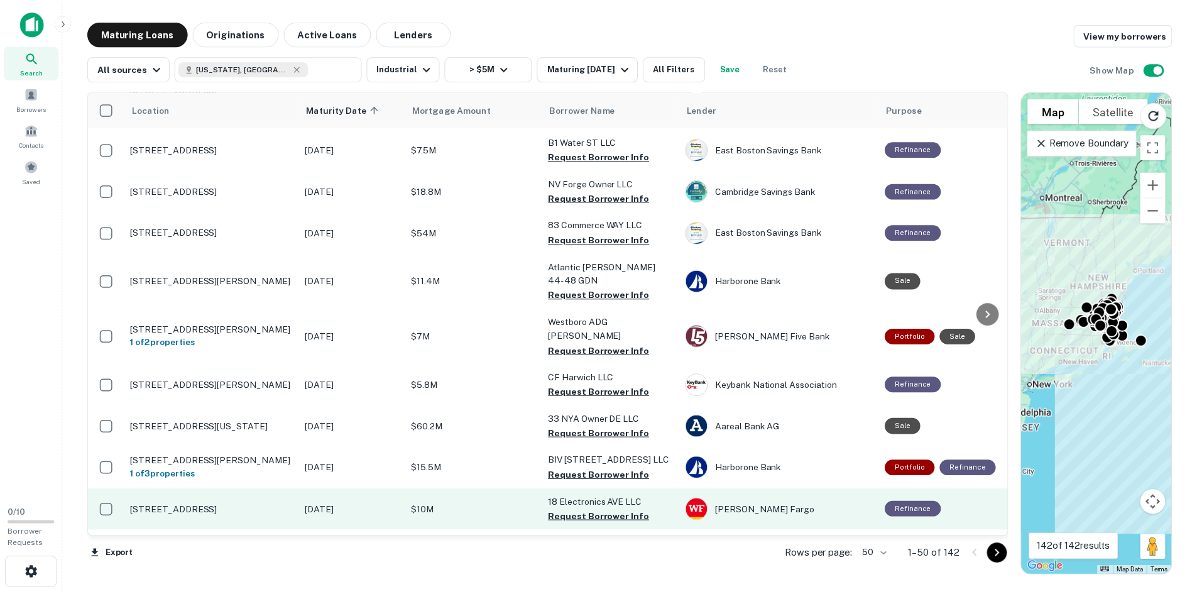
scroll to position [395, 0]
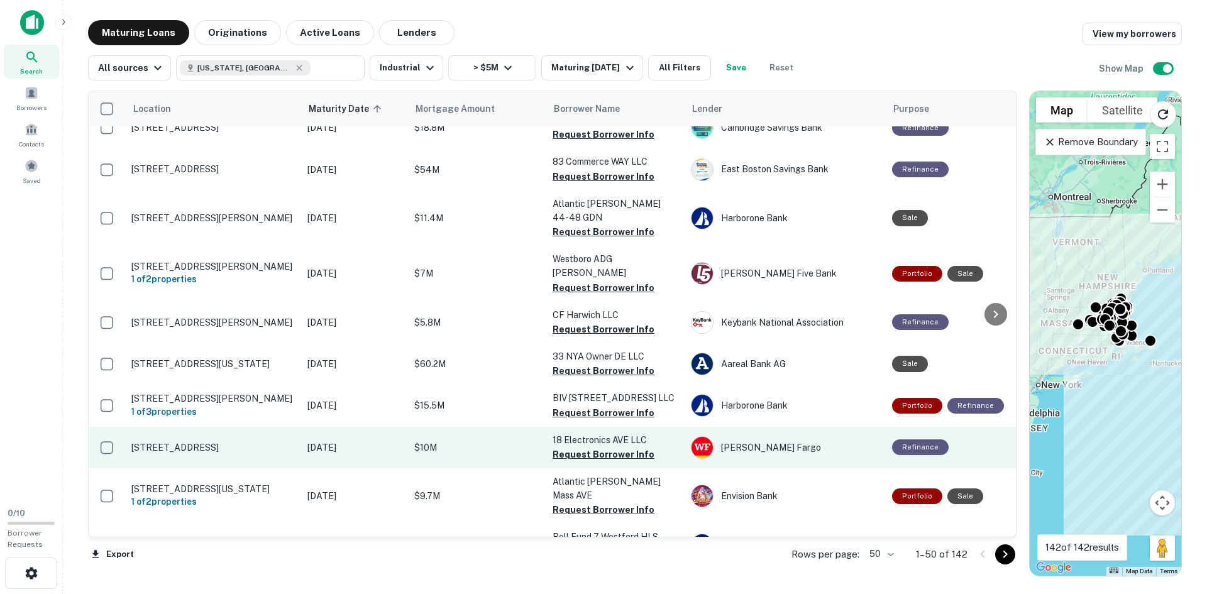
click at [209, 427] on td "[STREET_ADDRESS]" at bounding box center [213, 447] width 176 height 41
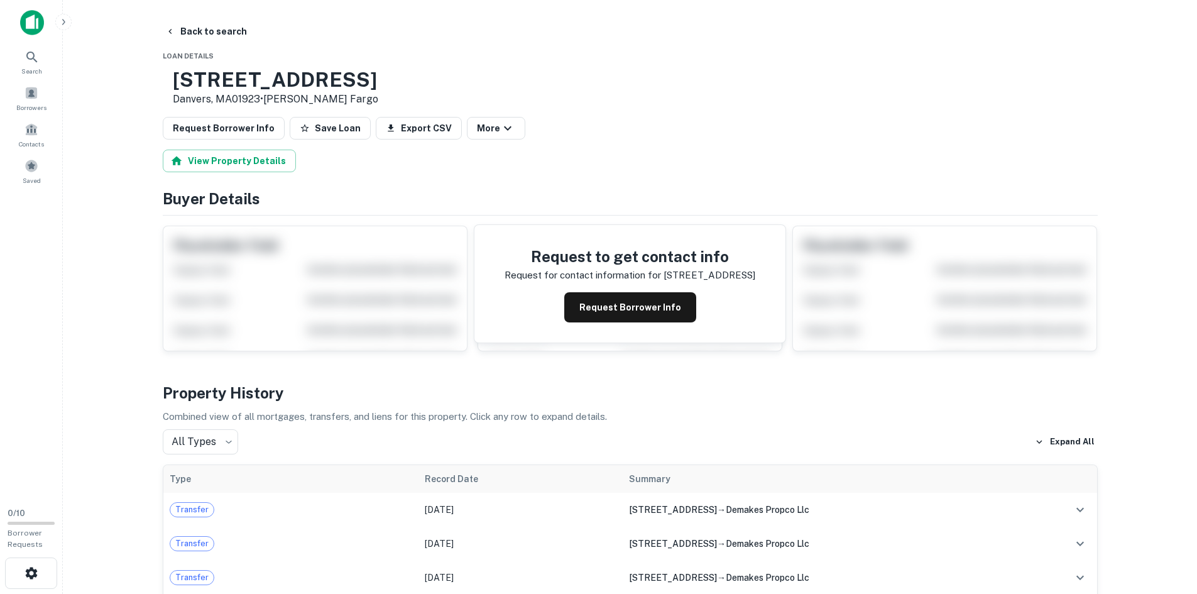
click at [273, 94] on p "Danvers, MA01923 • Wells Fargo" at bounding box center [276, 99] width 206 height 15
click at [273, 86] on h3 "18 Electronics Ave" at bounding box center [276, 80] width 206 height 24
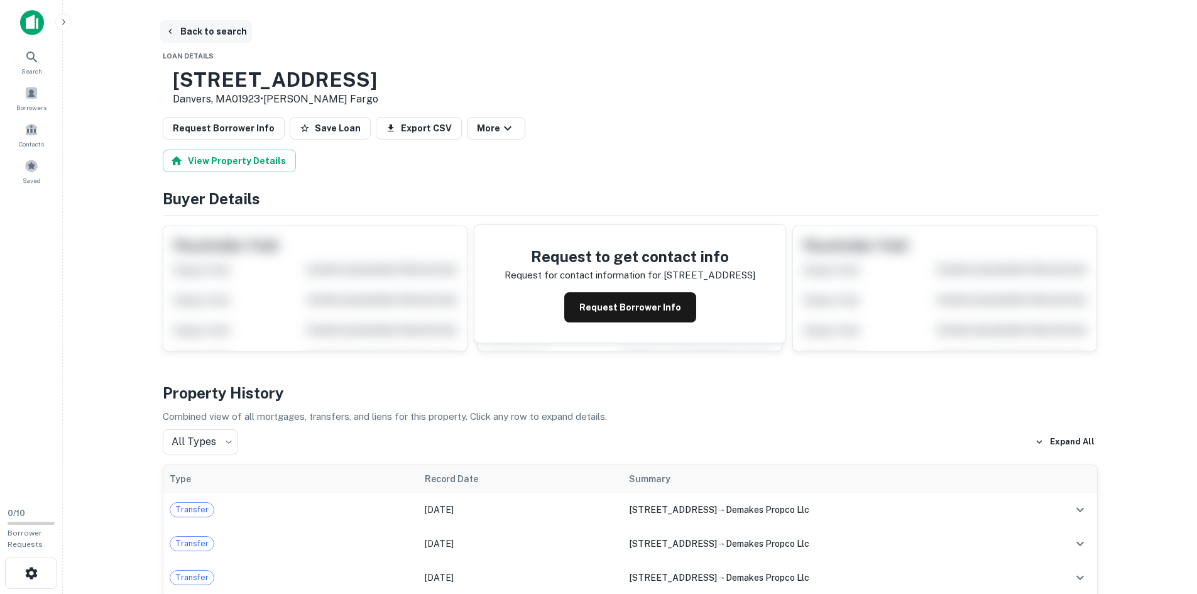
click at [190, 31] on button "Back to search" at bounding box center [206, 31] width 92 height 23
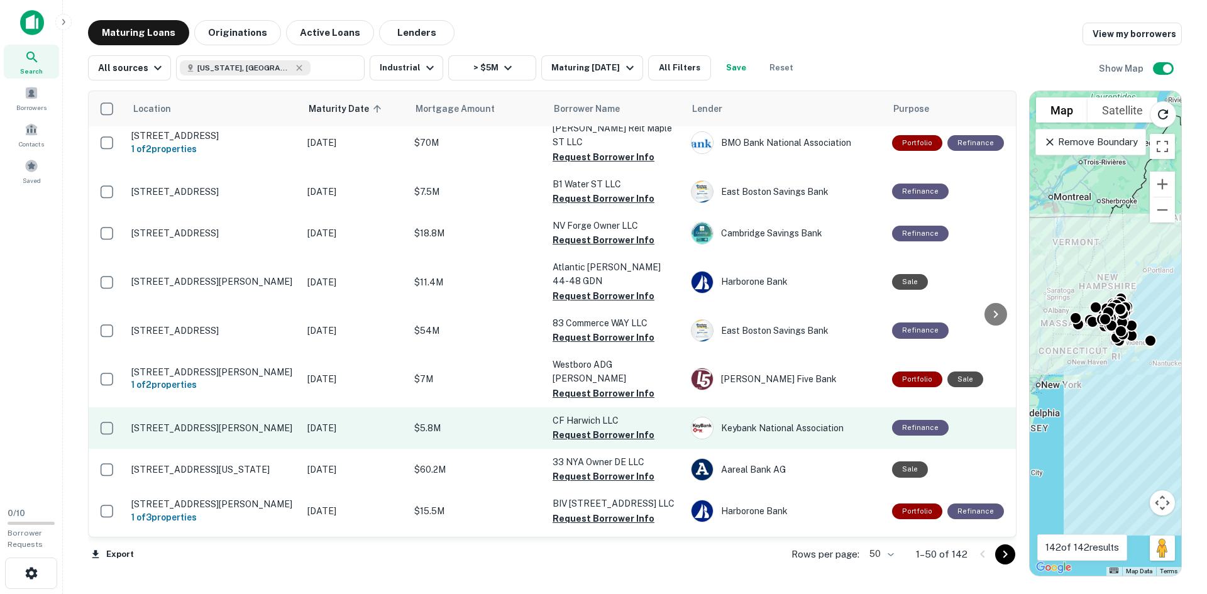
scroll to position [269, 0]
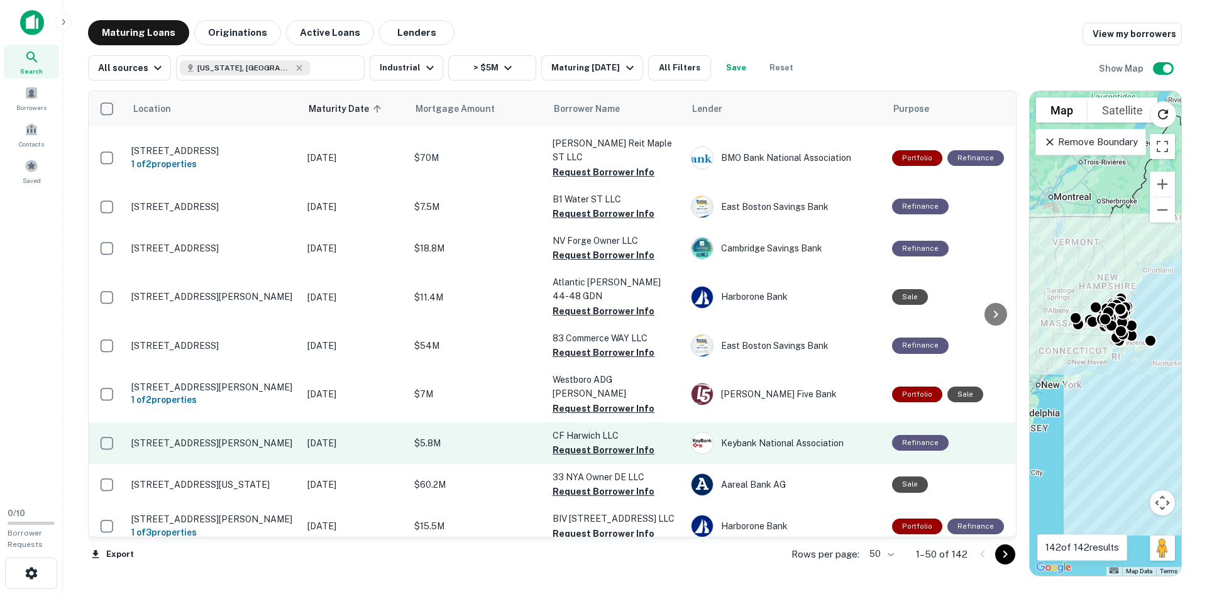
scroll to position [332, 0]
